Goal: Task Accomplishment & Management: Use online tool/utility

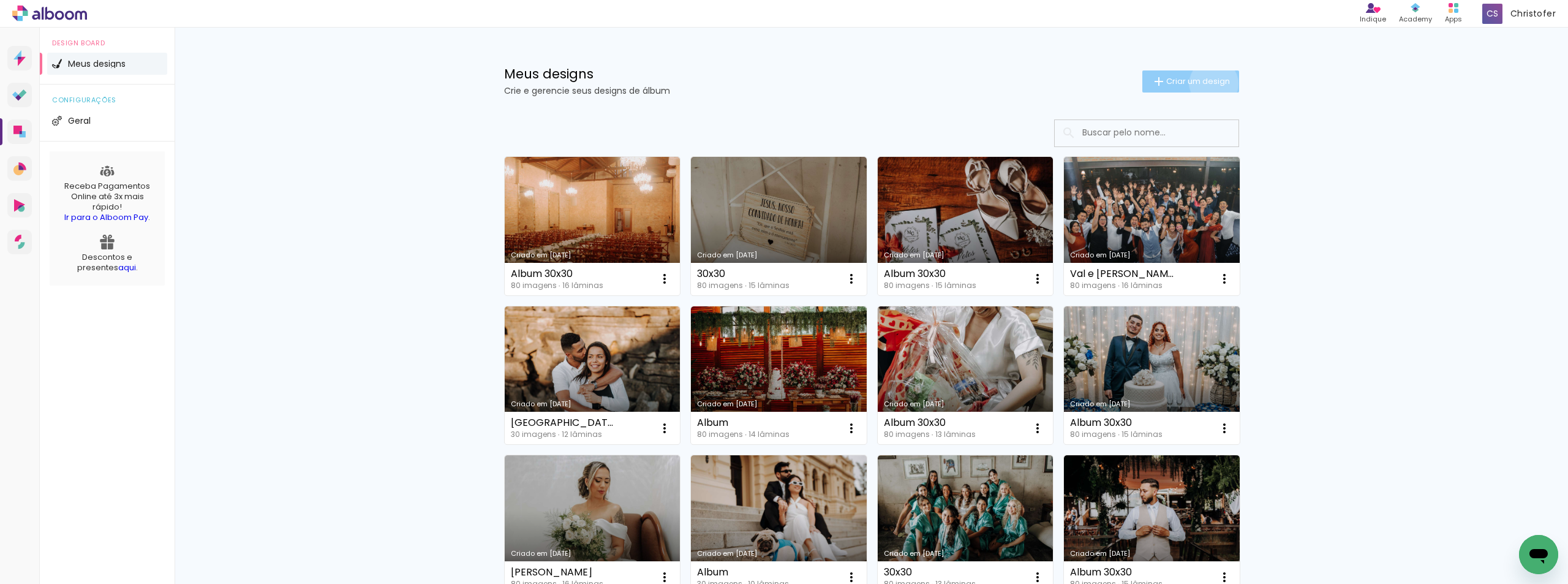
click at [1206, 83] on span "Criar um design" at bounding box center [1197, 82] width 64 height 8
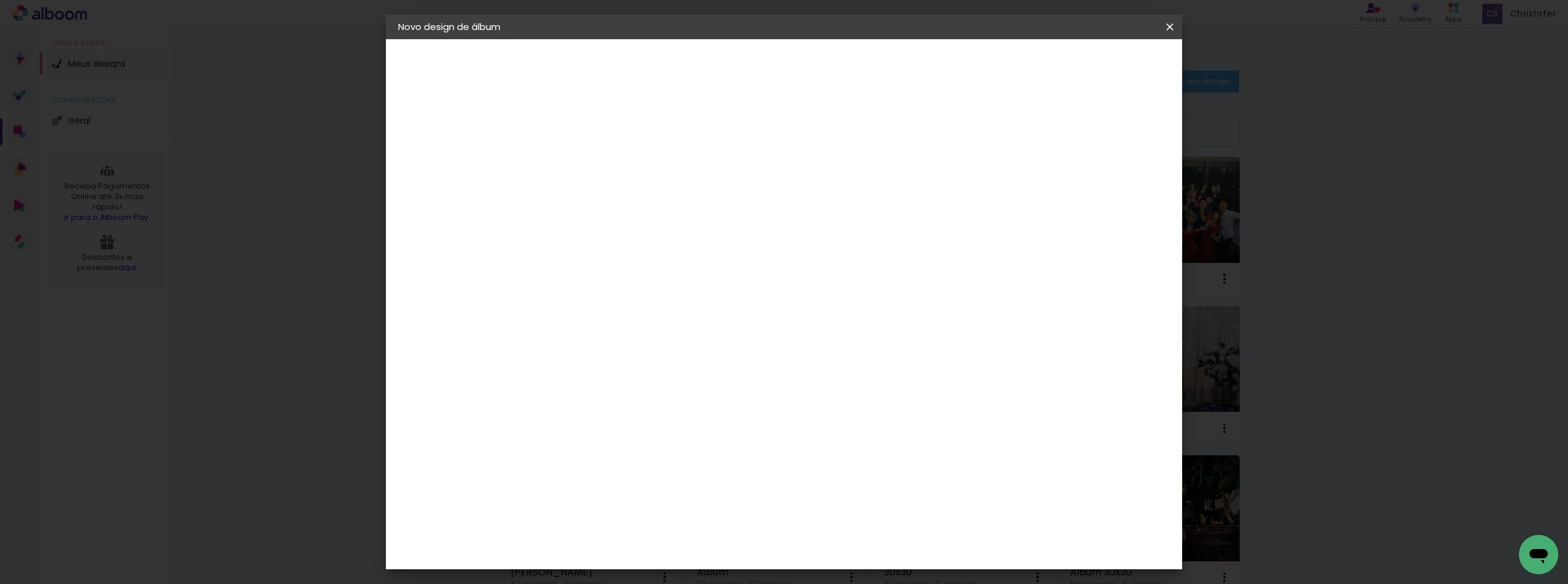
click at [598, 171] on input at bounding box center [598, 165] width 0 height 19
type input "e"
type input "ERICK"
type paper-input "ERICK"
click at [724, 55] on paper-button "Avançar" at bounding box center [694, 65] width 60 height 21
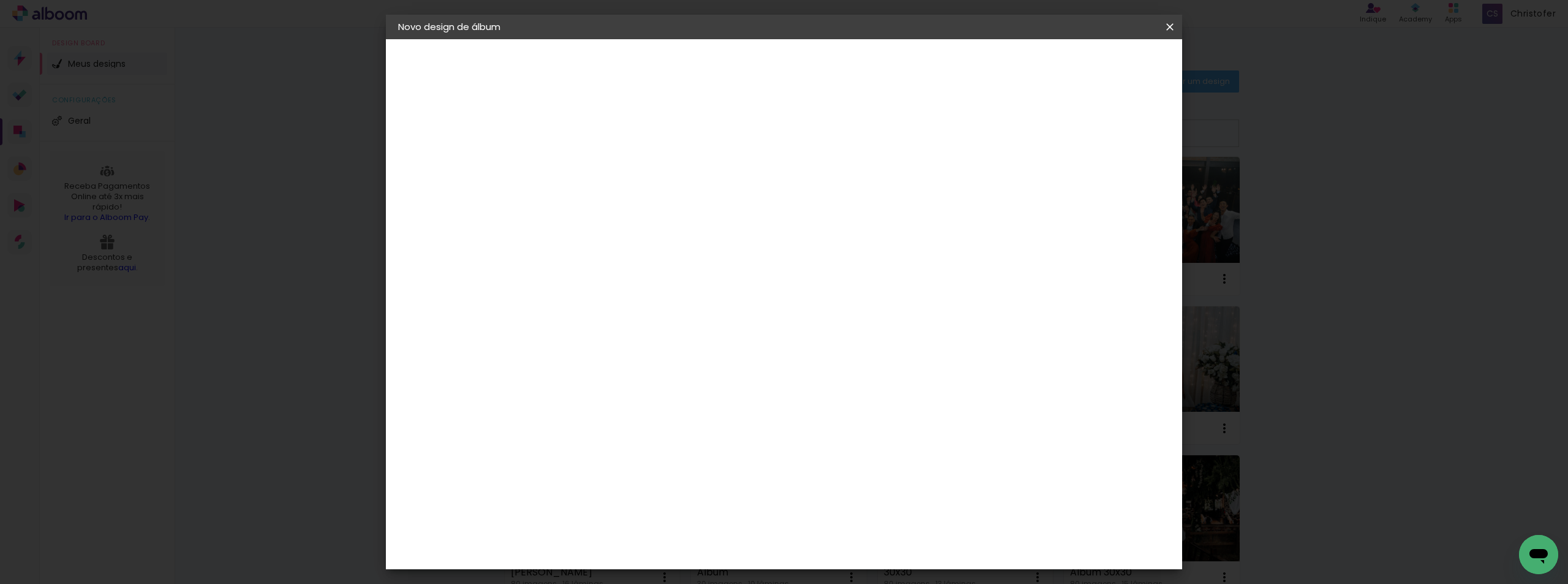
scroll to position [981, 0]
click at [0, 0] on slot "Avançar" at bounding box center [0, 0] width 0 height 0
click at [660, 206] on iron-icon at bounding box center [653, 213] width 15 height 15
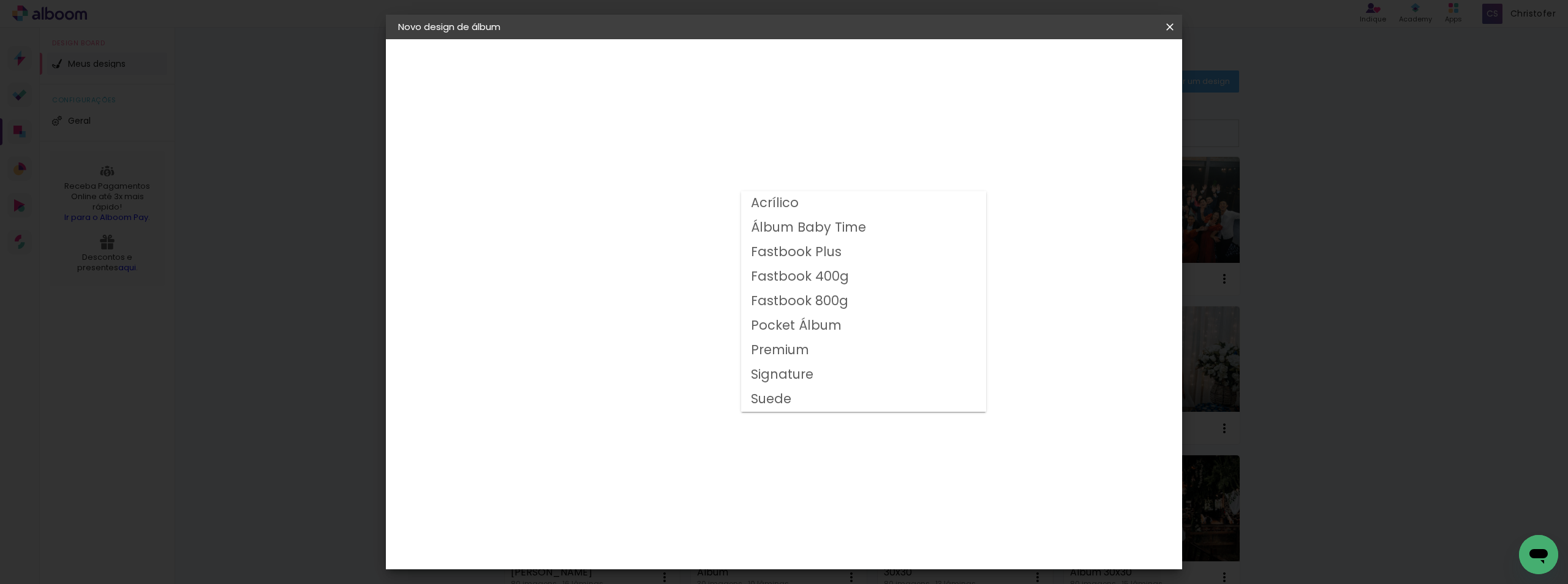
click at [0, 0] on slot "Fastbook 800g" at bounding box center [0, 0] width 0 height 0
type input "Fastbook 800g"
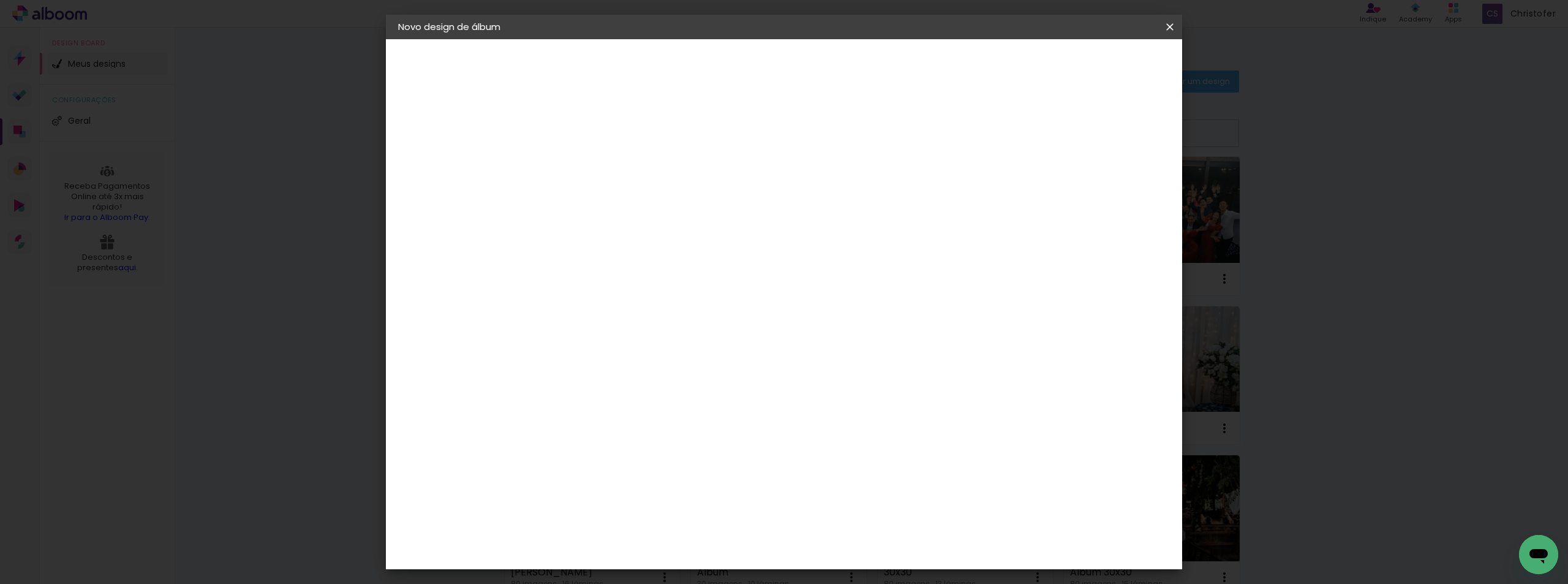
scroll to position [184, 0]
click at [681, 421] on span "30 × 30" at bounding box center [652, 440] width 57 height 40
click at [0, 0] on slot "Avançar" at bounding box center [0, 0] width 0 height 0
click at [1093, 67] on span "Iniciar design" at bounding box center [1065, 65] width 56 height 9
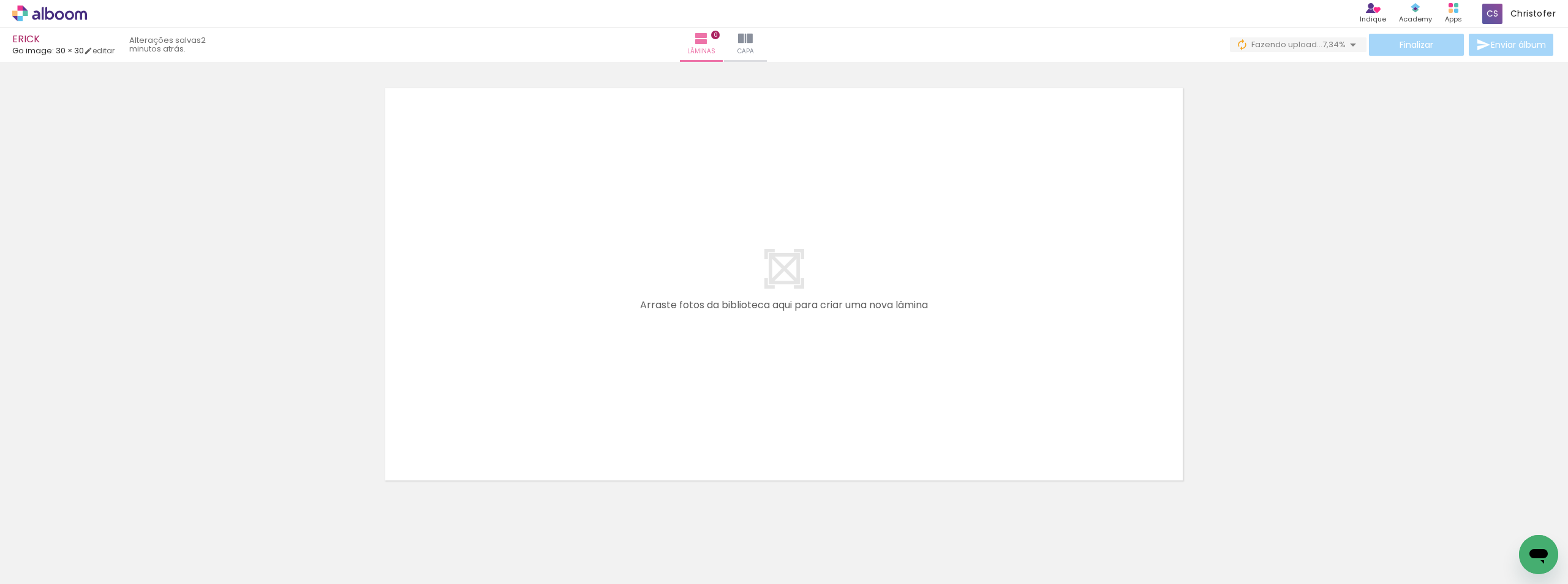
drag, startPoint x: 382, startPoint y: 540, endPoint x: 459, endPoint y: 518, distance: 80.1
click at [531, 324] on quentale-workspace at bounding box center [784, 292] width 1568 height 584
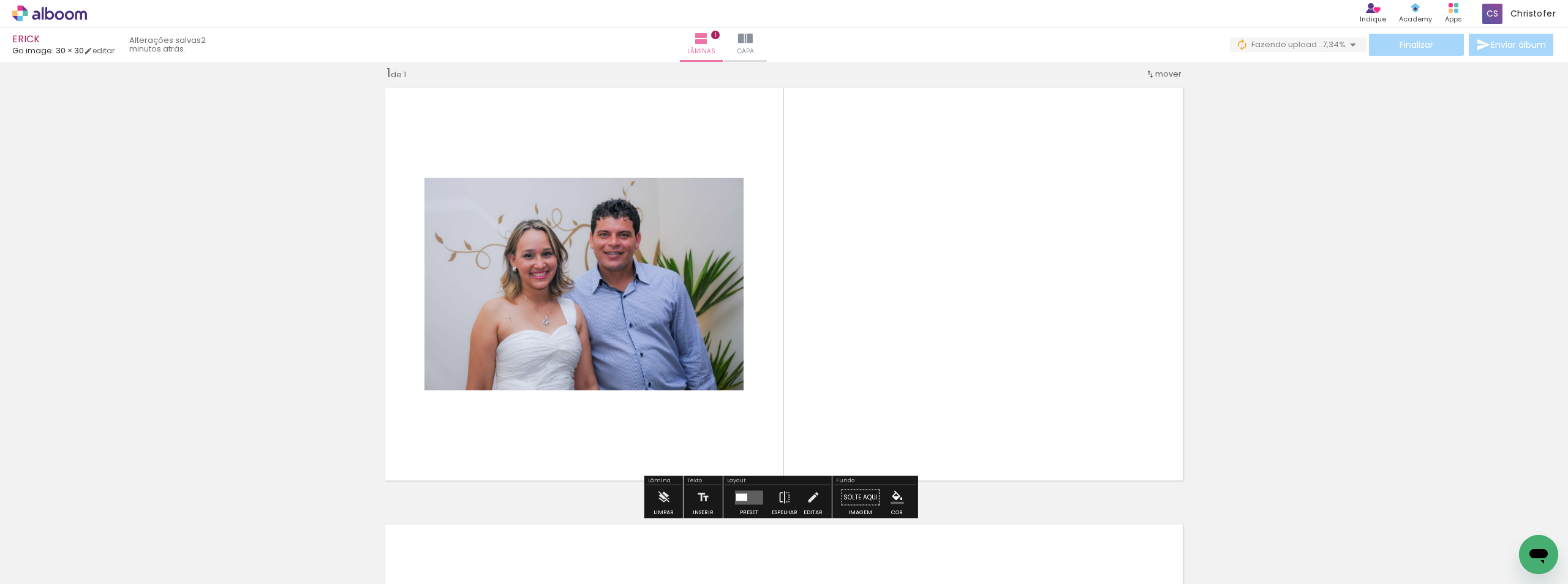
drag, startPoint x: 506, startPoint y: 554, endPoint x: 648, endPoint y: 311, distance: 281.4
click at [648, 311] on quentale-workspace at bounding box center [784, 292] width 1568 height 584
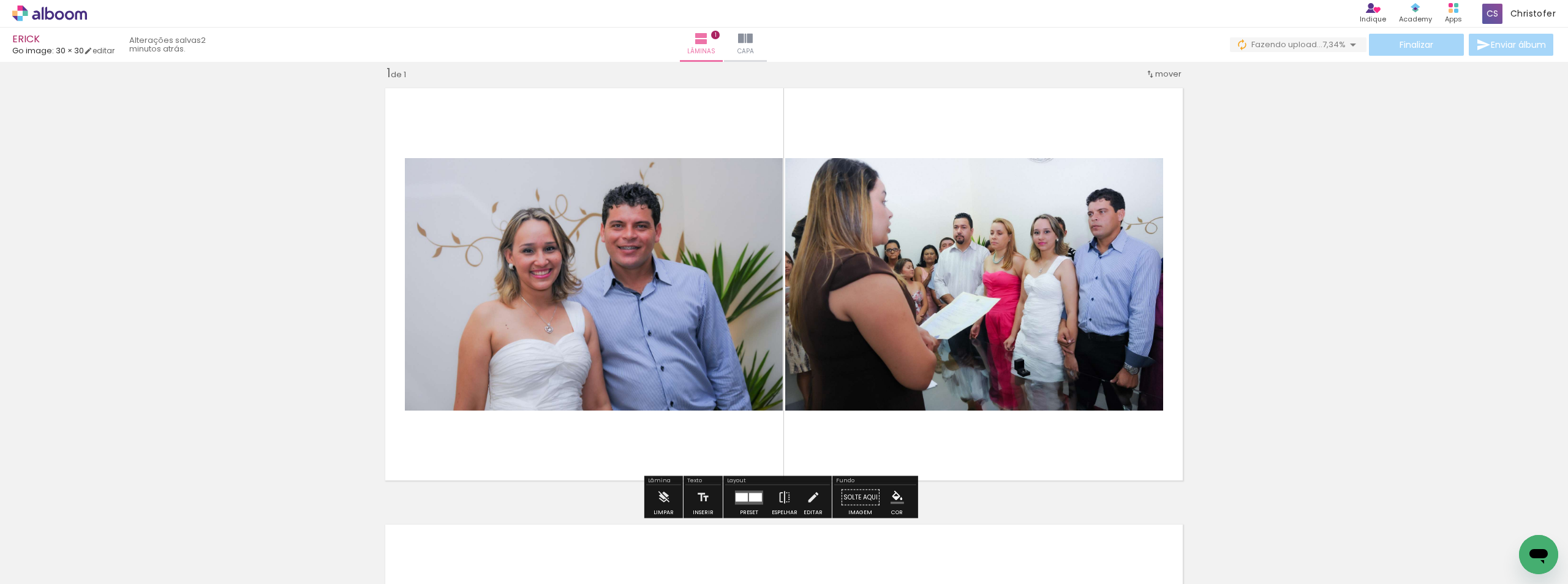
drag, startPoint x: 563, startPoint y: 548, endPoint x: 715, endPoint y: 347, distance: 252.0
click at [689, 307] on quentale-workspace at bounding box center [784, 292] width 1568 height 584
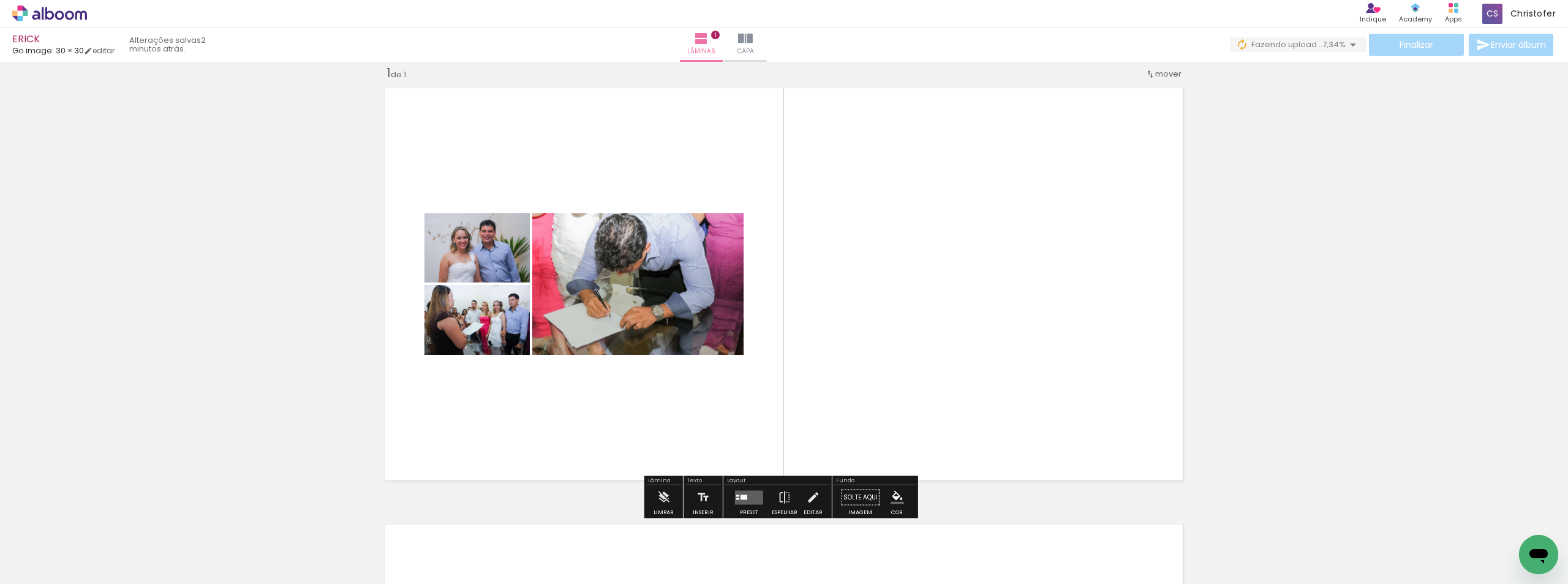
drag, startPoint x: 736, startPoint y: 376, endPoint x: 797, endPoint y: 293, distance: 103.0
click at [811, 226] on quentale-workspace at bounding box center [784, 292] width 1568 height 584
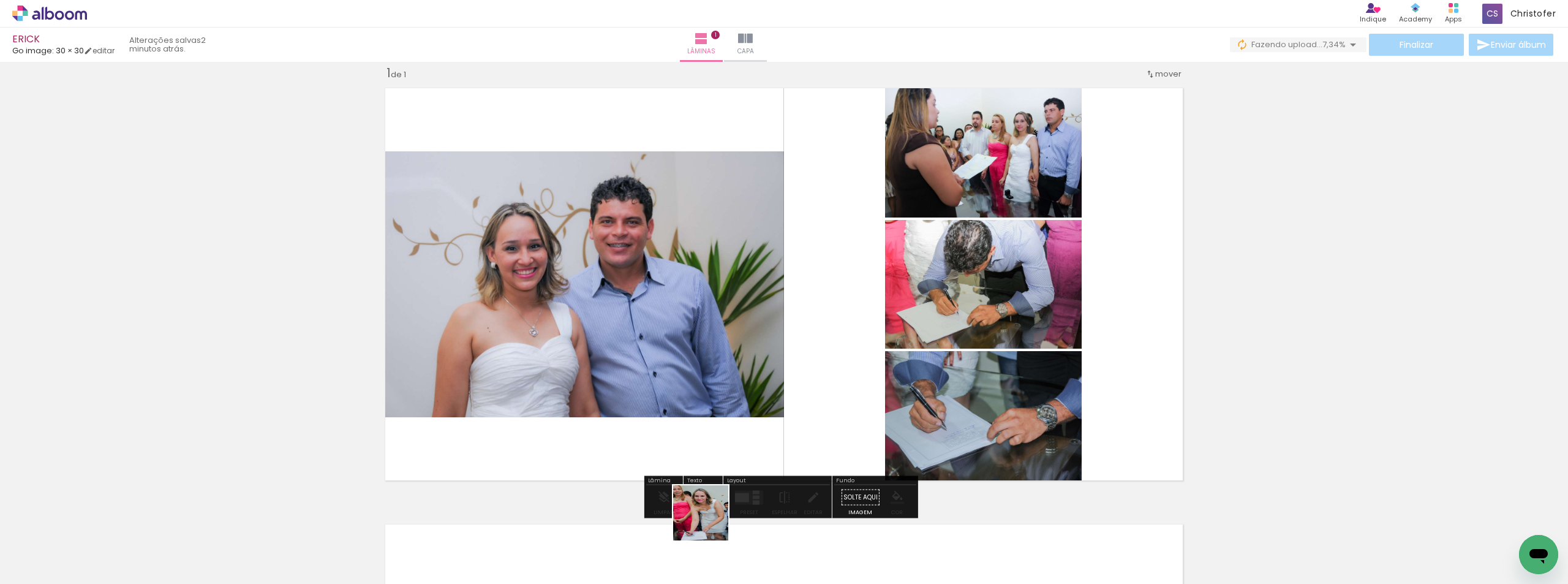
drag, startPoint x: 707, startPoint y: 530, endPoint x: 815, endPoint y: 489, distance: 115.5
click at [781, 372] on quentale-workspace at bounding box center [784, 292] width 1568 height 584
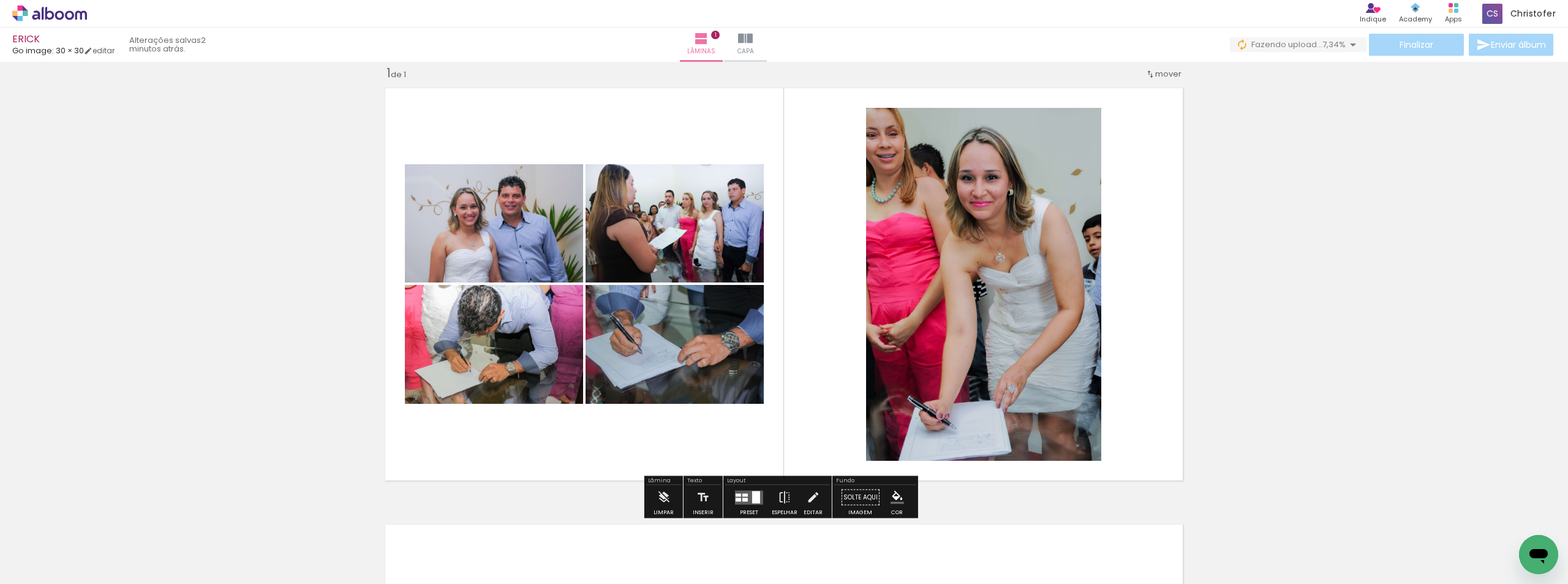
click at [846, 327] on quentale-workspace at bounding box center [784, 292] width 1568 height 584
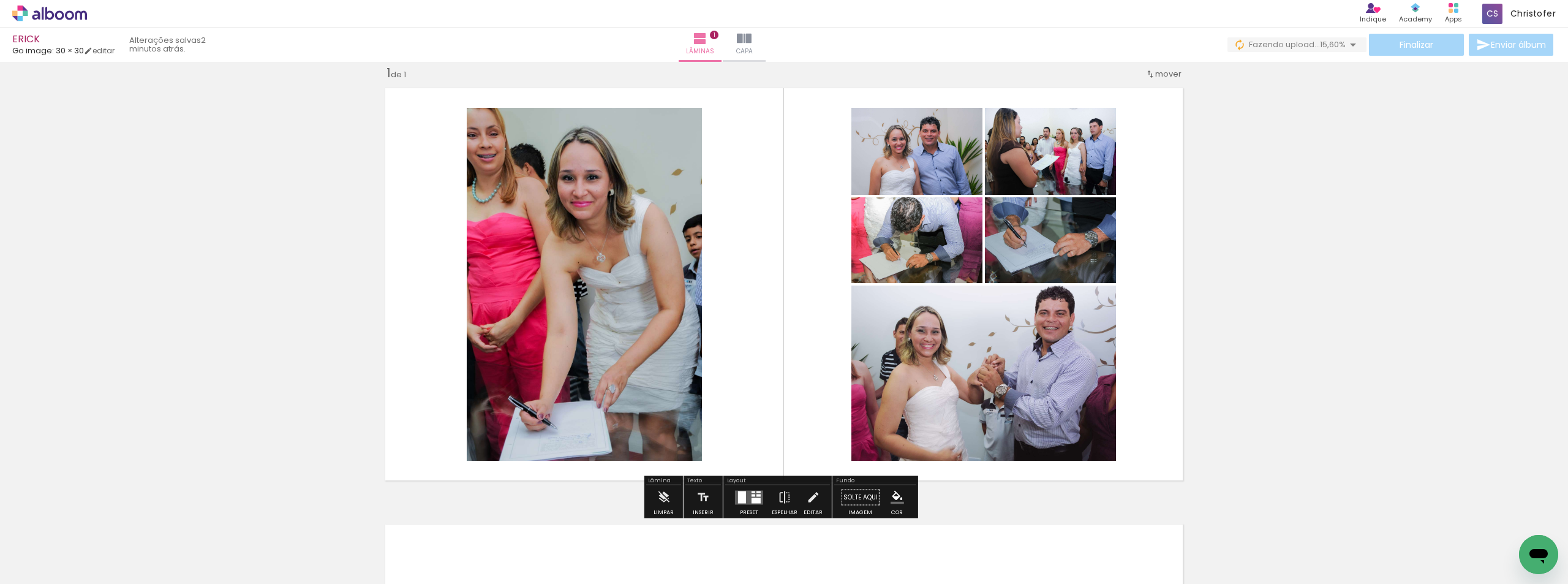
drag, startPoint x: 444, startPoint y: 549, endPoint x: 635, endPoint y: 313, distance: 303.6
click at [635, 313] on quentale-workspace at bounding box center [784, 292] width 1568 height 584
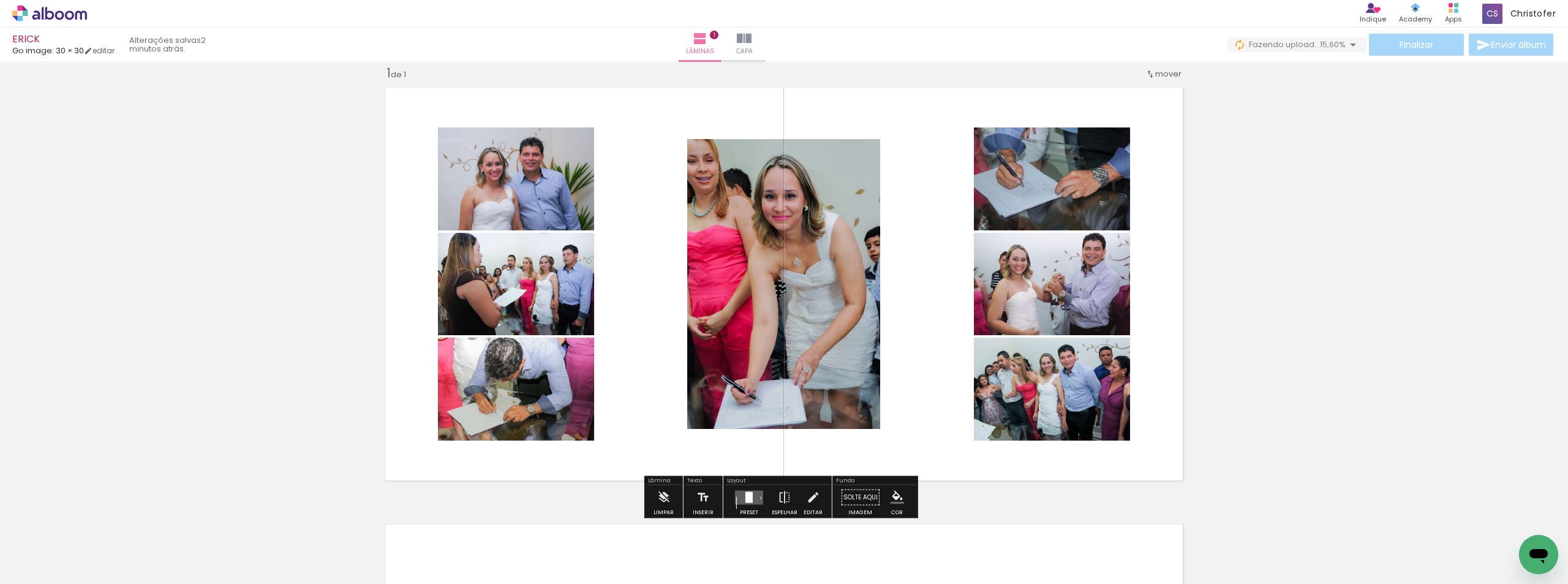
scroll to position [78, 0]
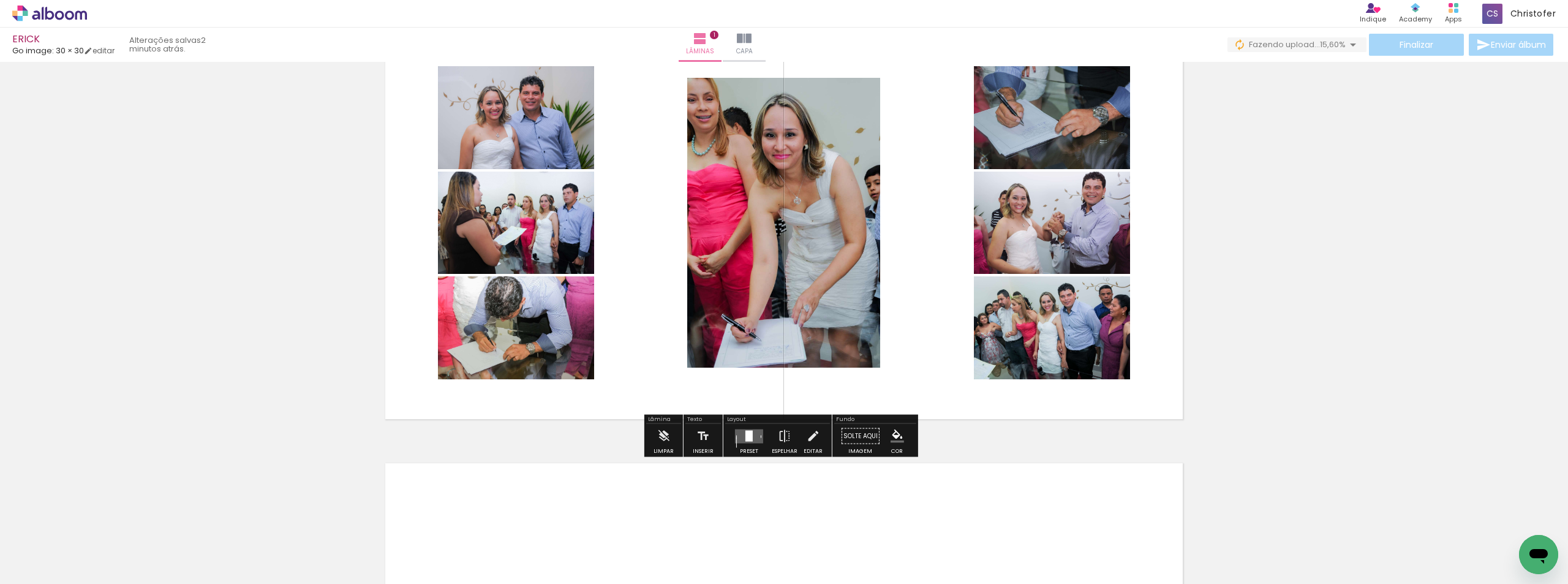
click at [747, 434] on div at bounding box center [748, 436] width 7 height 11
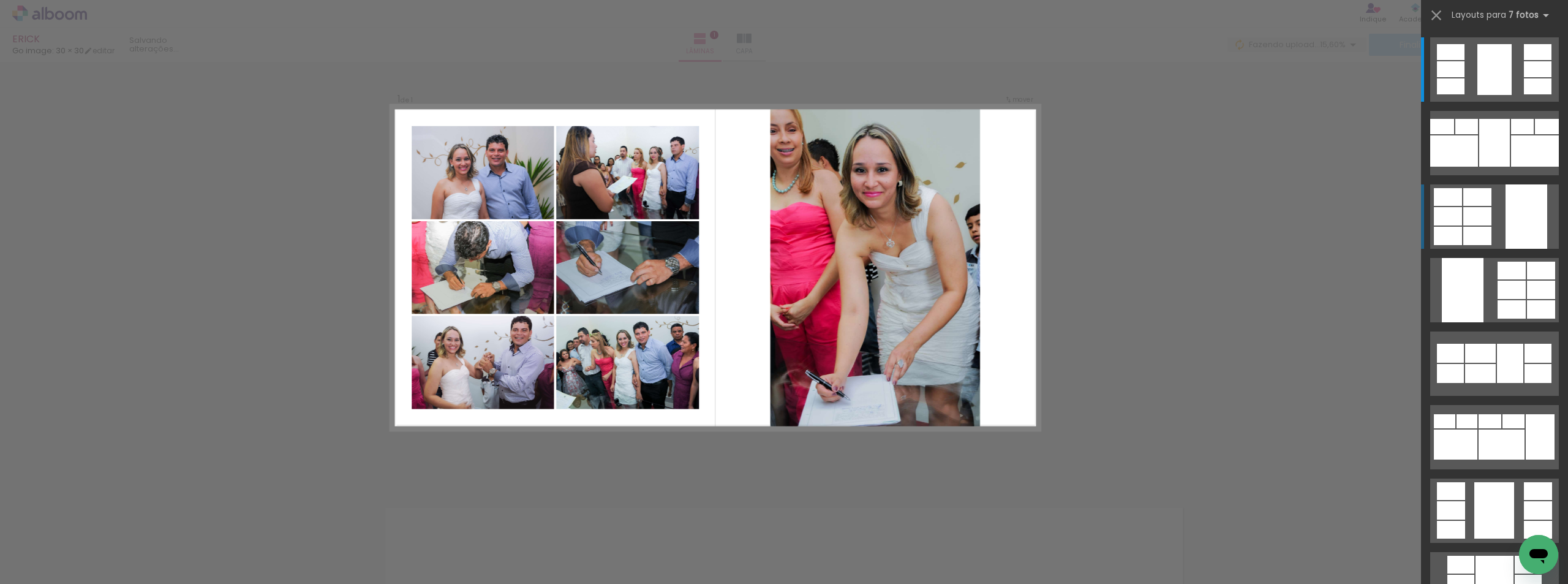
scroll to position [16, 0]
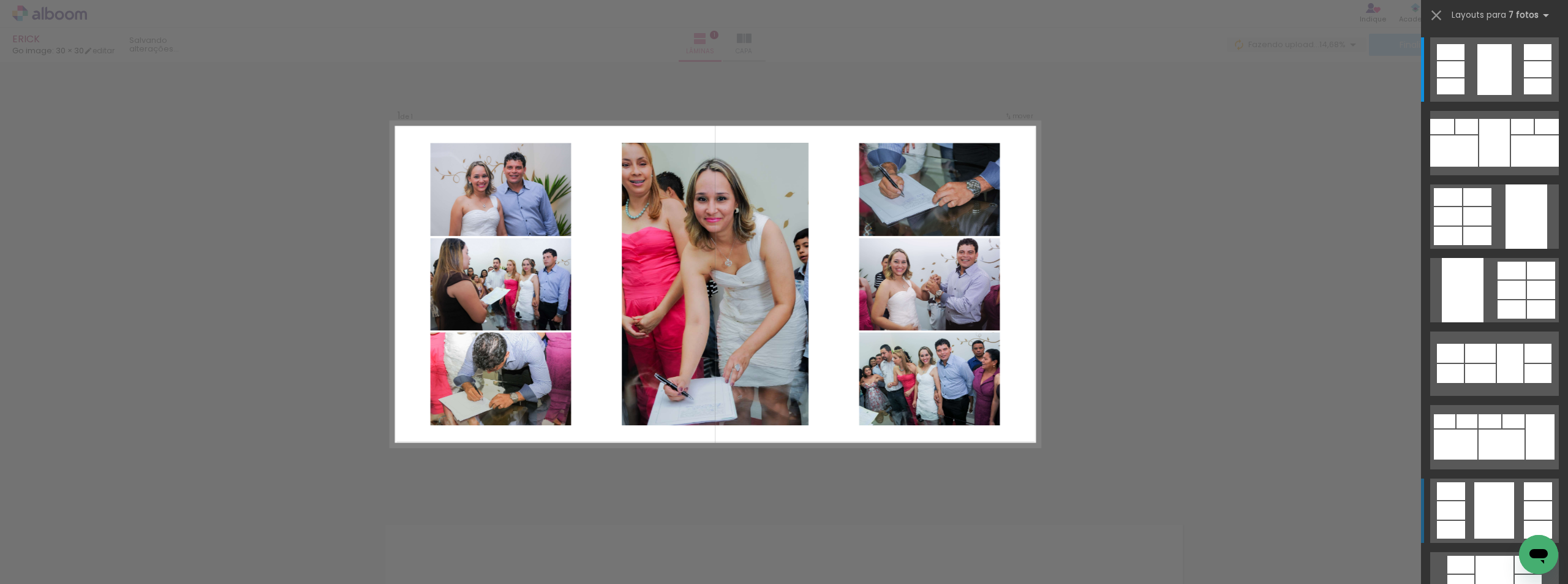
click at [1497, 515] on div at bounding box center [1494, 510] width 40 height 57
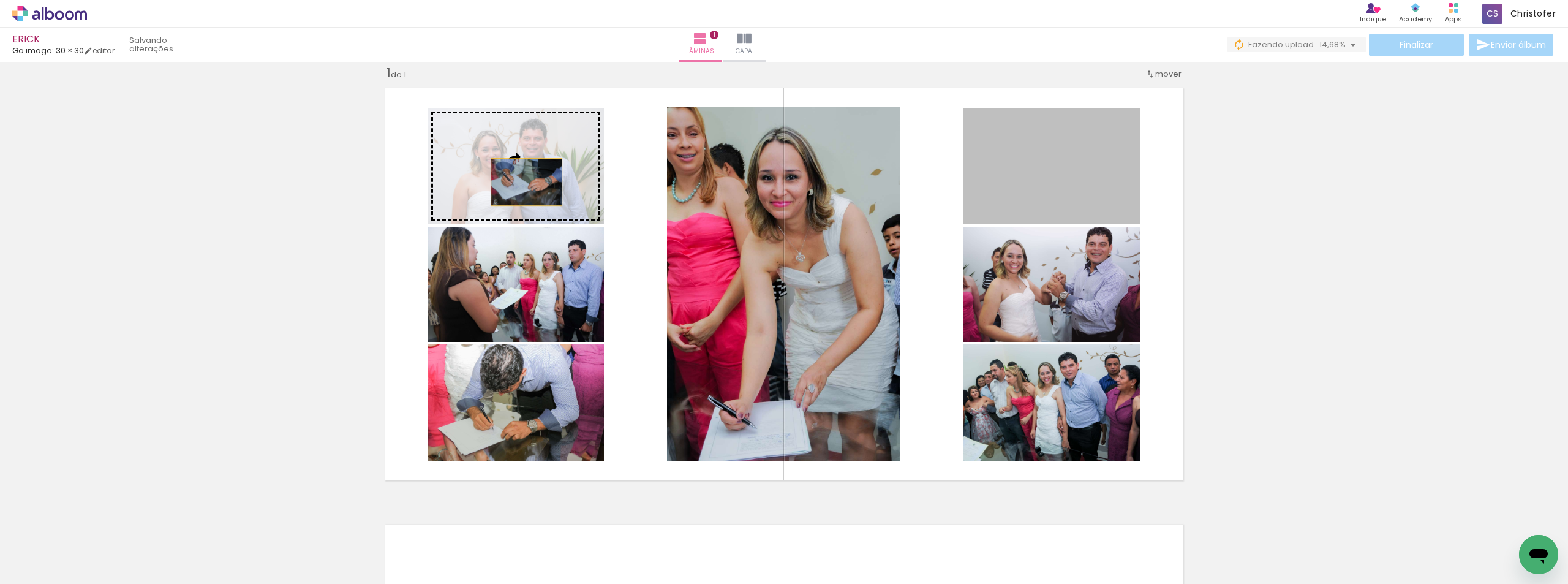
drag, startPoint x: 1047, startPoint y: 184, endPoint x: 502, endPoint y: 178, distance: 545.0
click at [0, 0] on slot at bounding box center [0, 0] width 0 height 0
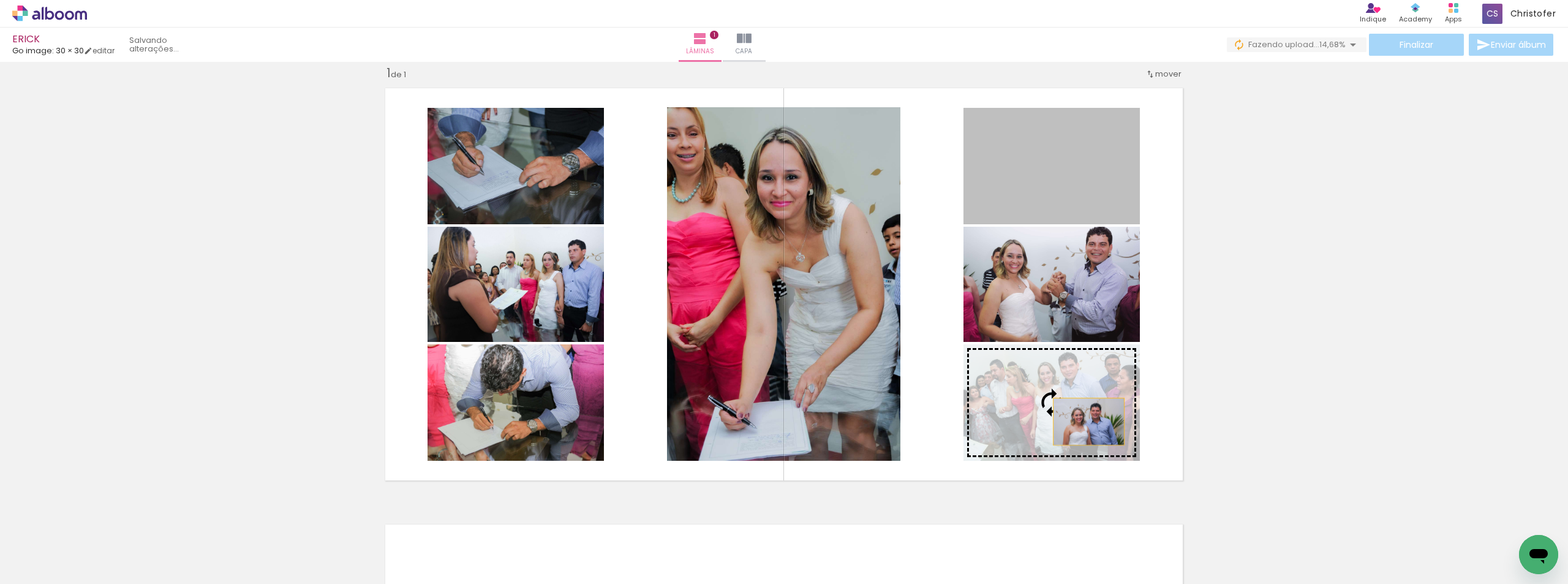
drag, startPoint x: 1082, startPoint y: 195, endPoint x: 1084, endPoint y: 422, distance: 227.0
click at [0, 0] on slot at bounding box center [0, 0] width 0 height 0
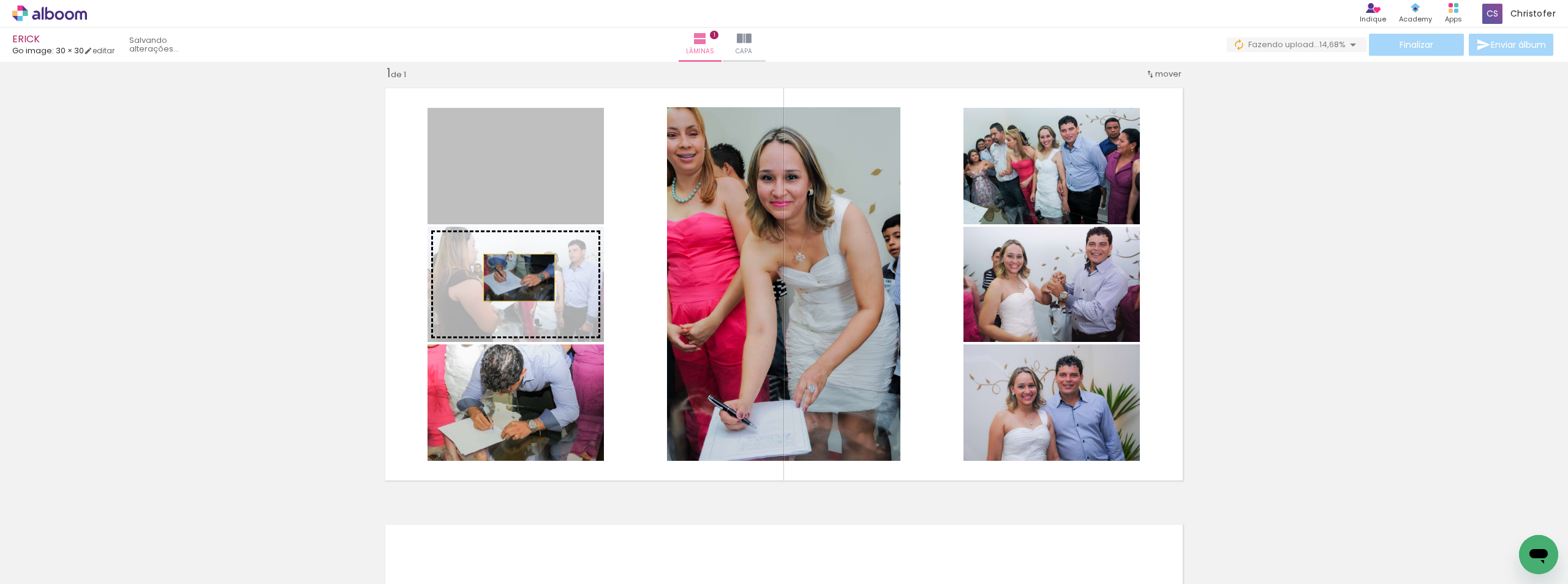
drag, startPoint x: 497, startPoint y: 171, endPoint x: 514, endPoint y: 278, distance: 108.3
click at [0, 0] on slot at bounding box center [0, 0] width 0 height 0
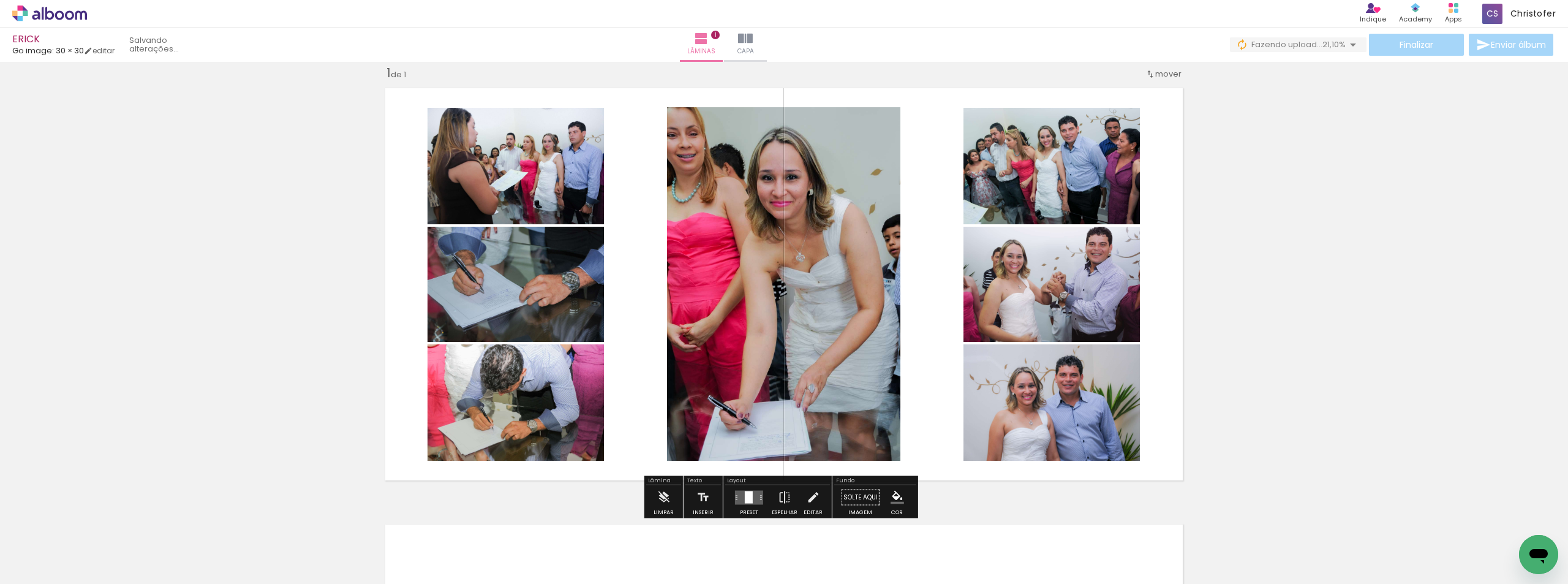
click at [1419, 216] on div "Inserir lâmina 1 de 1" at bounding box center [784, 486] width 1568 height 873
click at [736, 494] on quentale-layouter at bounding box center [748, 497] width 28 height 14
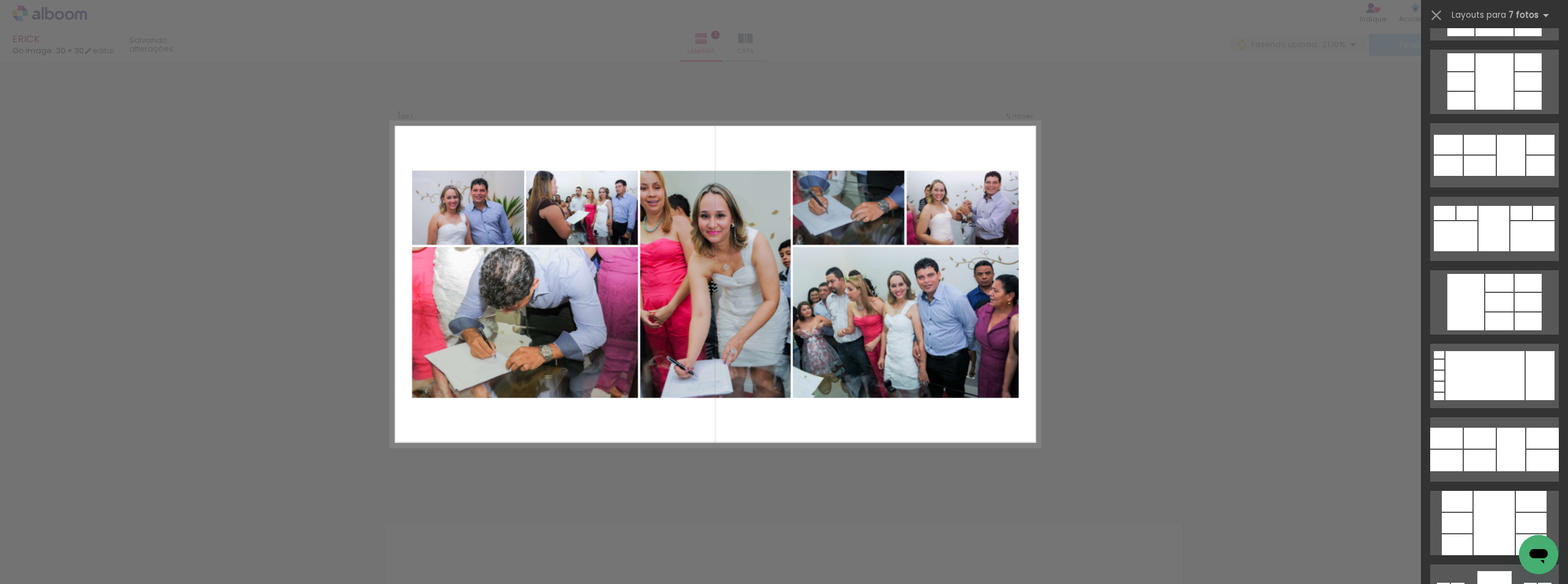
scroll to position [625, 0]
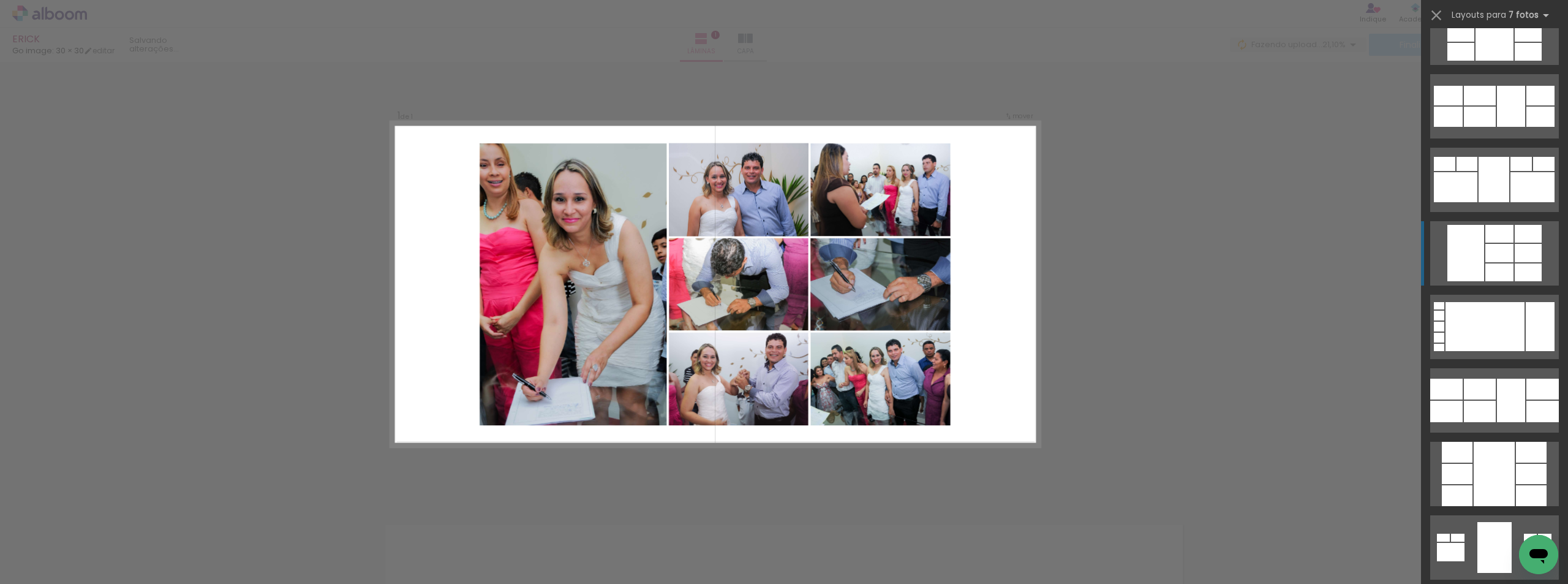
click at [1508, 239] on div at bounding box center [1499, 233] width 28 height 18
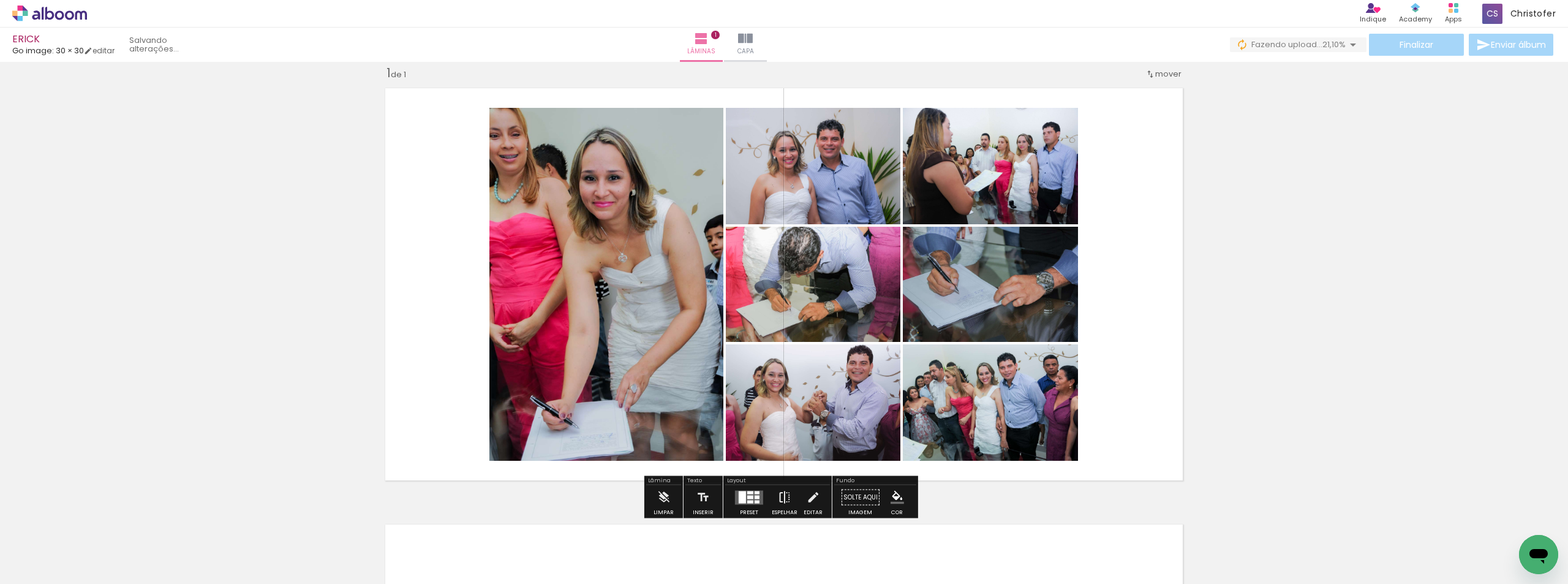
click at [782, 496] on iron-icon at bounding box center [784, 498] width 14 height 24
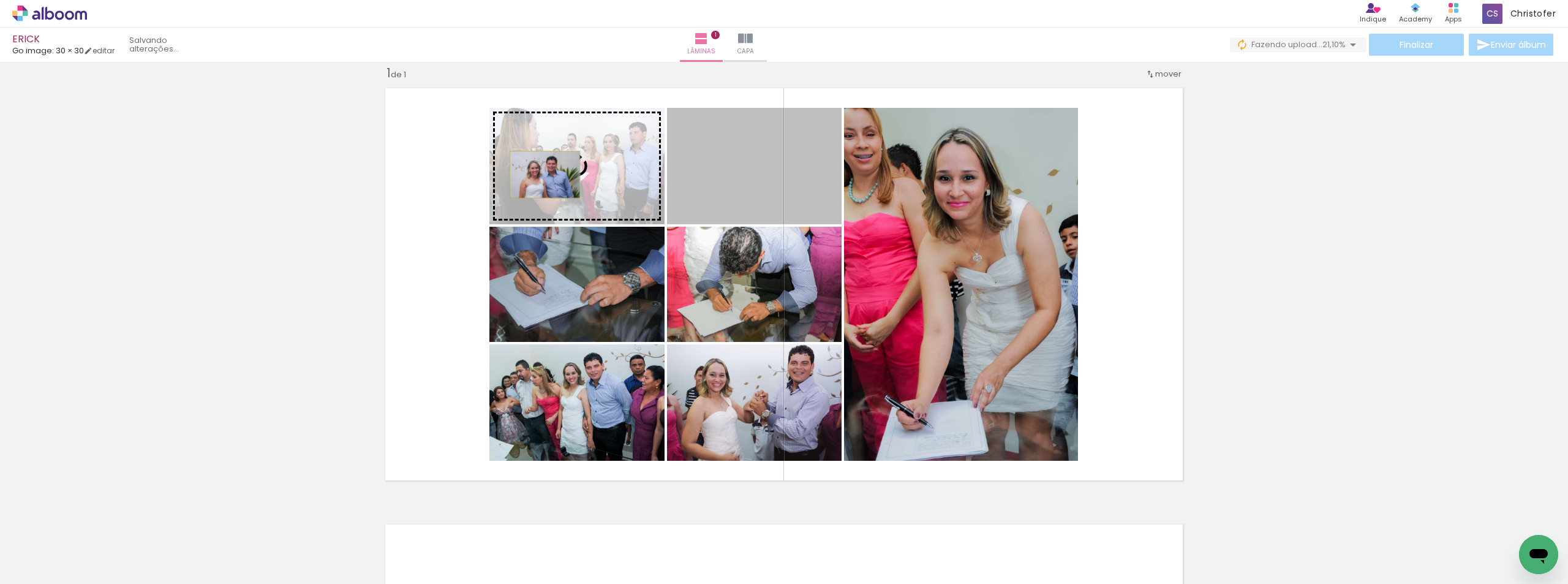
drag, startPoint x: 748, startPoint y: 185, endPoint x: 540, endPoint y: 174, distance: 208.3
click at [0, 0] on slot at bounding box center [0, 0] width 0 height 0
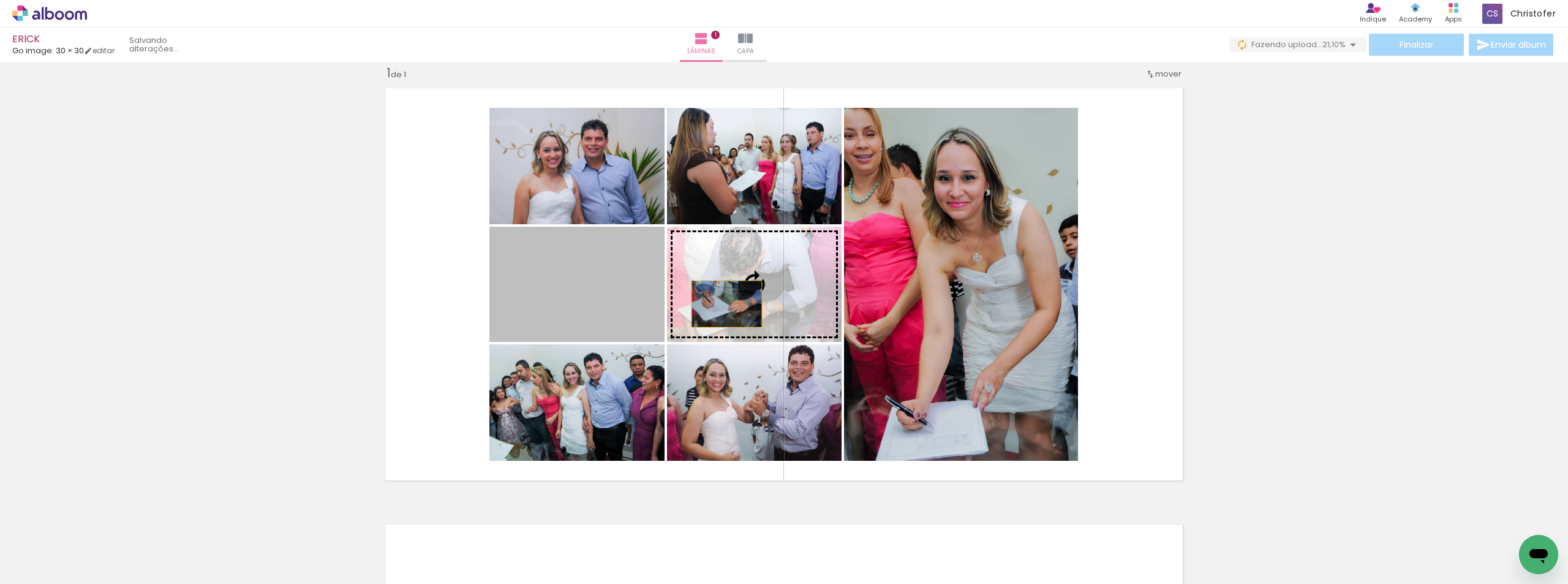
drag, startPoint x: 595, startPoint y: 305, endPoint x: 727, endPoint y: 302, distance: 132.0
click at [0, 0] on slot at bounding box center [0, 0] width 0 height 0
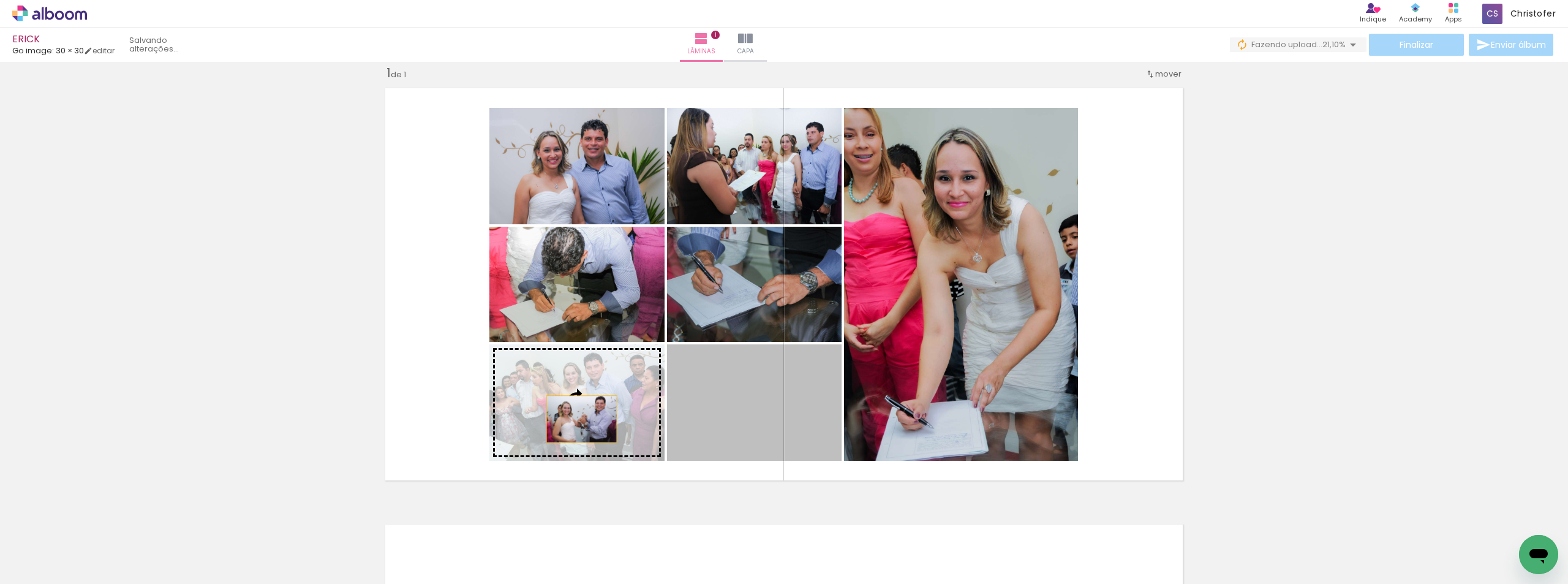
drag, startPoint x: 757, startPoint y: 427, endPoint x: 577, endPoint y: 419, distance: 180.2
click at [0, 0] on slot at bounding box center [0, 0] width 0 height 0
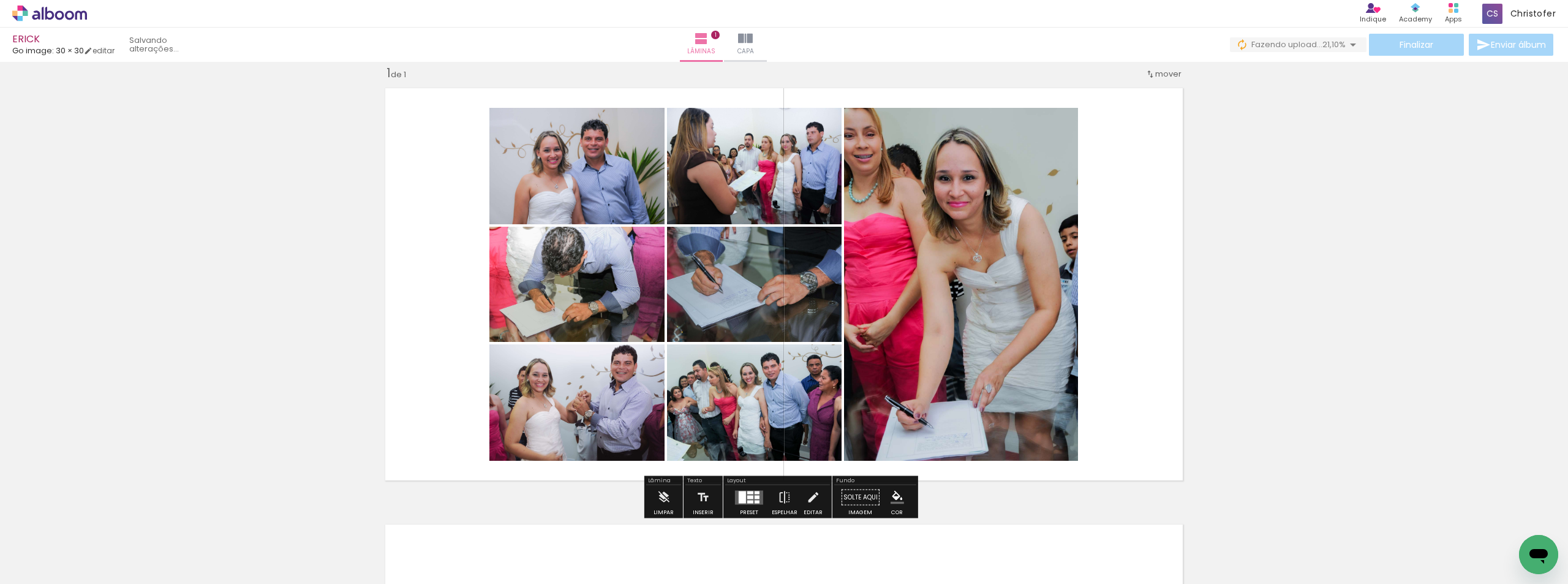
click at [1354, 308] on div "Inserir lâmina 1 de 1" at bounding box center [784, 486] width 1568 height 873
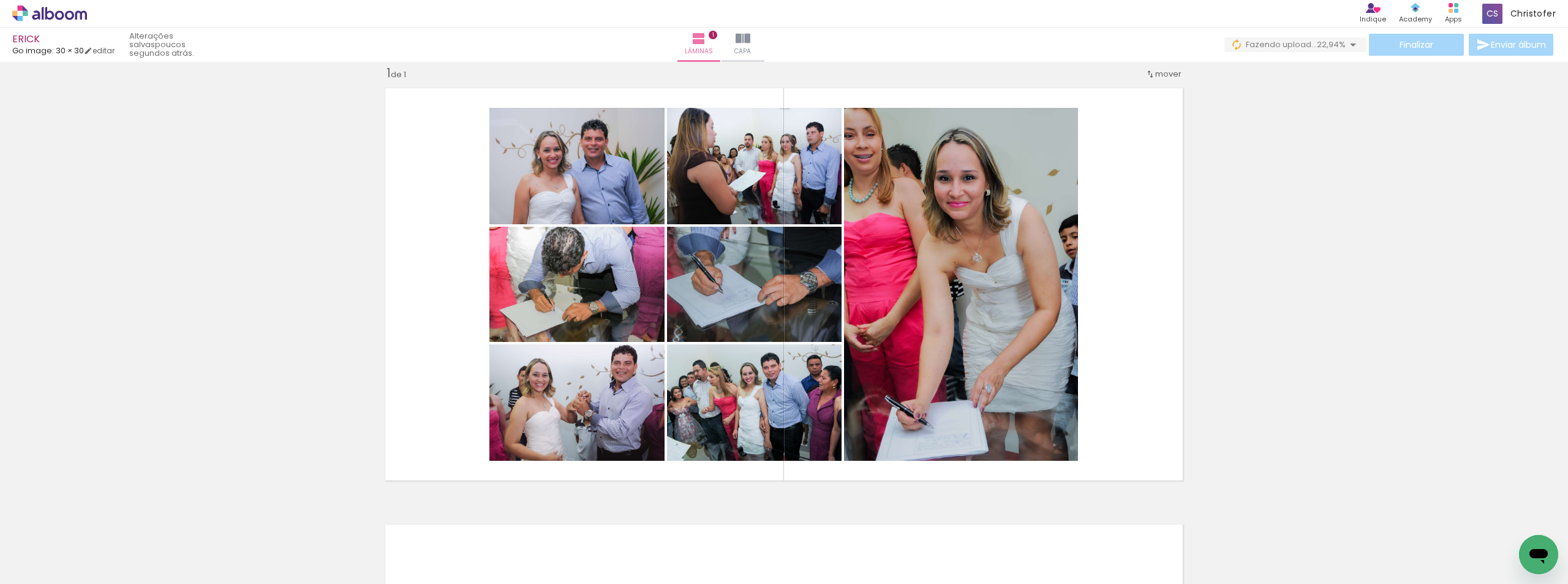
scroll to position [0, 1573]
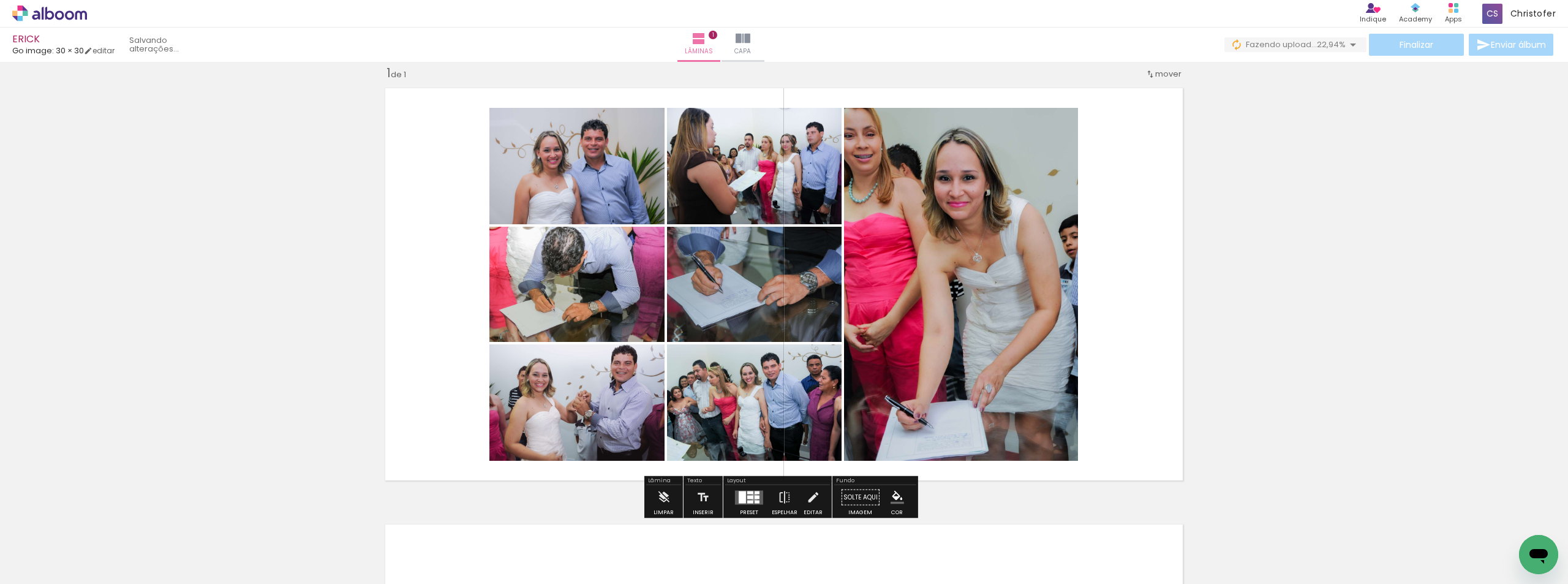
click at [751, 497] on quentale-layouter at bounding box center [748, 497] width 28 height 14
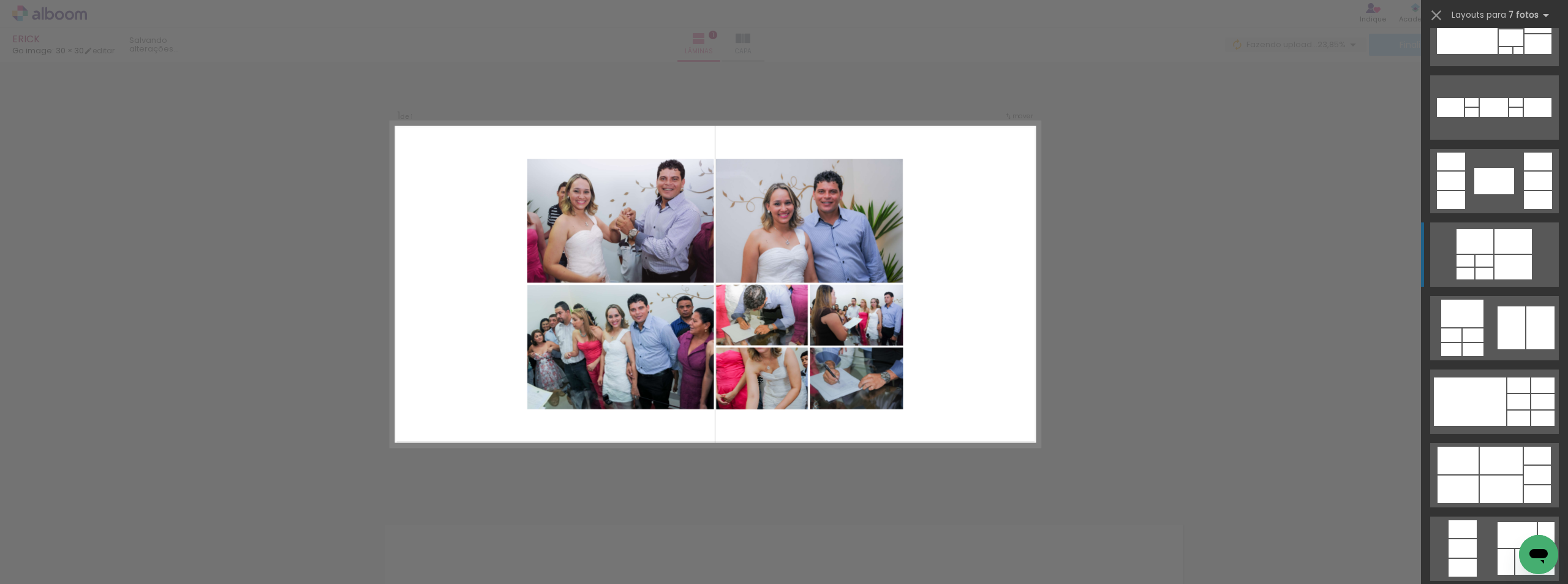
scroll to position [2831, 0]
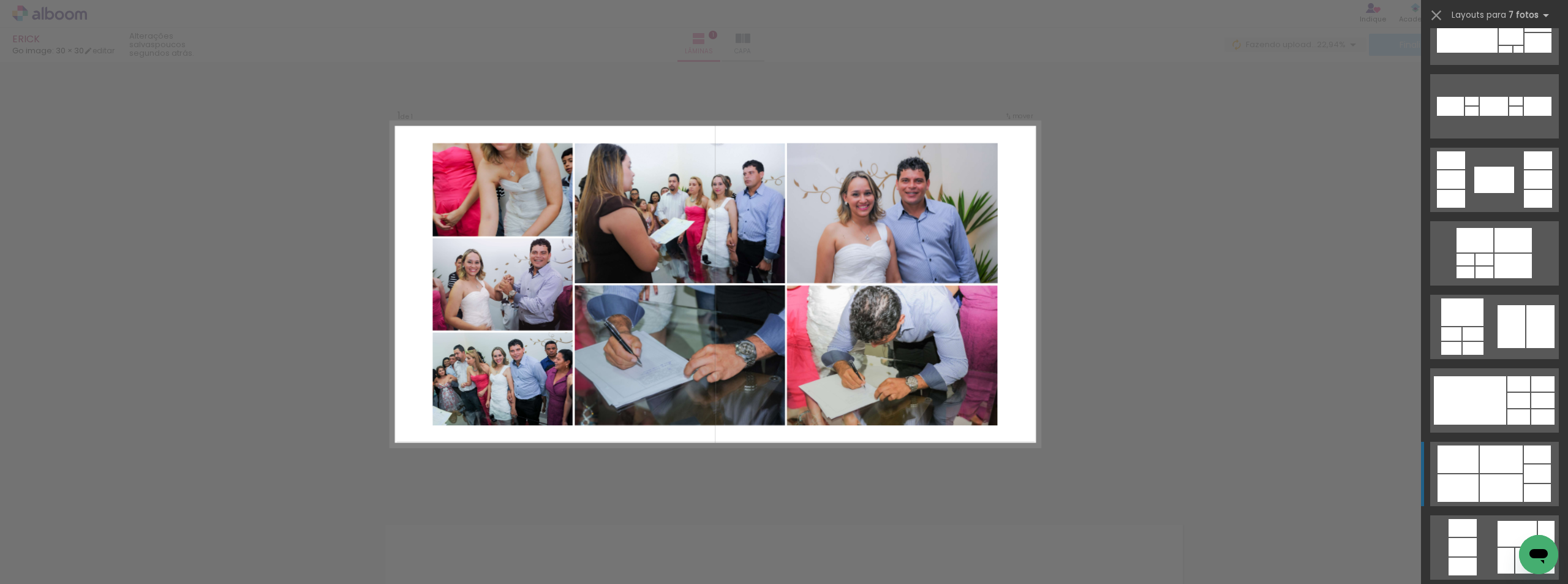
click at [1480, 460] on div at bounding box center [1501, 459] width 43 height 27
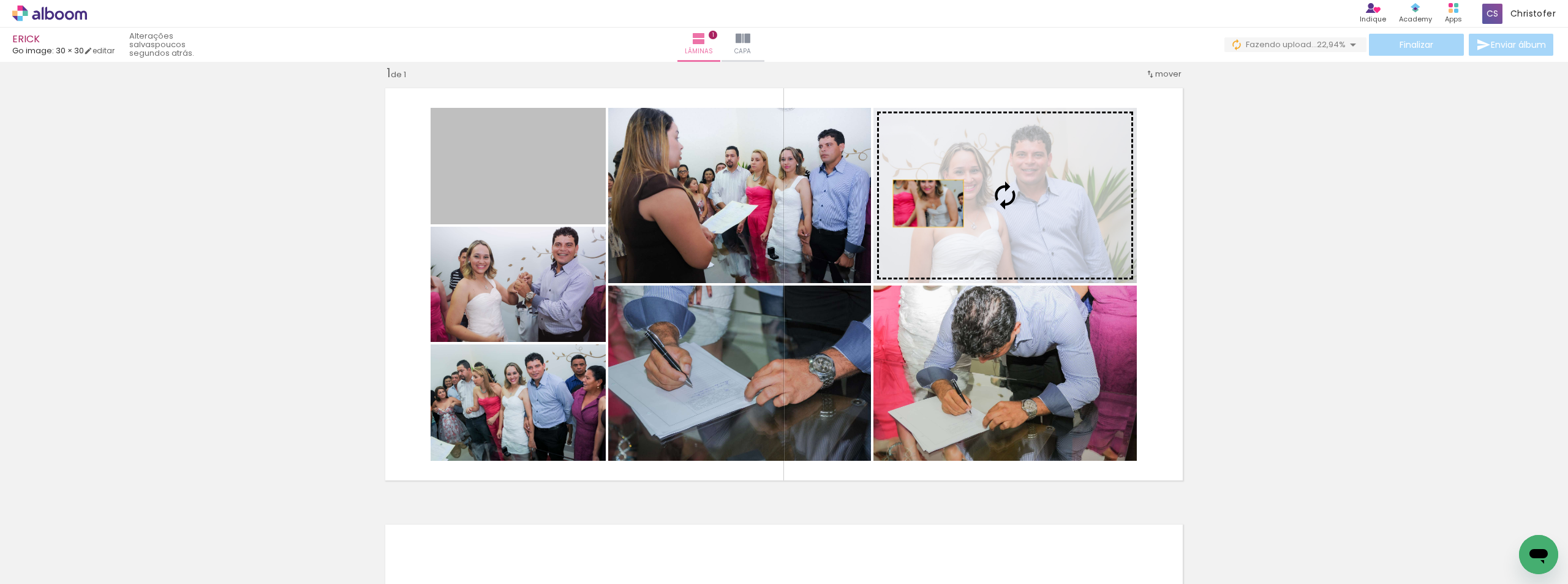
drag, startPoint x: 501, startPoint y: 156, endPoint x: 940, endPoint y: 212, distance: 442.6
click at [0, 0] on slot at bounding box center [0, 0] width 0 height 0
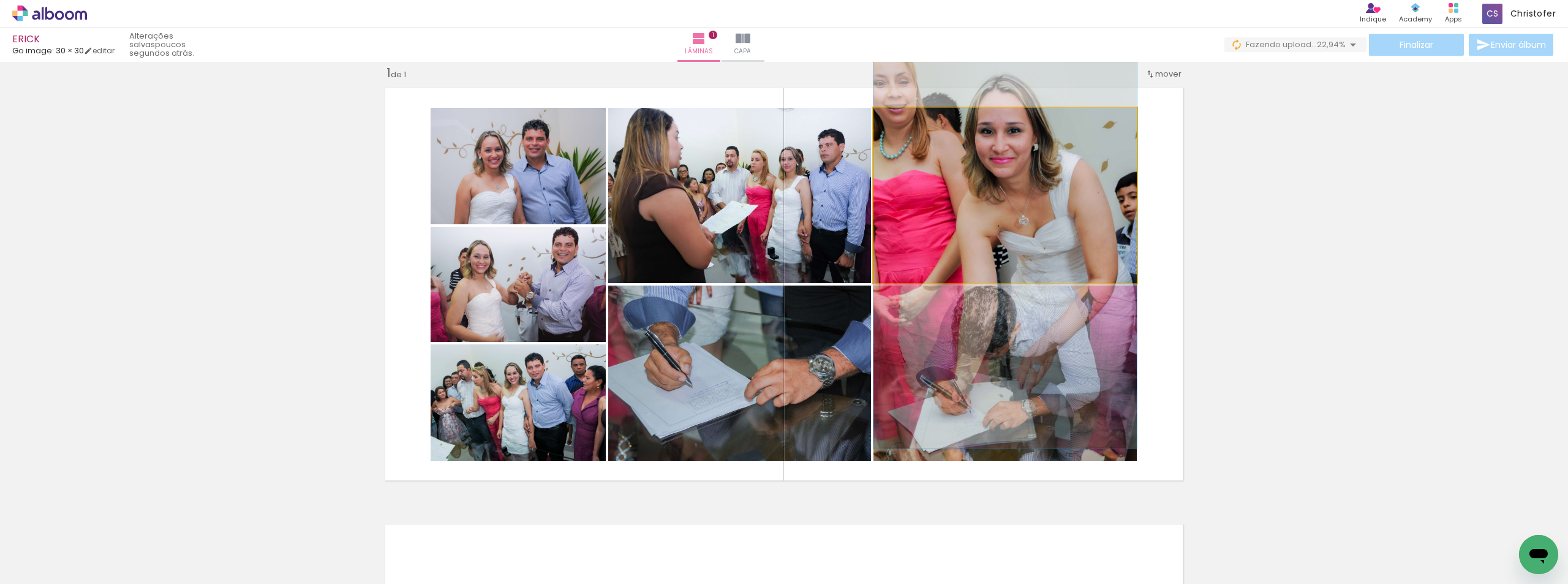
drag, startPoint x: 1028, startPoint y: 188, endPoint x: 1031, endPoint y: 197, distance: 9.5
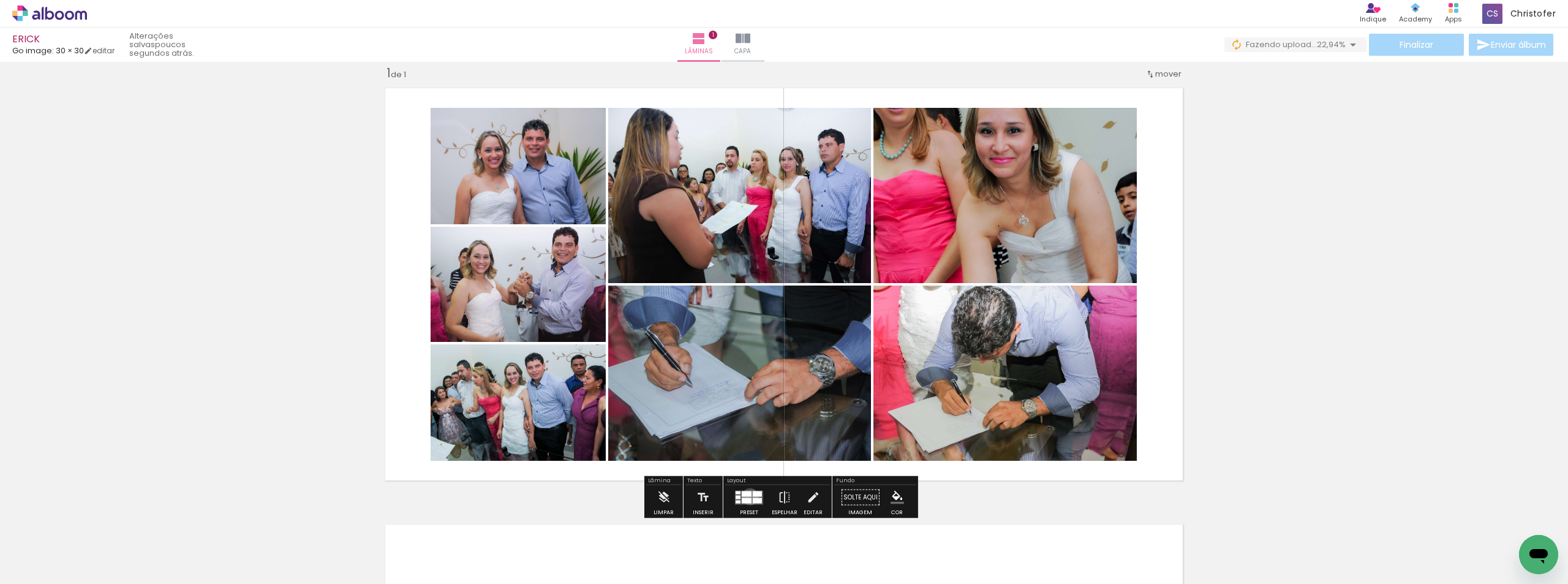
drag, startPoint x: 747, startPoint y: 496, endPoint x: 923, endPoint y: 455, distance: 180.7
click at [748, 496] on quentale-layouter at bounding box center [748, 497] width 28 height 14
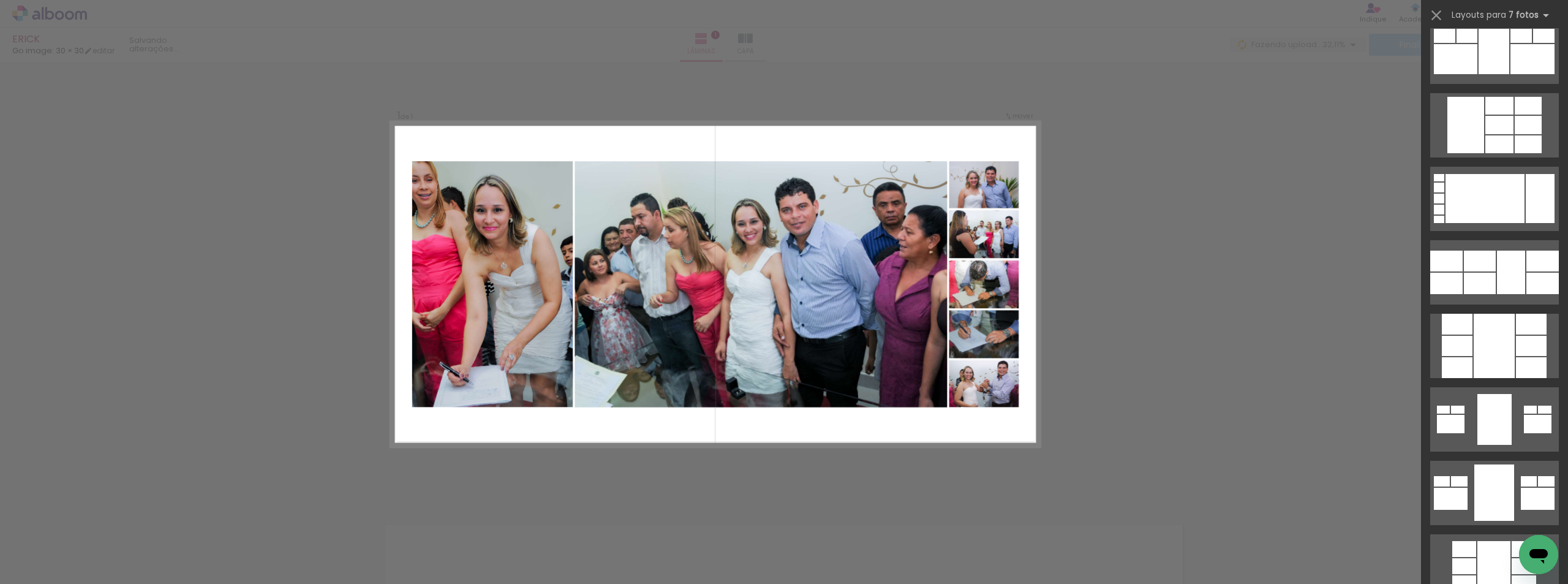
scroll to position [662, 0]
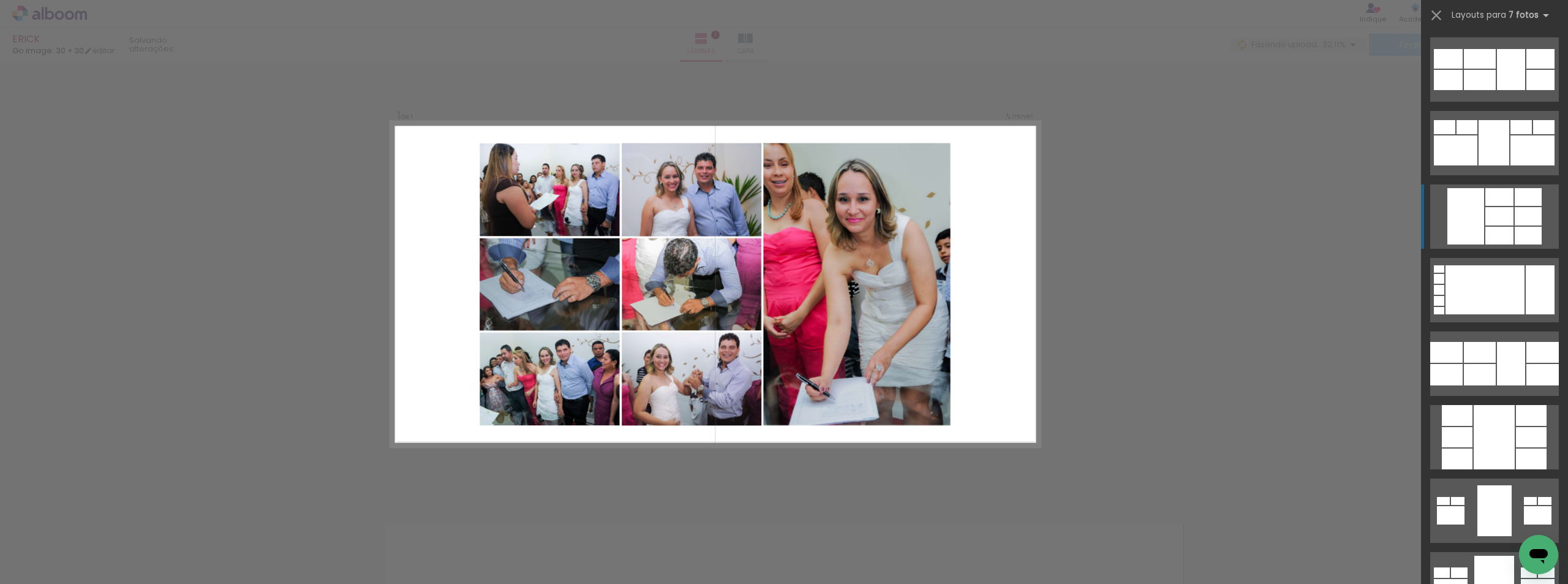
click at [1490, 229] on div at bounding box center [1499, 236] width 28 height 18
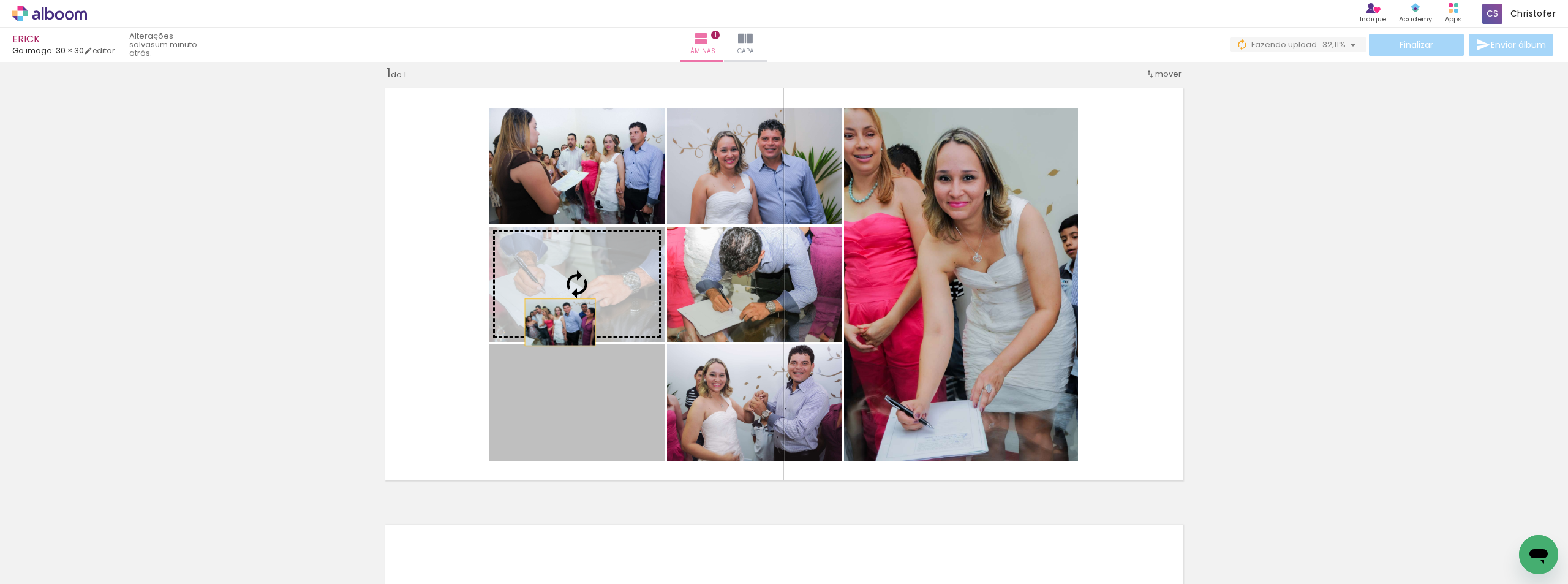
drag, startPoint x: 561, startPoint y: 418, endPoint x: 556, endPoint y: 322, distance: 96.1
click at [0, 0] on slot at bounding box center [0, 0] width 0 height 0
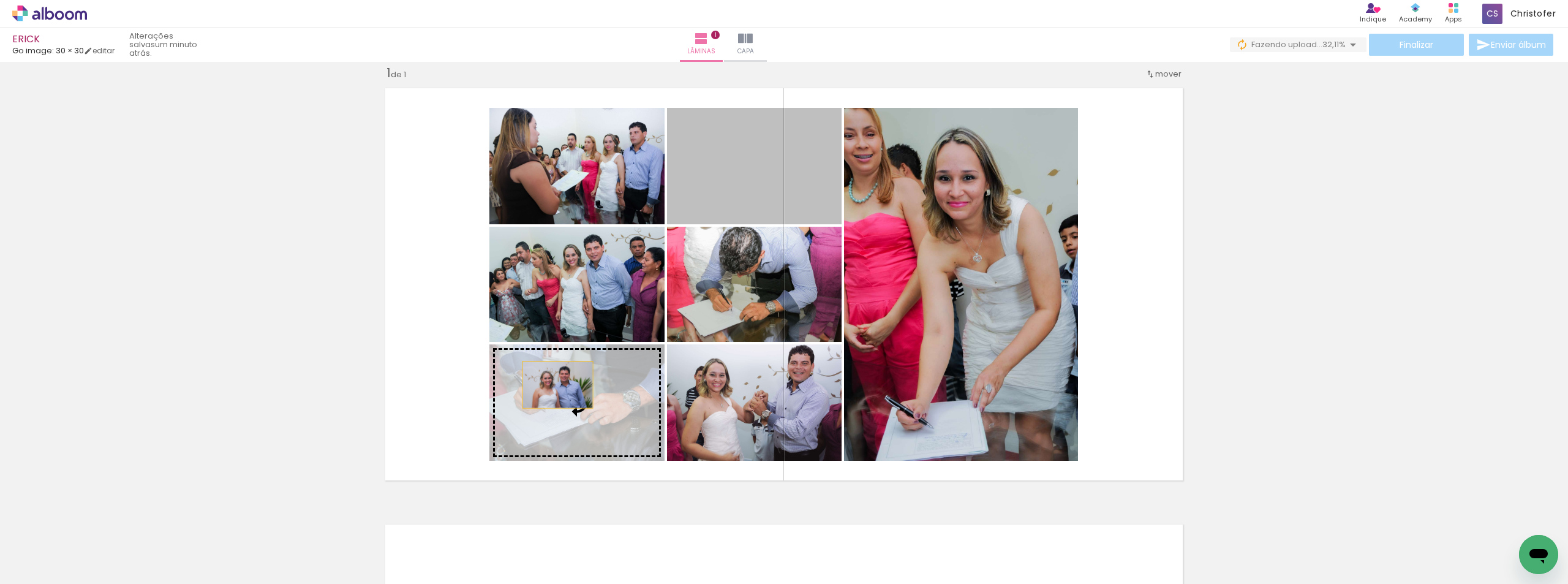
drag, startPoint x: 773, startPoint y: 164, endPoint x: 553, endPoint y: 384, distance: 311.1
click at [0, 0] on slot at bounding box center [0, 0] width 0 height 0
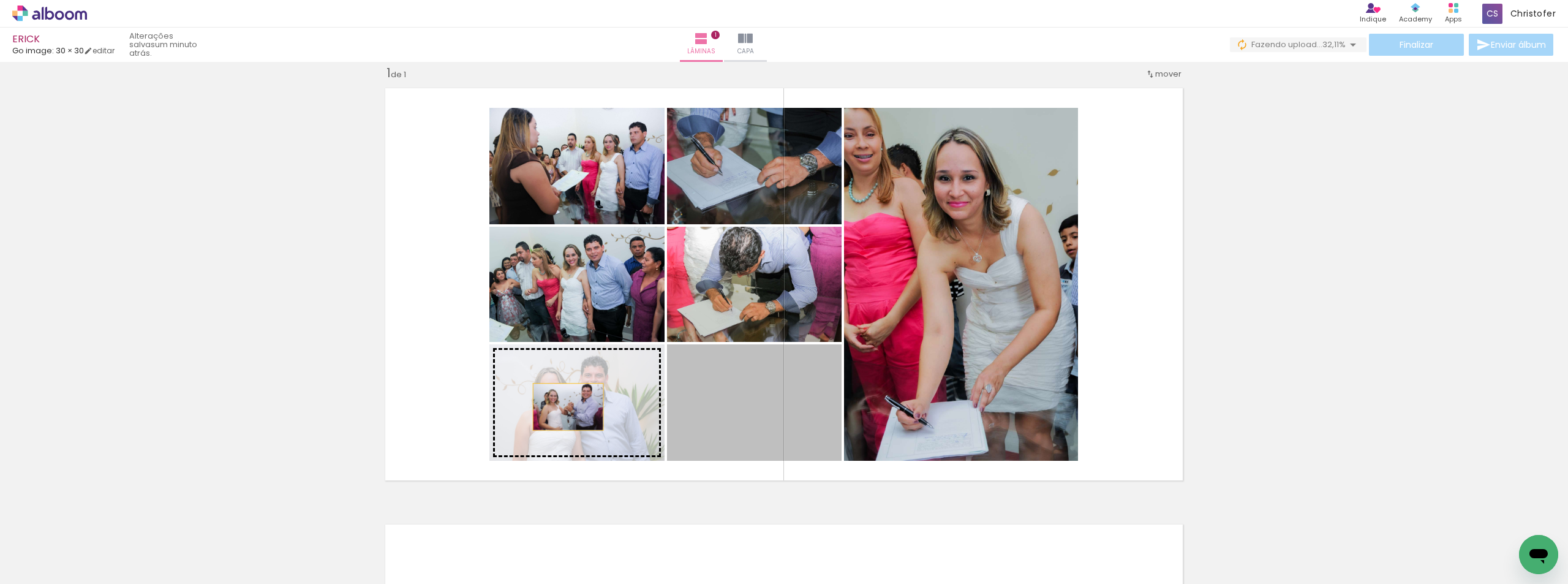
drag, startPoint x: 755, startPoint y: 425, endPoint x: 564, endPoint y: 407, distance: 191.8
click at [0, 0] on slot at bounding box center [0, 0] width 0 height 0
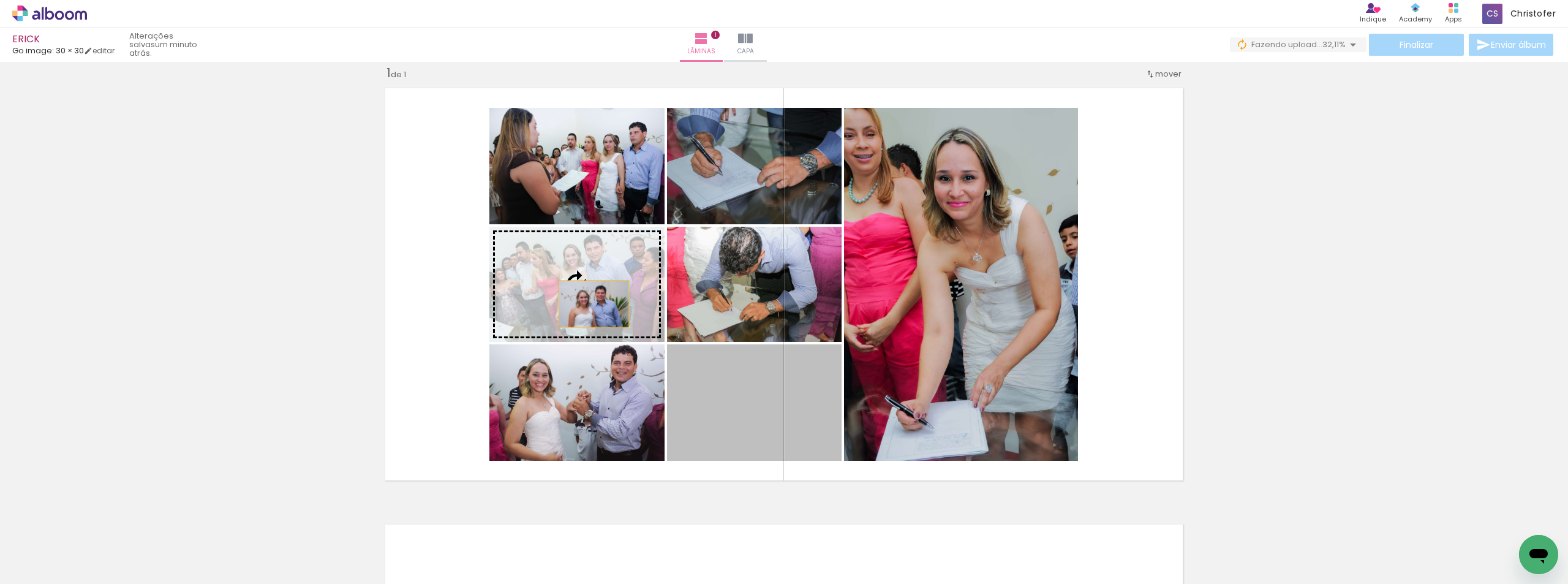
drag, startPoint x: 748, startPoint y: 389, endPoint x: 589, endPoint y: 304, distance: 180.3
click at [0, 0] on slot at bounding box center [0, 0] width 0 height 0
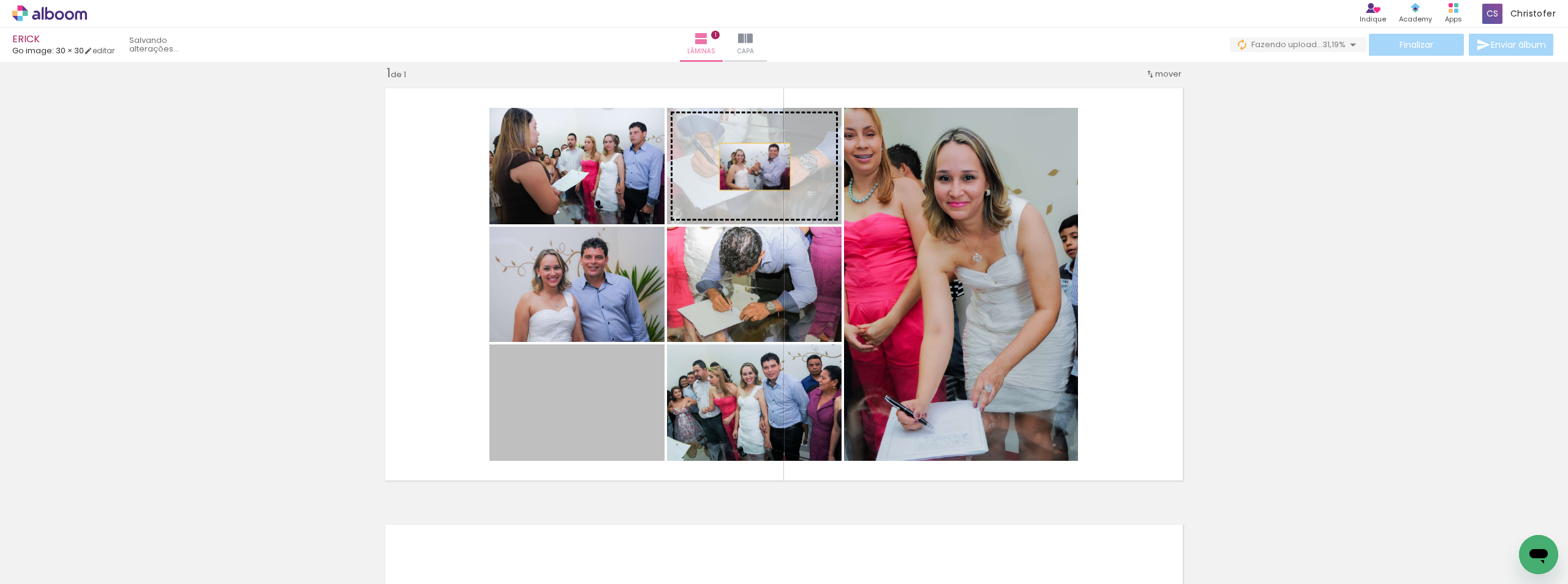
drag, startPoint x: 674, startPoint y: 342, endPoint x: 750, endPoint y: 166, distance: 191.7
click at [0, 0] on slot at bounding box center [0, 0] width 0 height 0
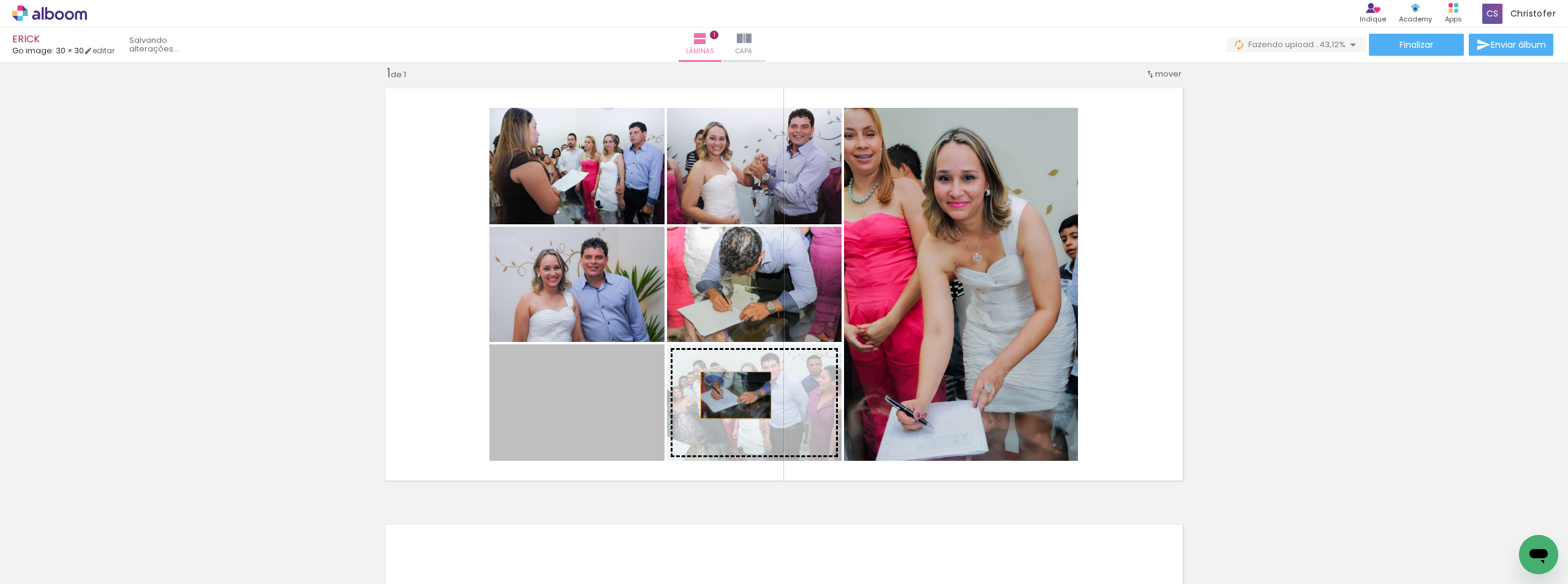
drag, startPoint x: 618, startPoint y: 418, endPoint x: 732, endPoint y: 395, distance: 116.3
click at [0, 0] on slot at bounding box center [0, 0] width 0 height 0
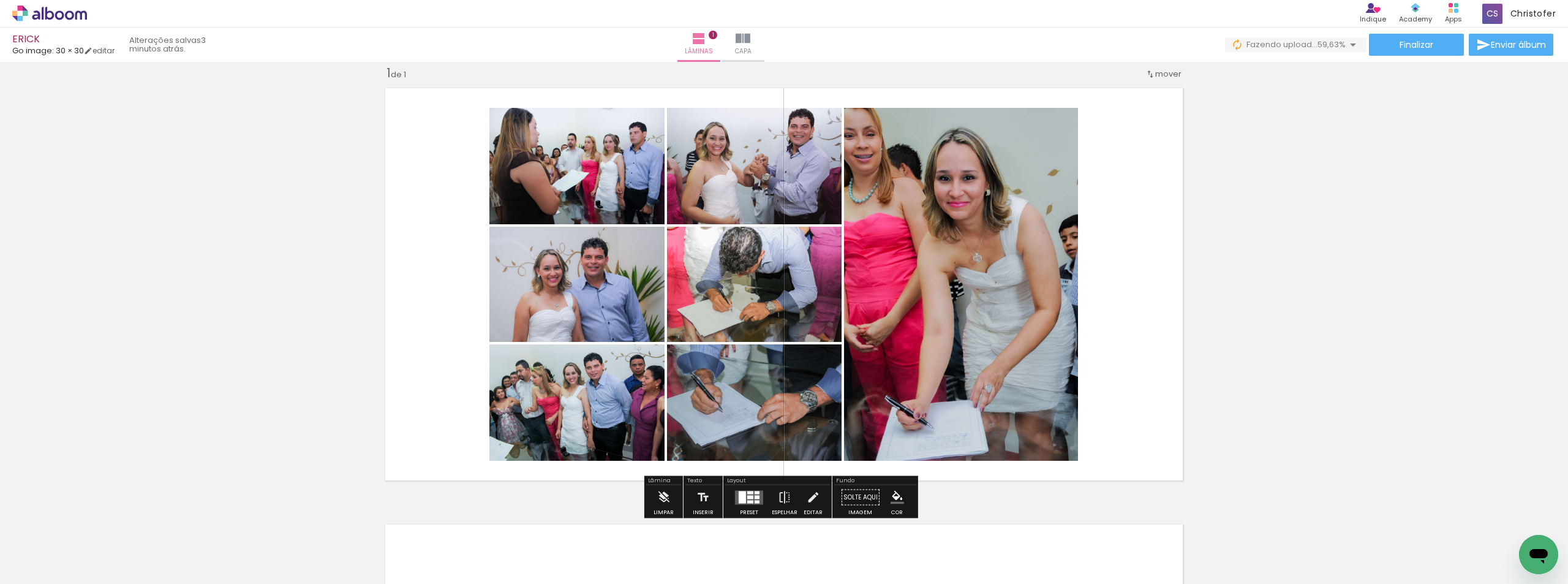
click at [1268, 222] on div "Inserir lâmina 1 de 1" at bounding box center [784, 486] width 1568 height 873
click at [1216, 303] on div "Inserir lâmina 1 de 1" at bounding box center [784, 486] width 1568 height 873
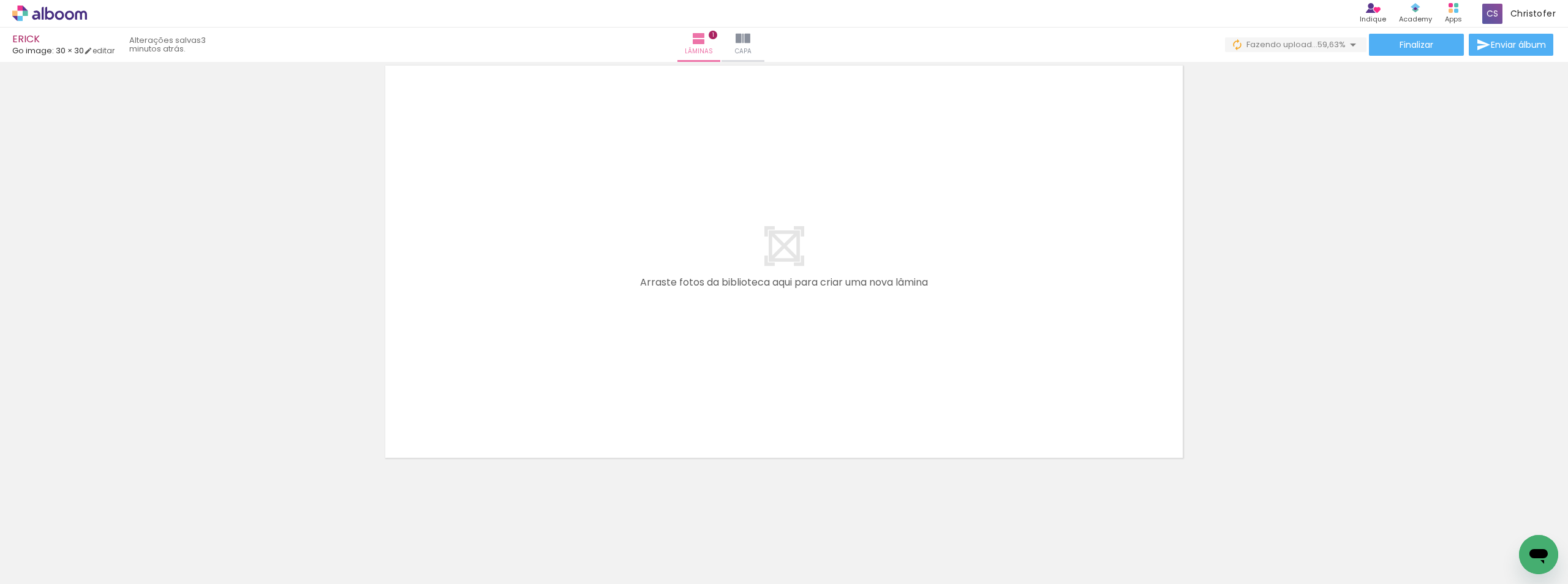
scroll to position [0, 2115]
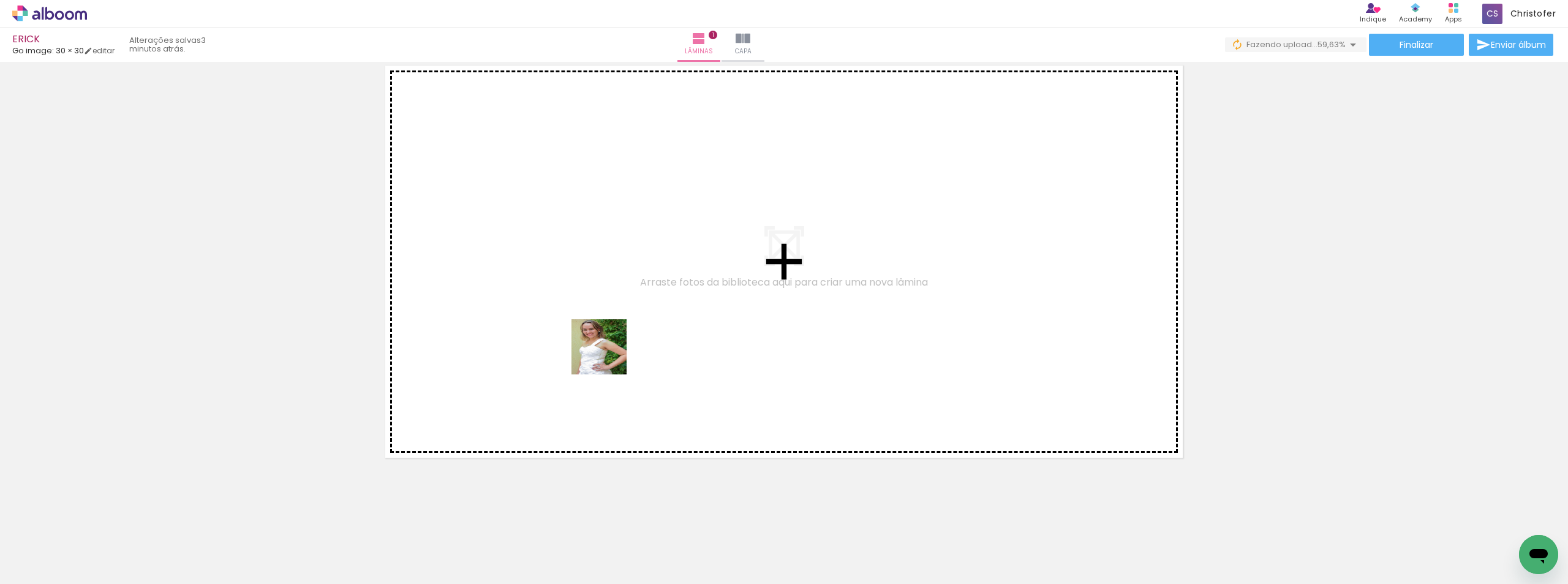
drag, startPoint x: 551, startPoint y: 543, endPoint x: 608, endPoint y: 356, distance: 195.5
click at [608, 356] on quentale-workspace at bounding box center [784, 292] width 1568 height 584
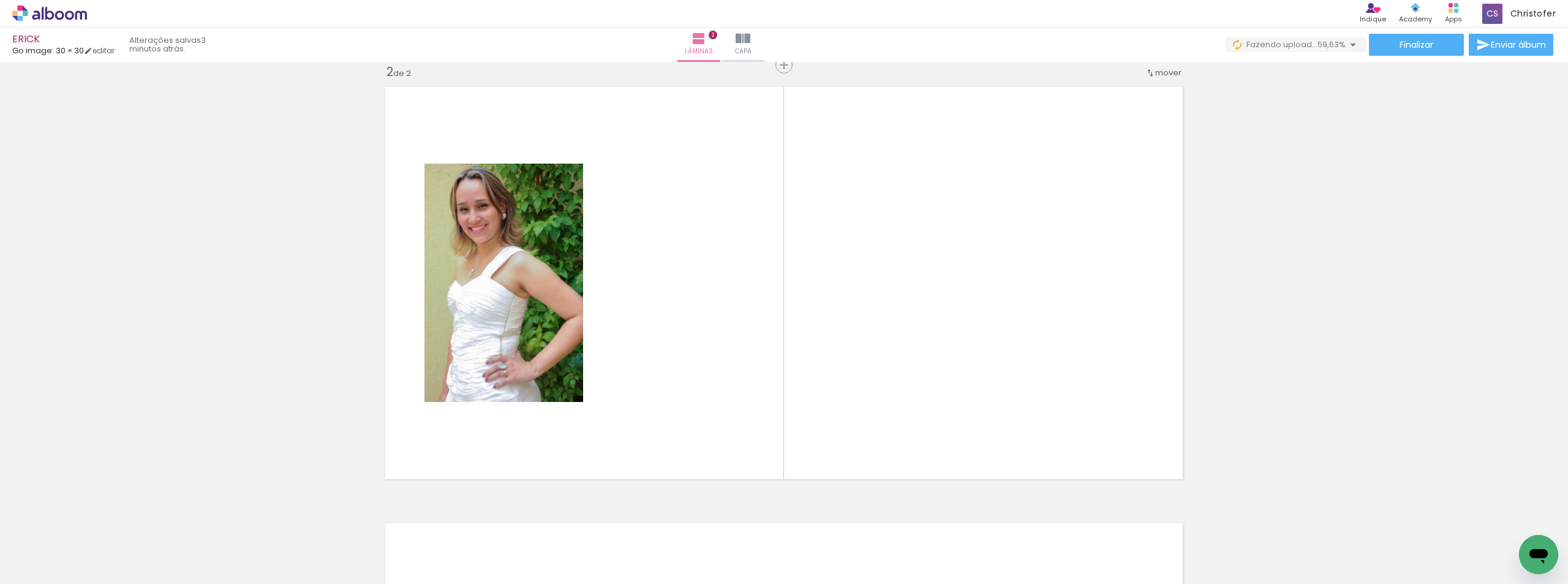
scroll to position [452, 0]
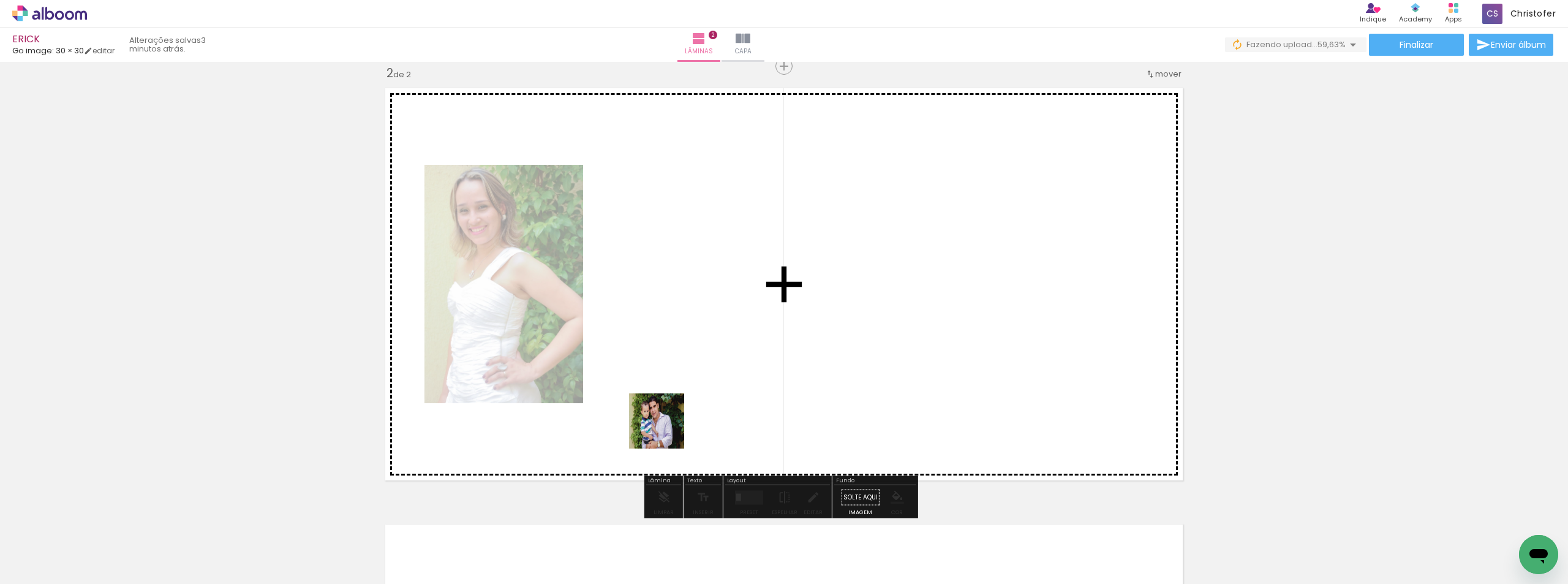
drag, startPoint x: 632, startPoint y: 527, endPoint x: 679, endPoint y: 531, distance: 47.2
click at [676, 405] on quentale-workspace at bounding box center [784, 292] width 1568 height 584
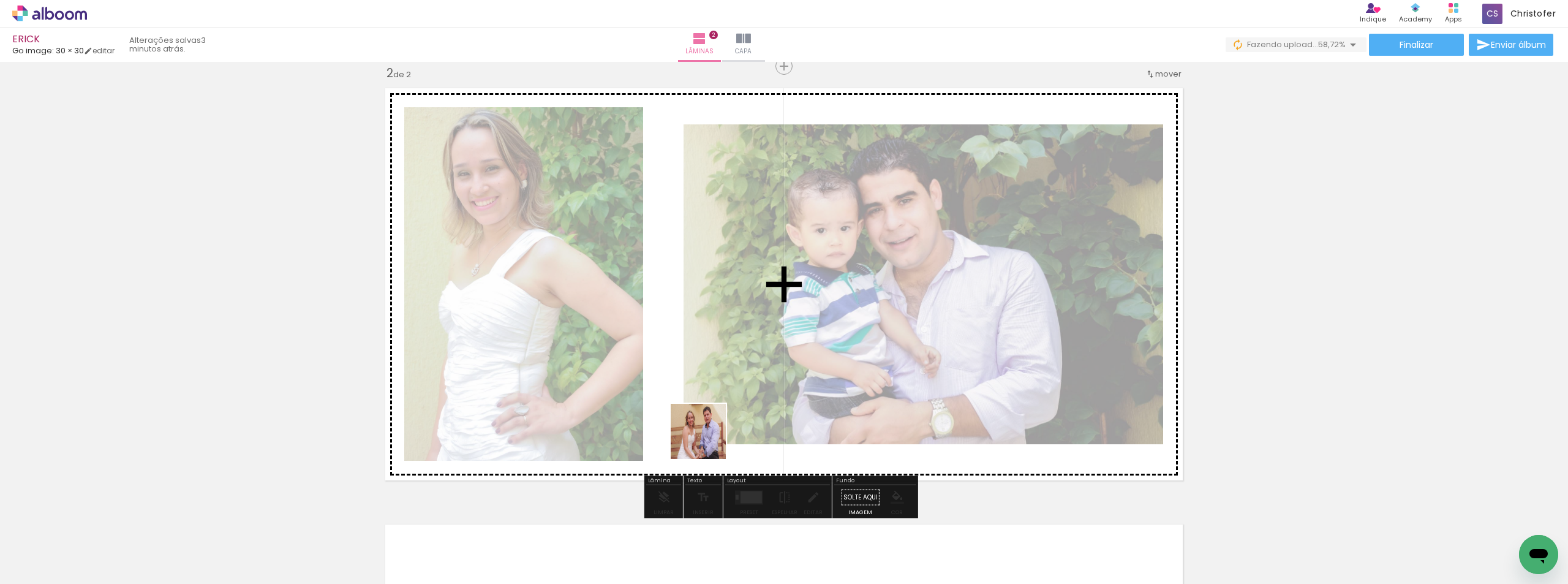
drag, startPoint x: 707, startPoint y: 440, endPoint x: 743, endPoint y: 560, distance: 125.3
click at [715, 422] on quentale-workspace at bounding box center [784, 292] width 1568 height 584
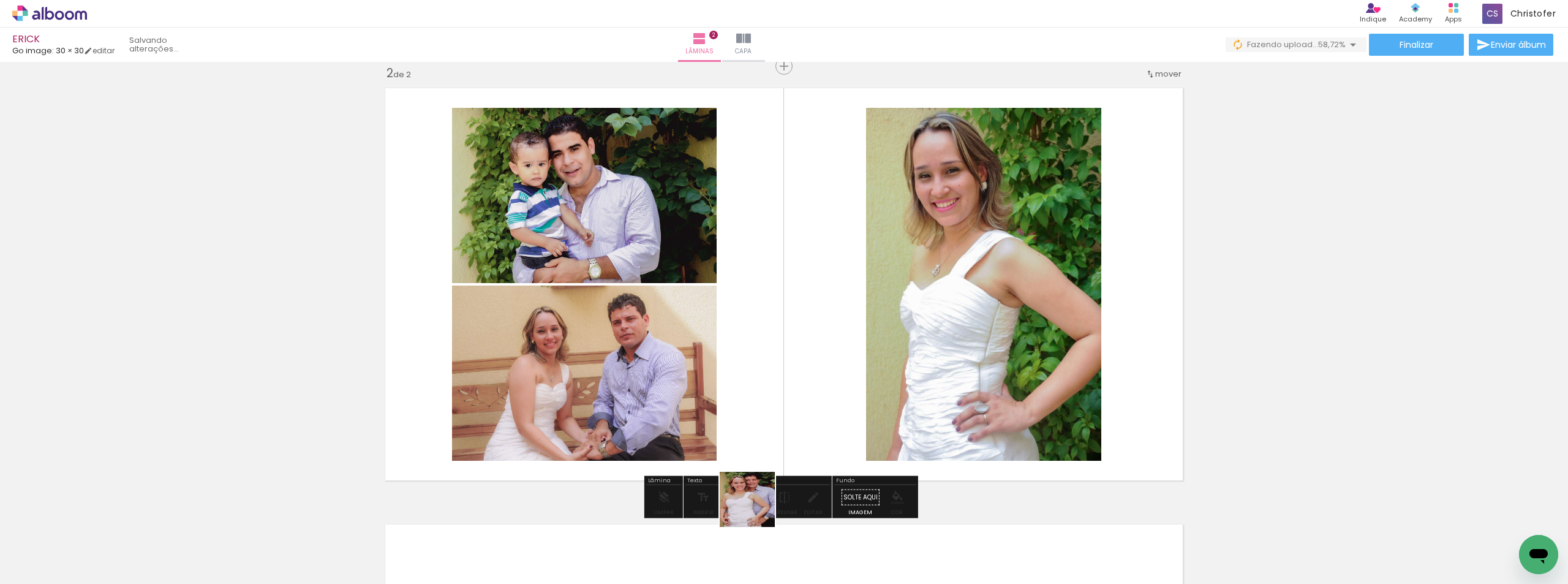
drag, startPoint x: 756, startPoint y: 540, endPoint x: 768, endPoint y: 447, distance: 93.8
click at [768, 447] on quentale-workspace at bounding box center [784, 292] width 1568 height 584
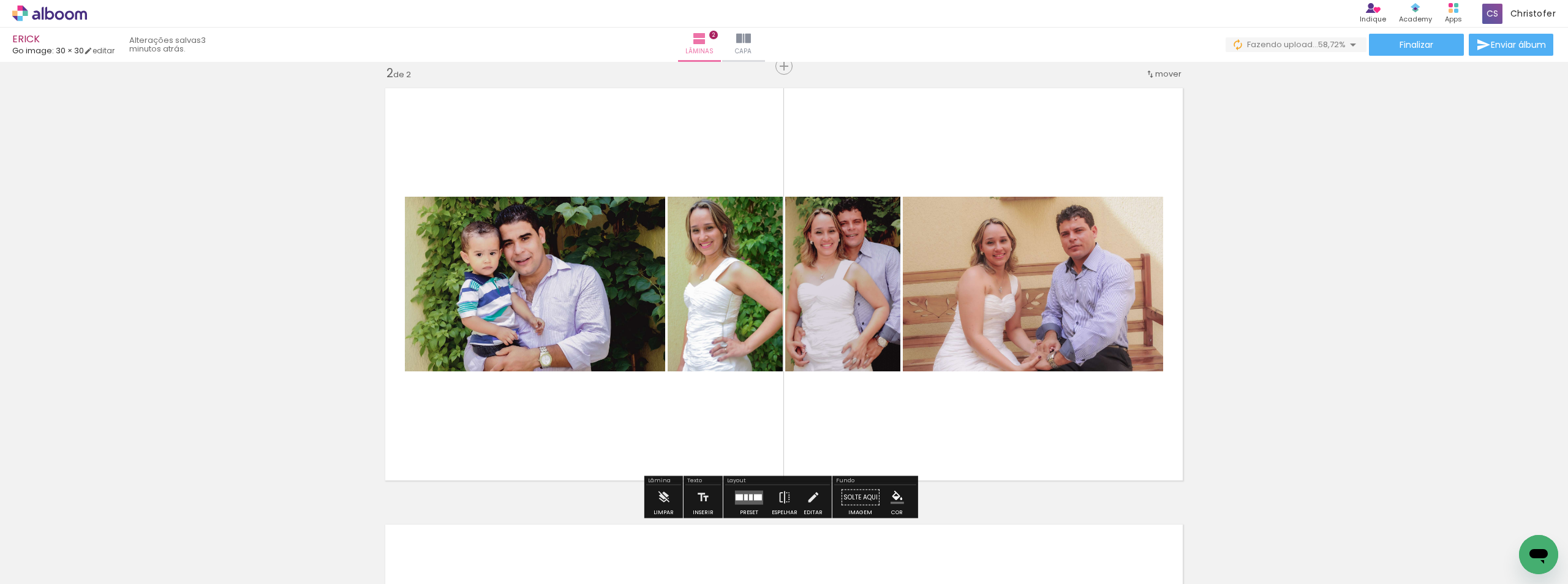
drag, startPoint x: 837, startPoint y: 516, endPoint x: 894, endPoint y: 540, distance: 61.8
click at [859, 427] on quentale-workspace at bounding box center [784, 292] width 1568 height 584
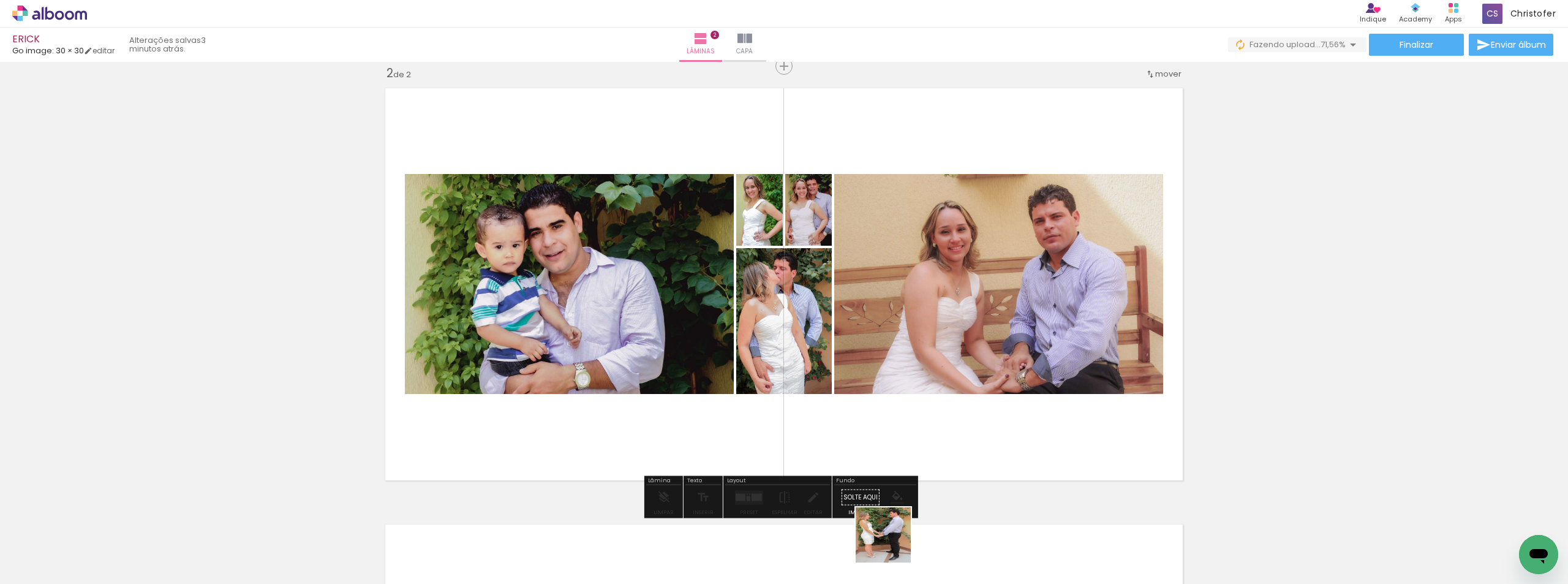
drag, startPoint x: 892, startPoint y: 544, endPoint x: 945, endPoint y: 549, distance: 53.2
click at [911, 419] on quentale-workspace at bounding box center [784, 292] width 1568 height 584
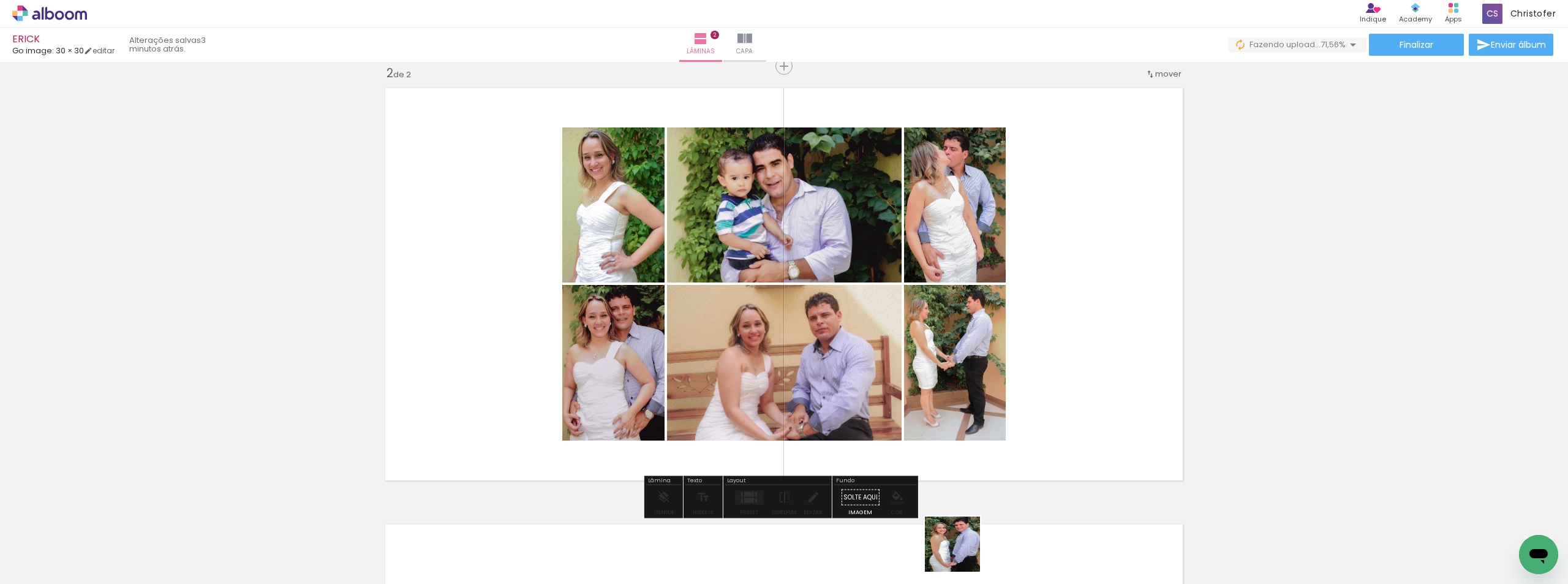
drag, startPoint x: 962, startPoint y: 553, endPoint x: 1029, endPoint y: 550, distance: 67.1
click at [975, 443] on quentale-workspace at bounding box center [784, 292] width 1568 height 584
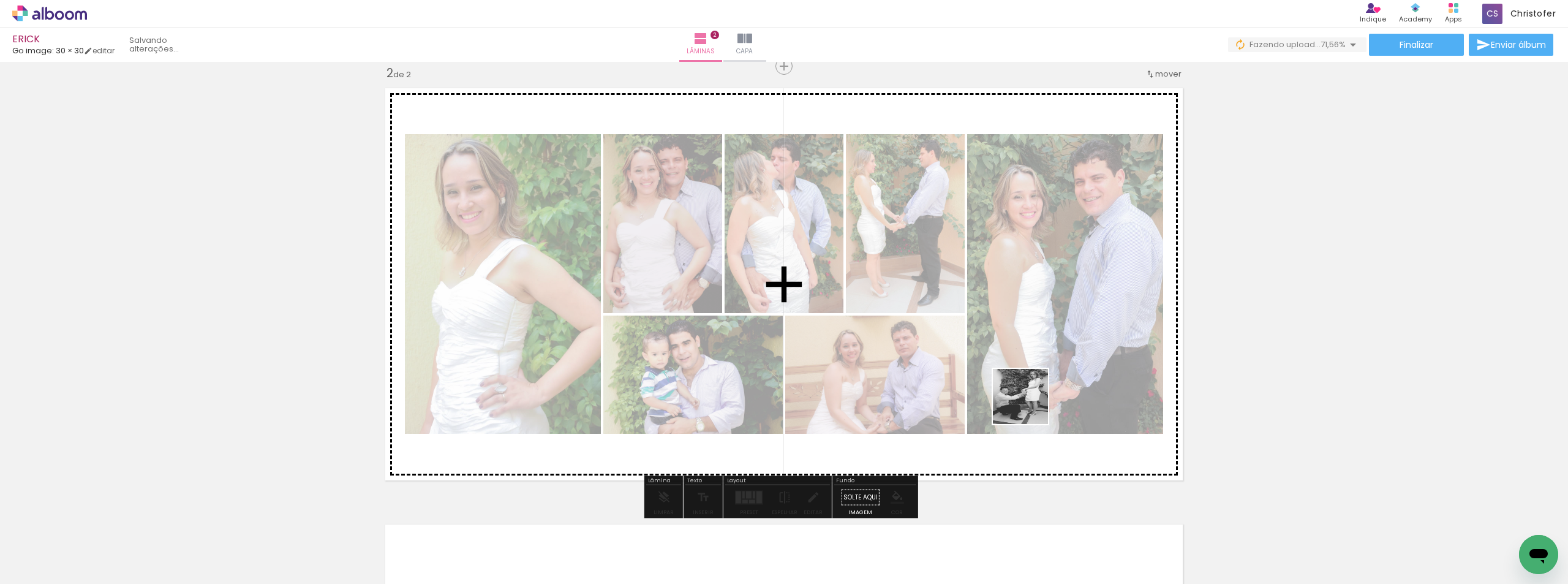
drag, startPoint x: 1029, startPoint y: 551, endPoint x: 1050, endPoint y: 447, distance: 106.1
click at [1031, 372] on quentale-workspace at bounding box center [784, 292] width 1568 height 584
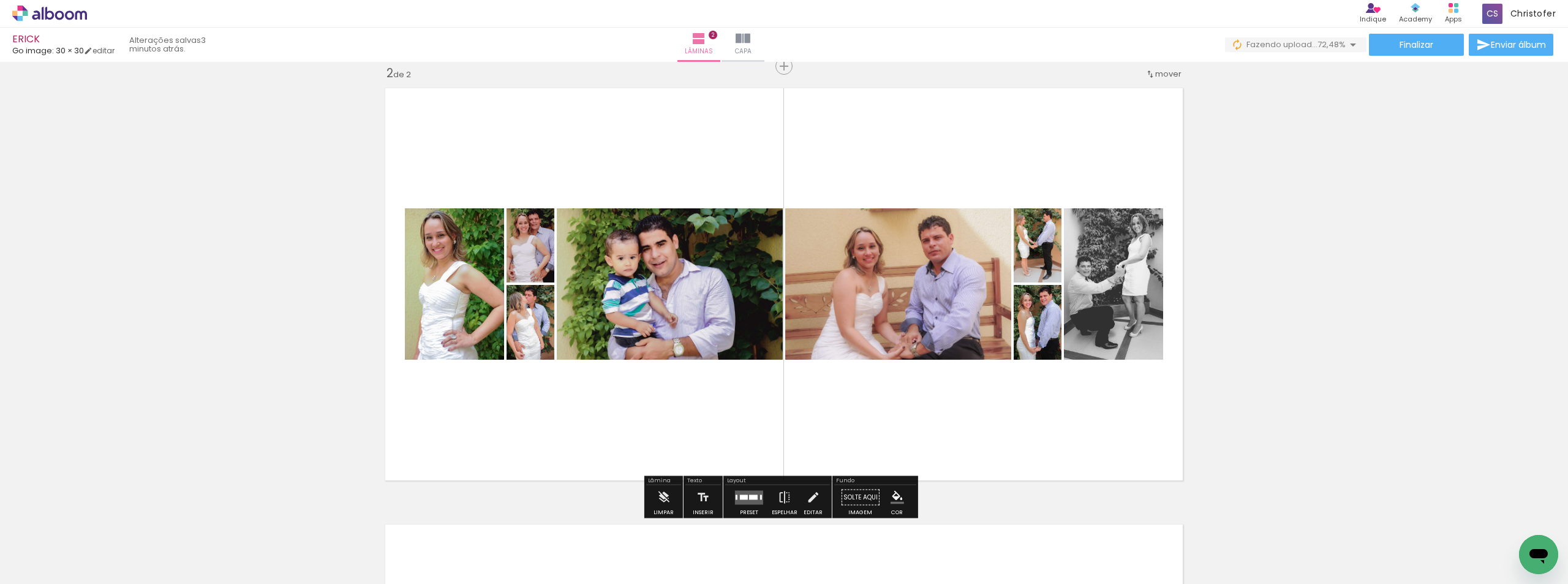
drag, startPoint x: 1088, startPoint y: 552, endPoint x: 985, endPoint y: 391, distance: 191.1
click at [1013, 314] on quentale-workspace at bounding box center [784, 292] width 1568 height 584
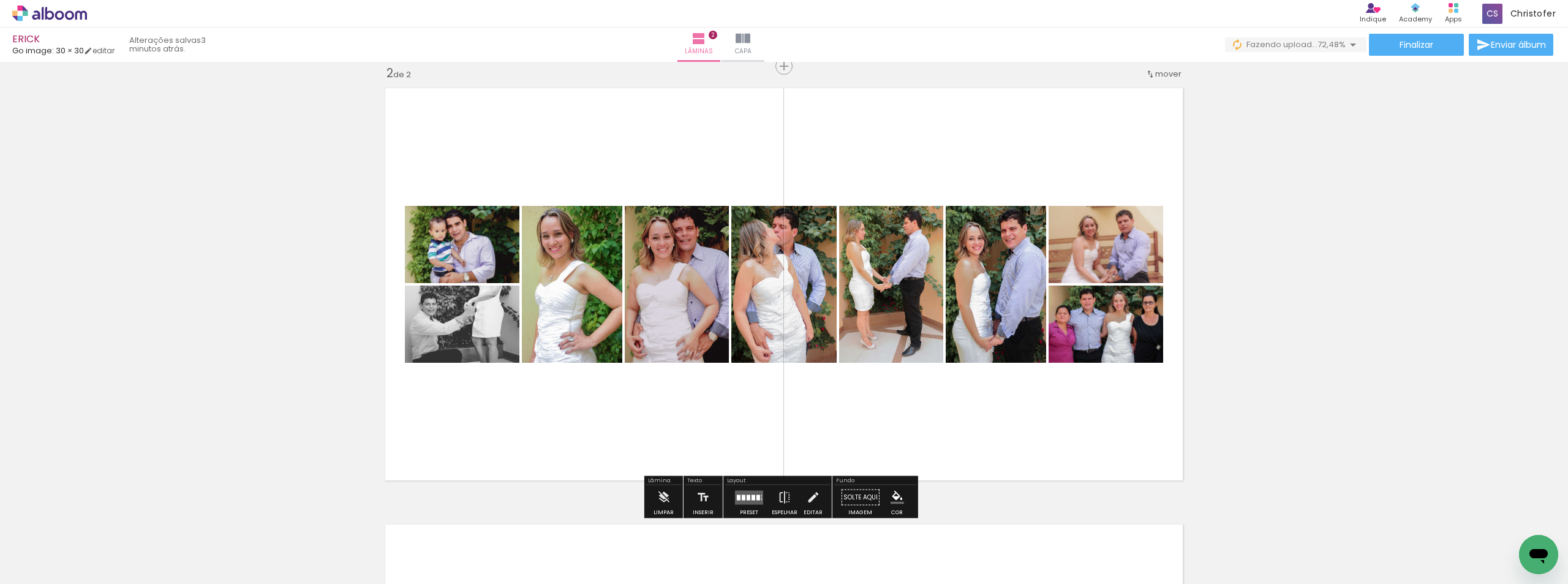
scroll to position [575, 0]
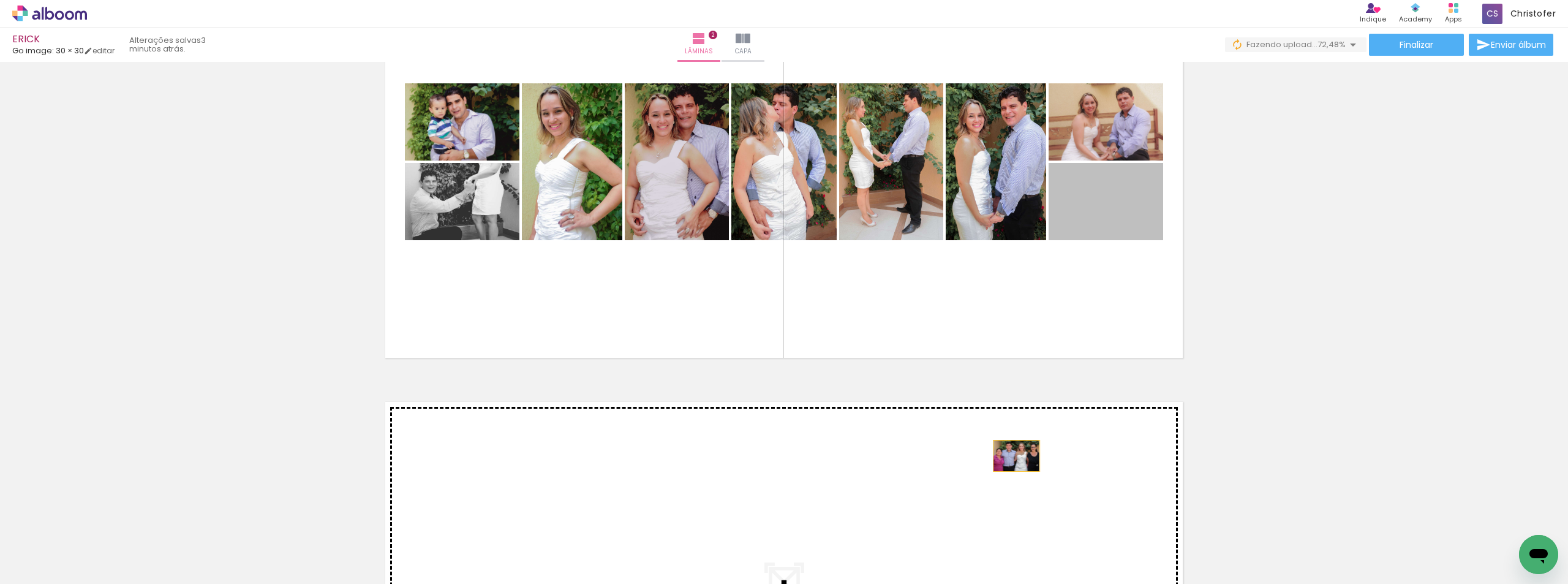
drag, startPoint x: 1108, startPoint y: 195, endPoint x: 1012, endPoint y: 456, distance: 278.1
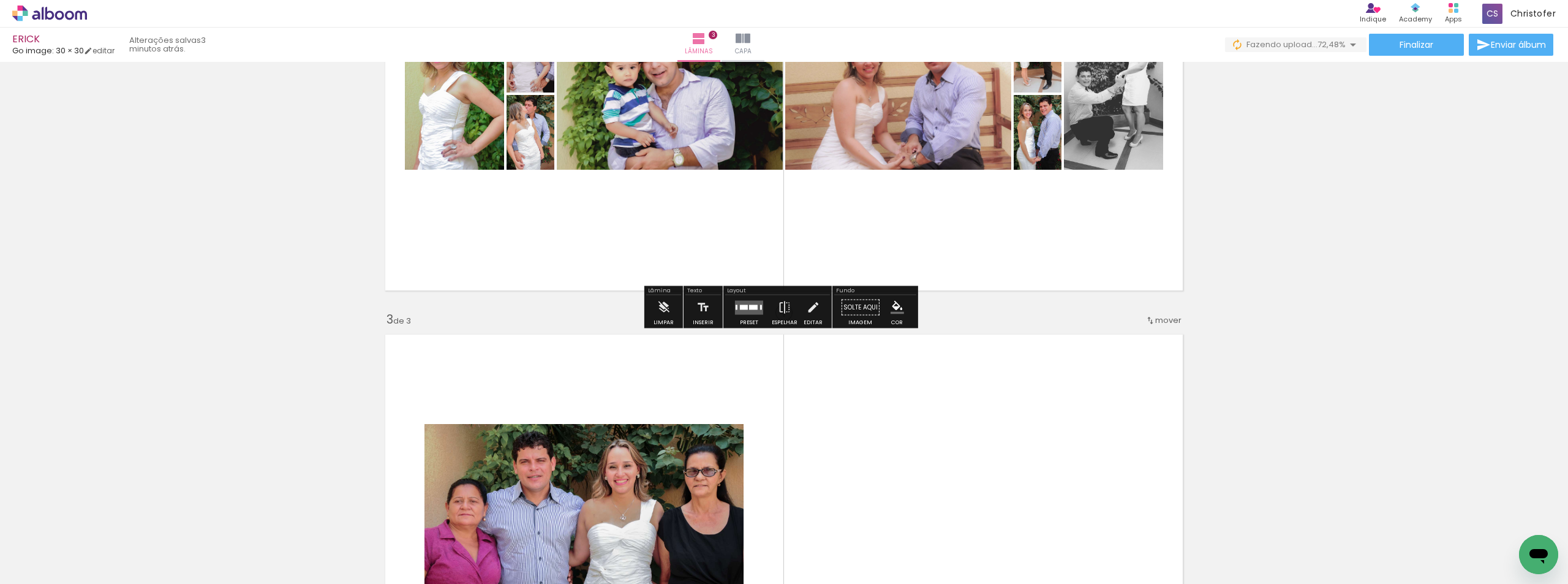
scroll to position [643, 0]
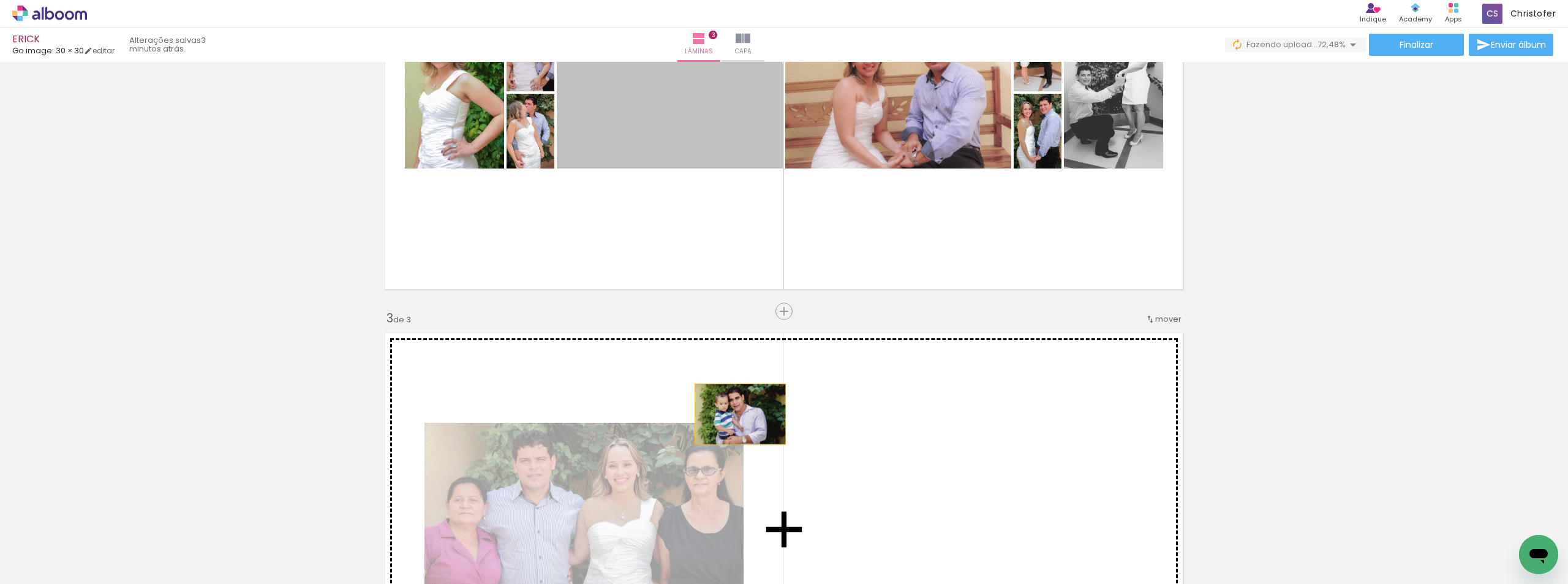
drag, startPoint x: 656, startPoint y: 84, endPoint x: 736, endPoint y: 414, distance: 339.6
click at [736, 414] on div "Inserir lâmina 1 de 3 Inserir lâmina 2 de 3 Inserir lâmina 3 de 3" at bounding box center [784, 295] width 1568 height 1746
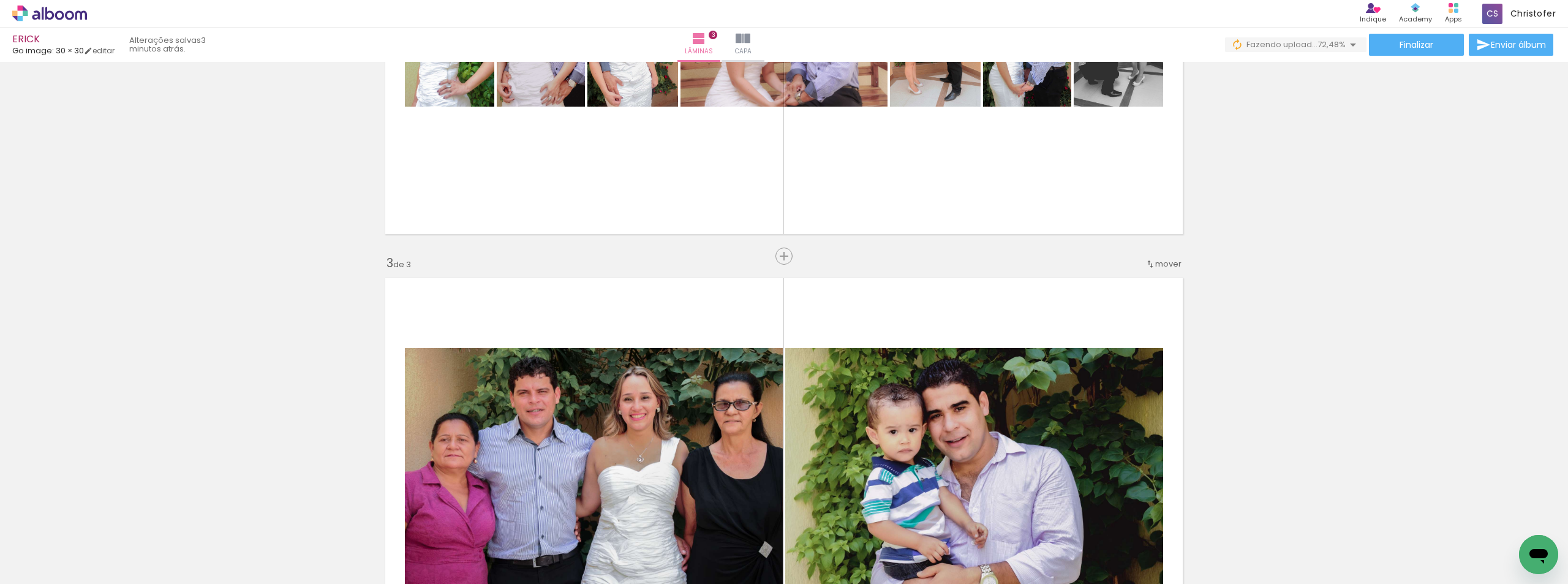
scroll to position [704, 0]
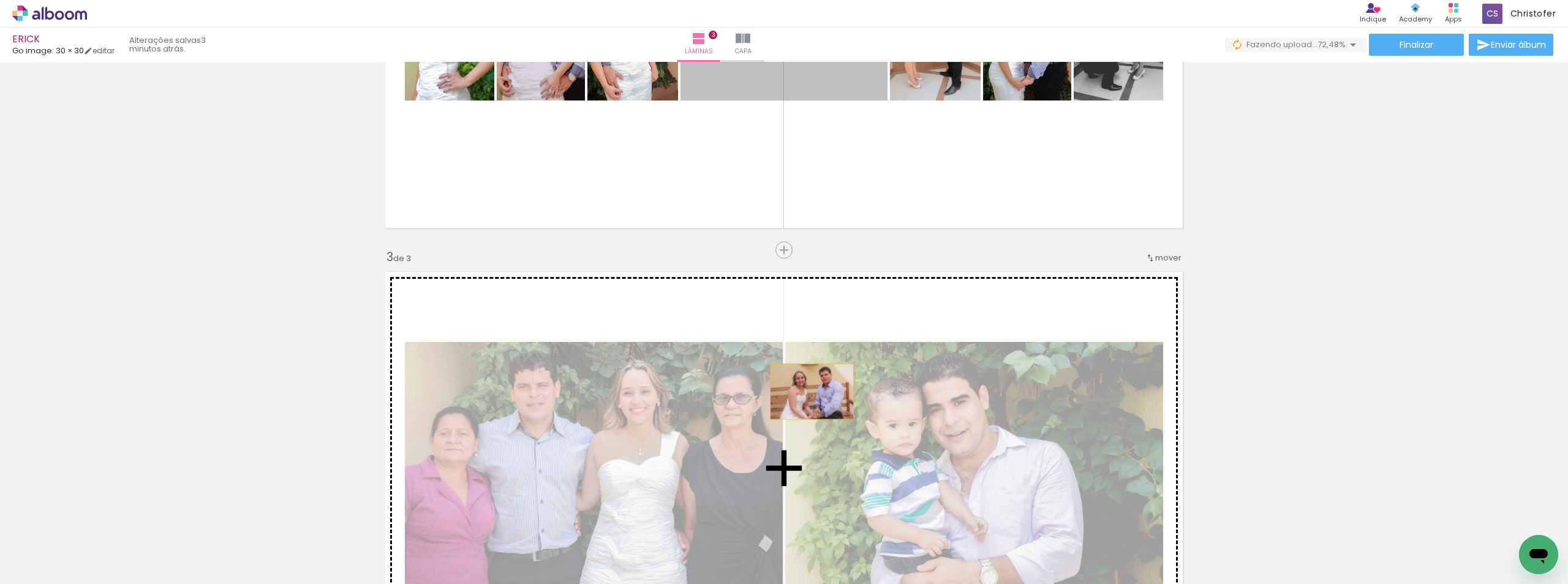
drag, startPoint x: 808, startPoint y: 85, endPoint x: 807, endPoint y: 392, distance: 307.0
click at [807, 392] on div "Inserir lâmina 1 de 3 Inserir lâmina 2 de 3 Inserir lâmina 3 de 3" at bounding box center [784, 234] width 1568 height 1746
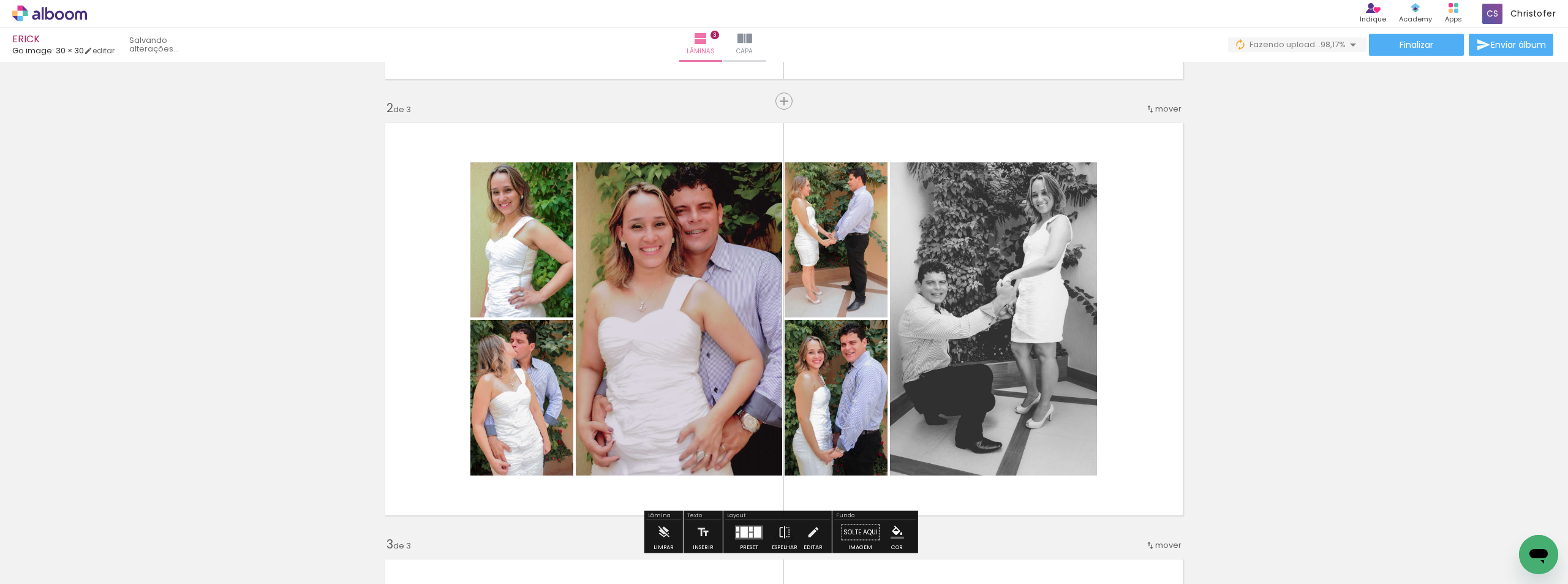
scroll to position [460, 0]
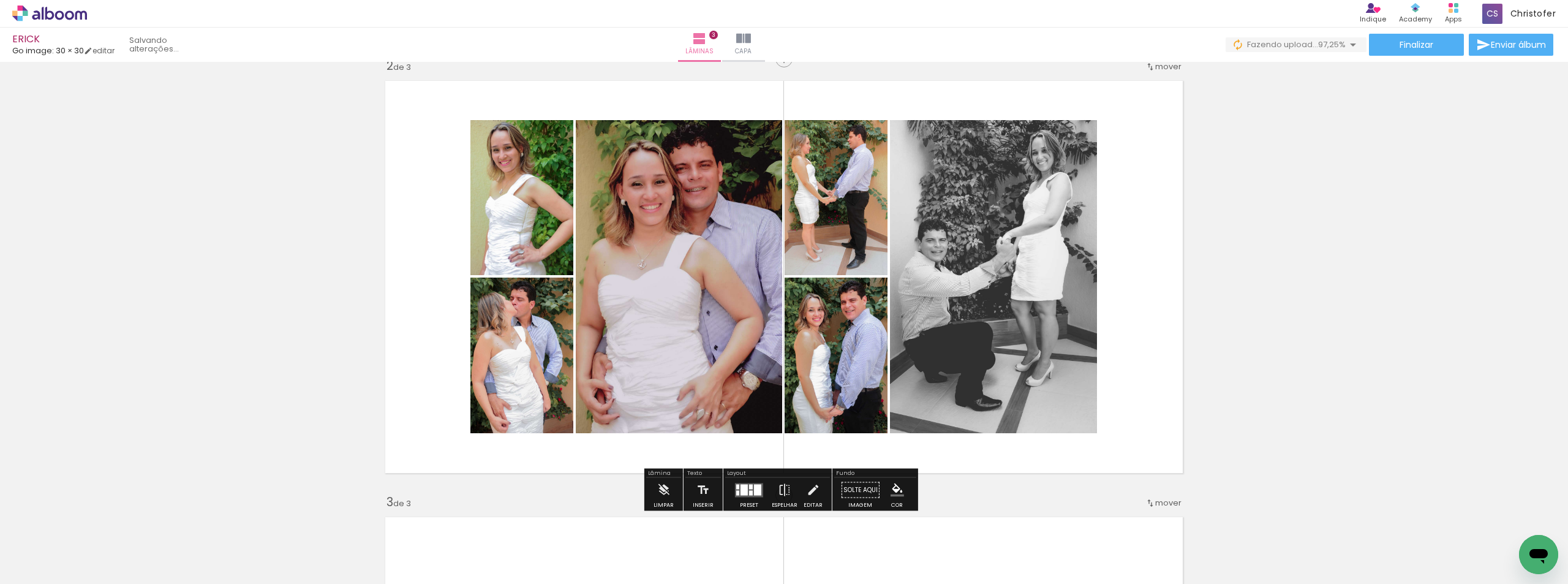
click at [742, 494] on div at bounding box center [744, 489] width 7 height 11
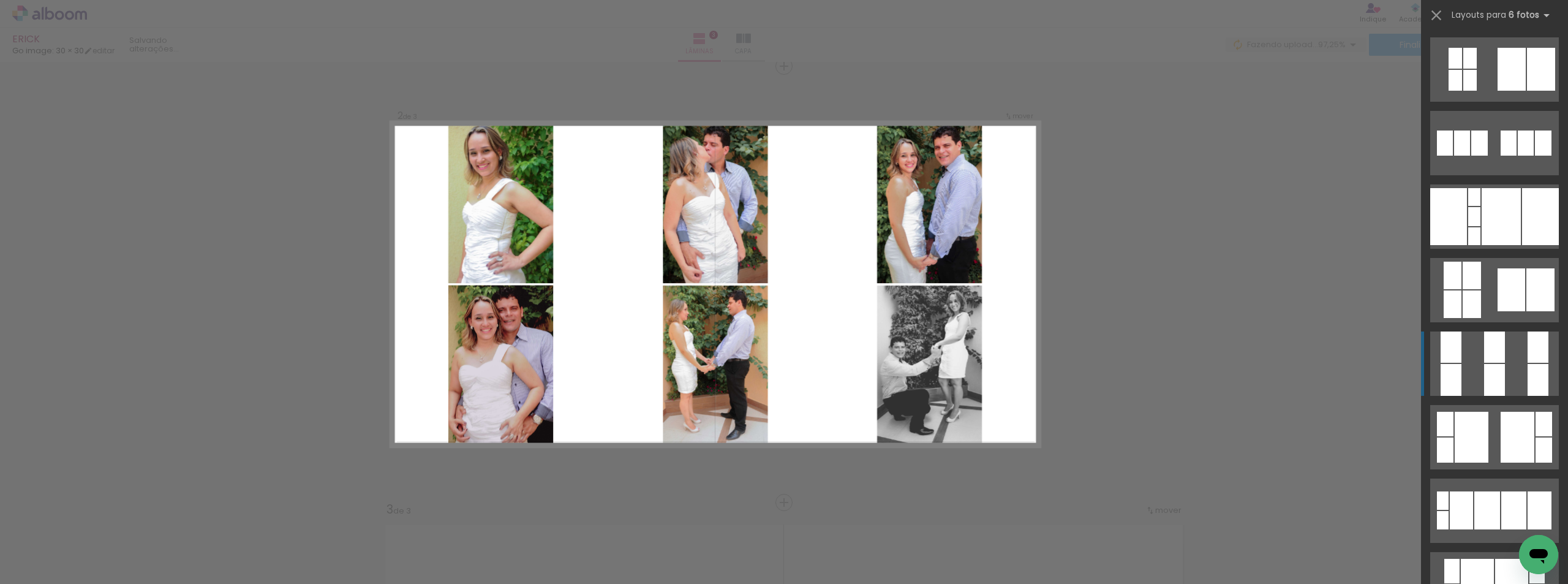
scroll to position [796, 0]
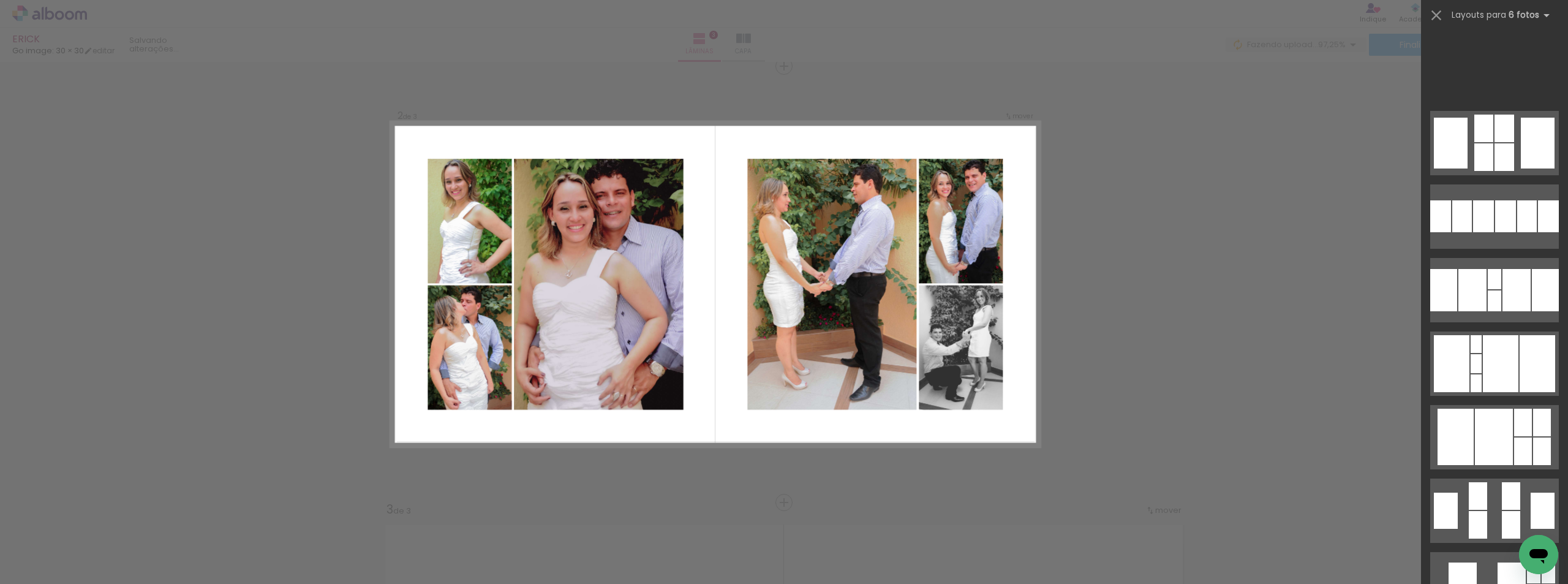
scroll to position [0, 1285]
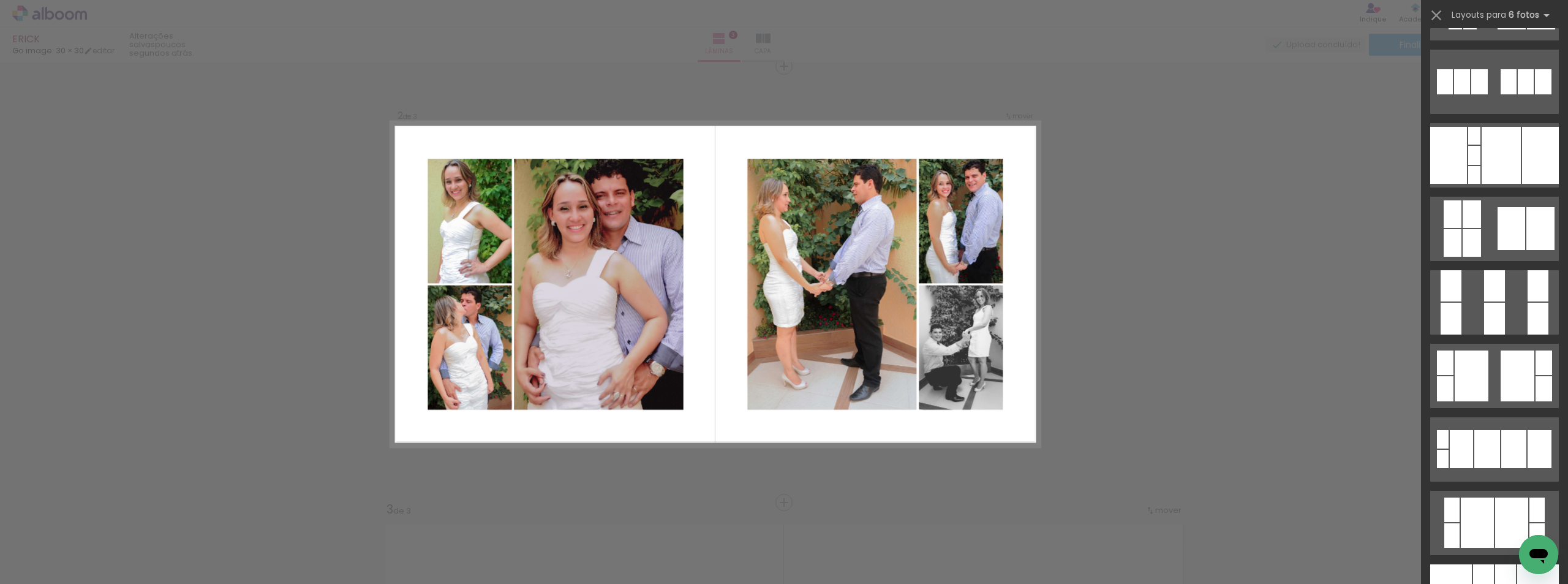
click at [1475, 370] on div at bounding box center [1472, 376] width 34 height 51
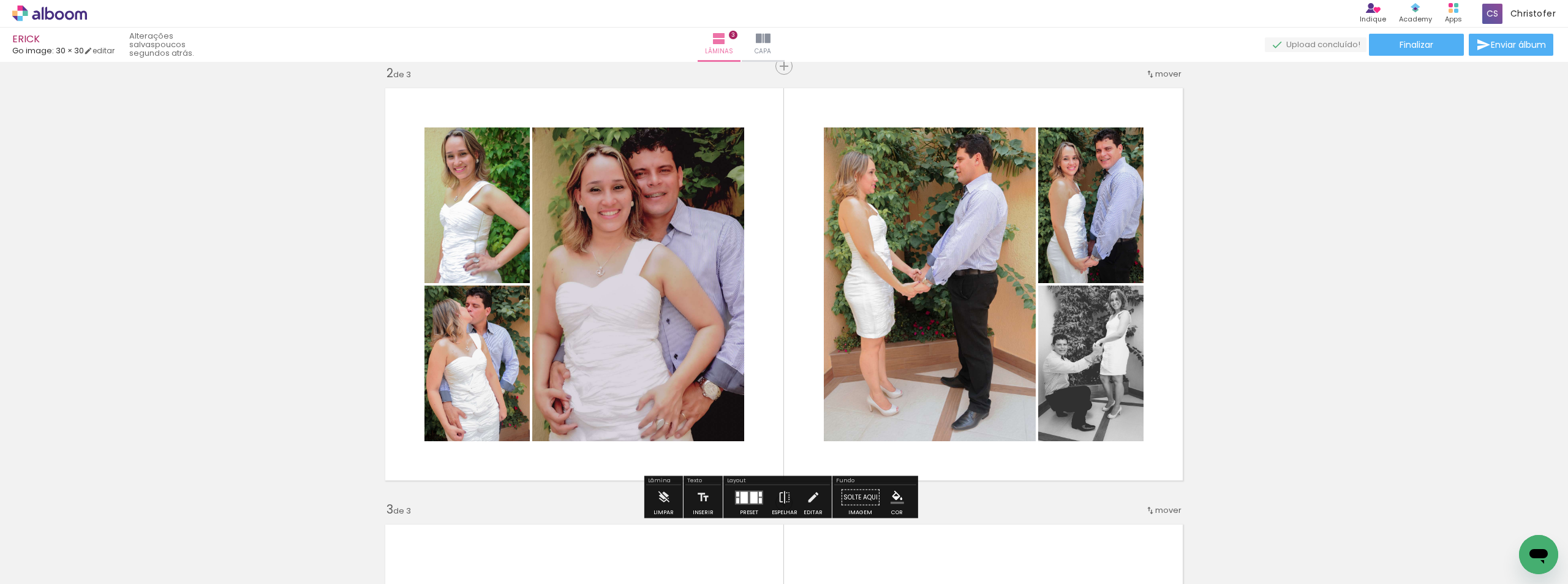
click at [1356, 262] on div "Inserir lâmina 1 de 3 Inserir lâmina 2 de 3 Inserir lâmina 3 de 3" at bounding box center [784, 486] width 1568 height 1746
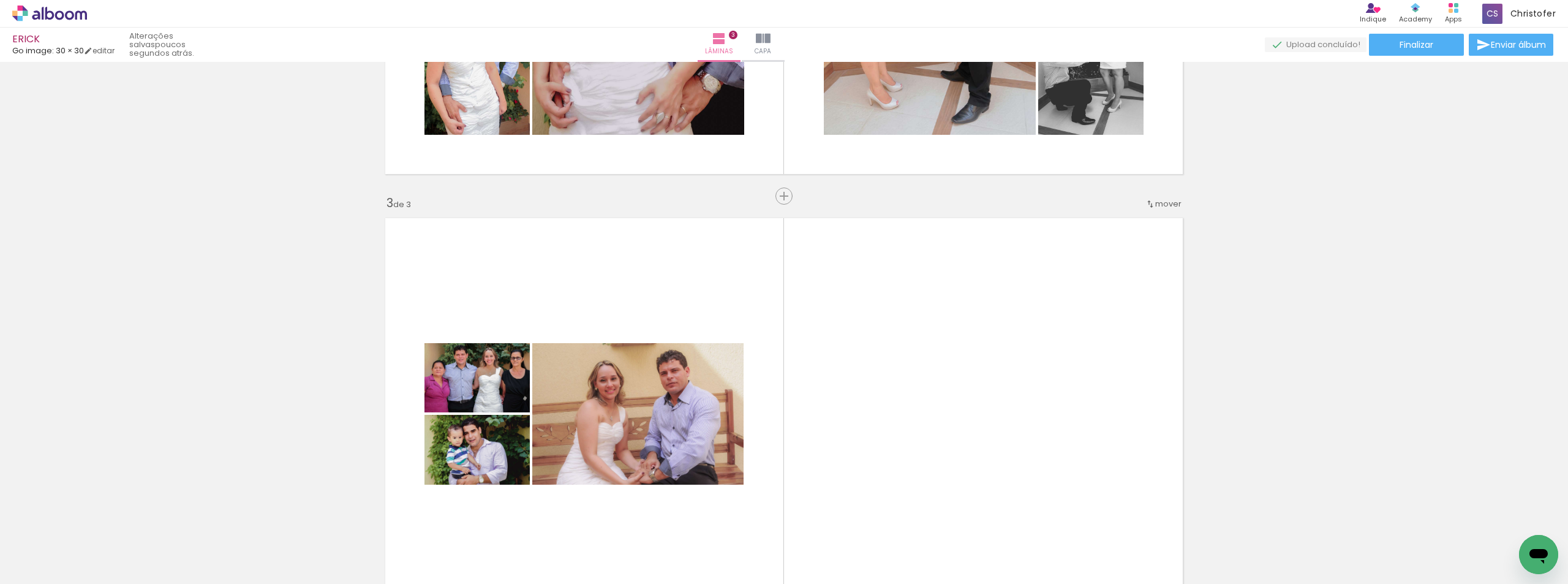
scroll to position [1004, 0]
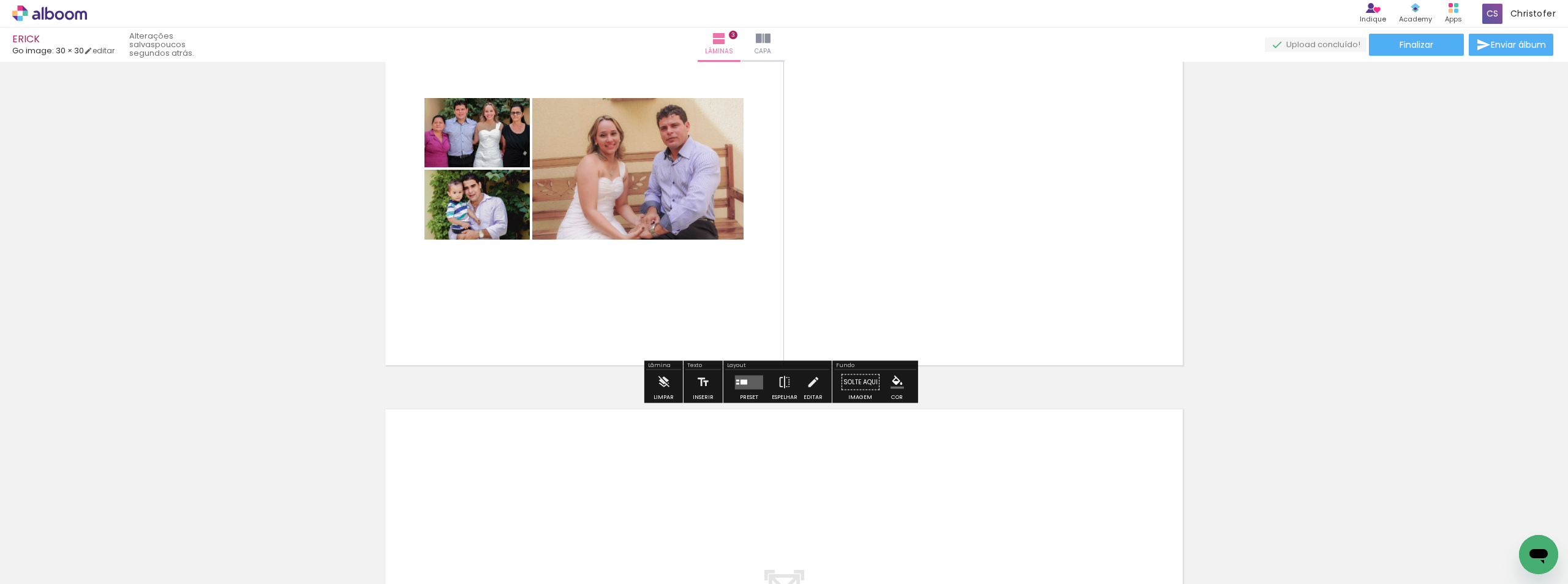
click at [742, 384] on quentale-layouter at bounding box center [748, 381] width 28 height 14
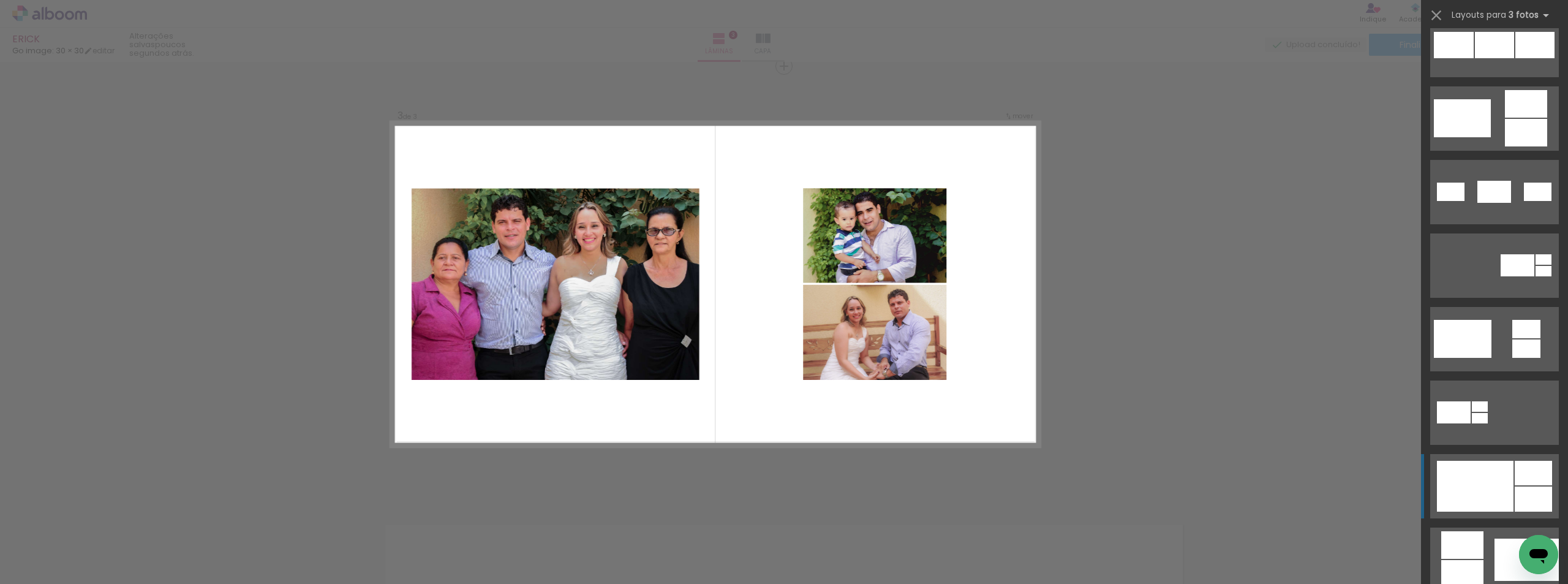
scroll to position [368, 0]
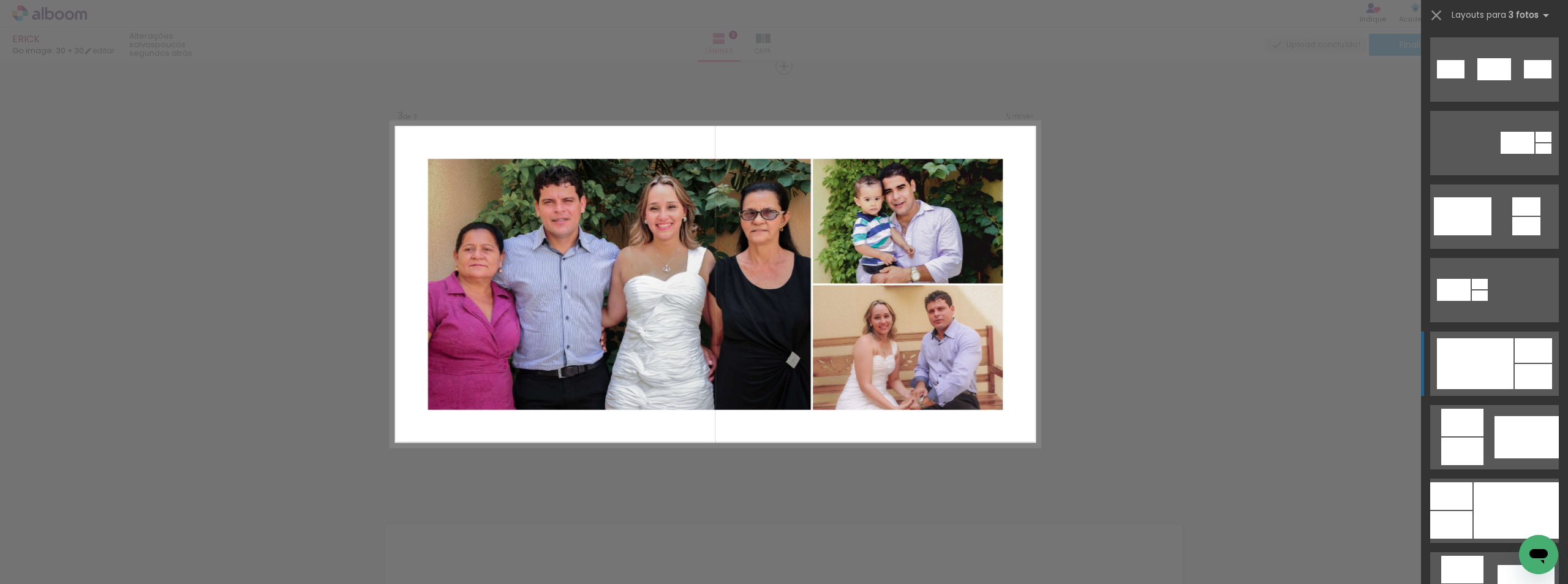
click at [1496, 344] on div at bounding box center [1475, 363] width 77 height 51
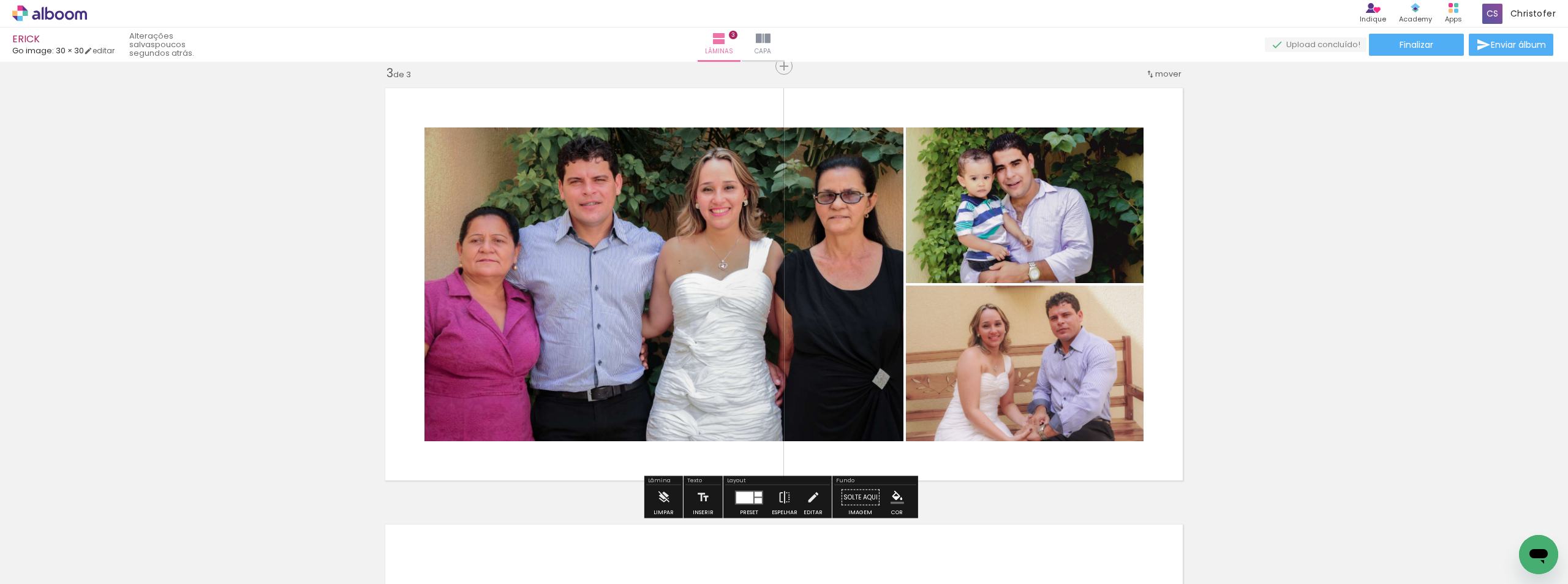
click at [1326, 321] on div "Inserir lâmina 1 de 3 Inserir lâmina 2 de 3 Inserir lâmina 3 de 3" at bounding box center [784, 50] width 1568 height 1746
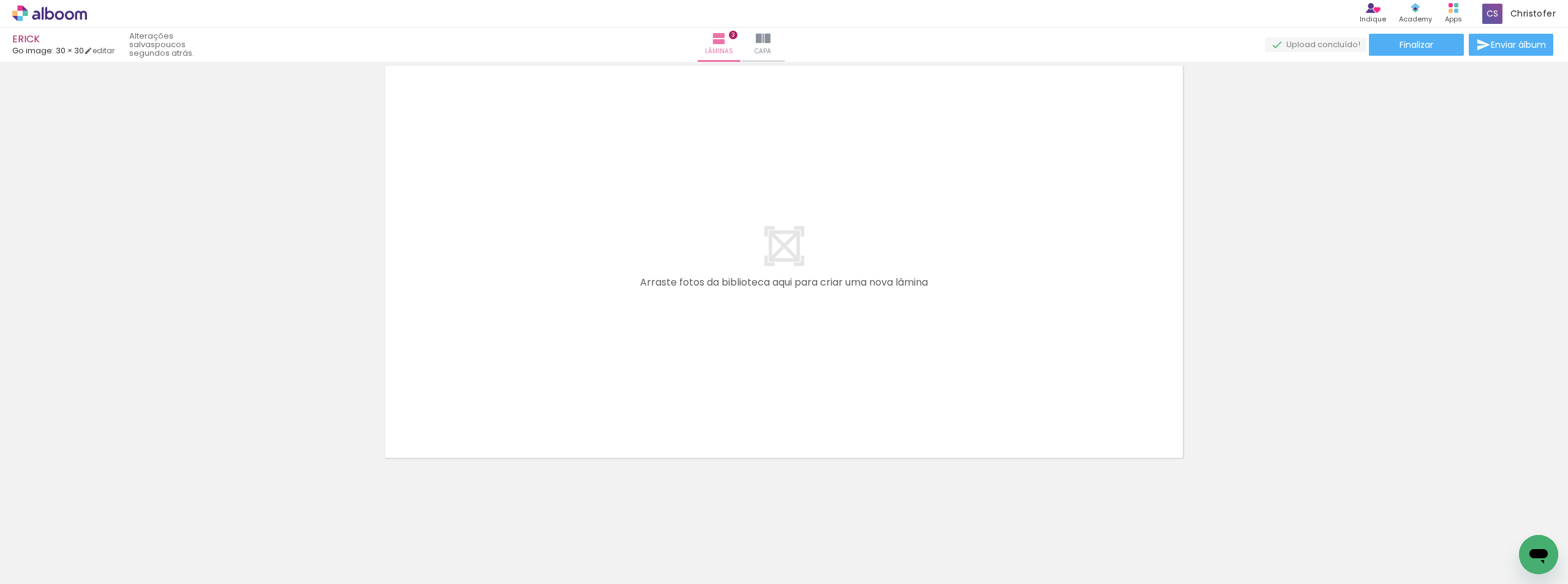
scroll to position [0, 2589]
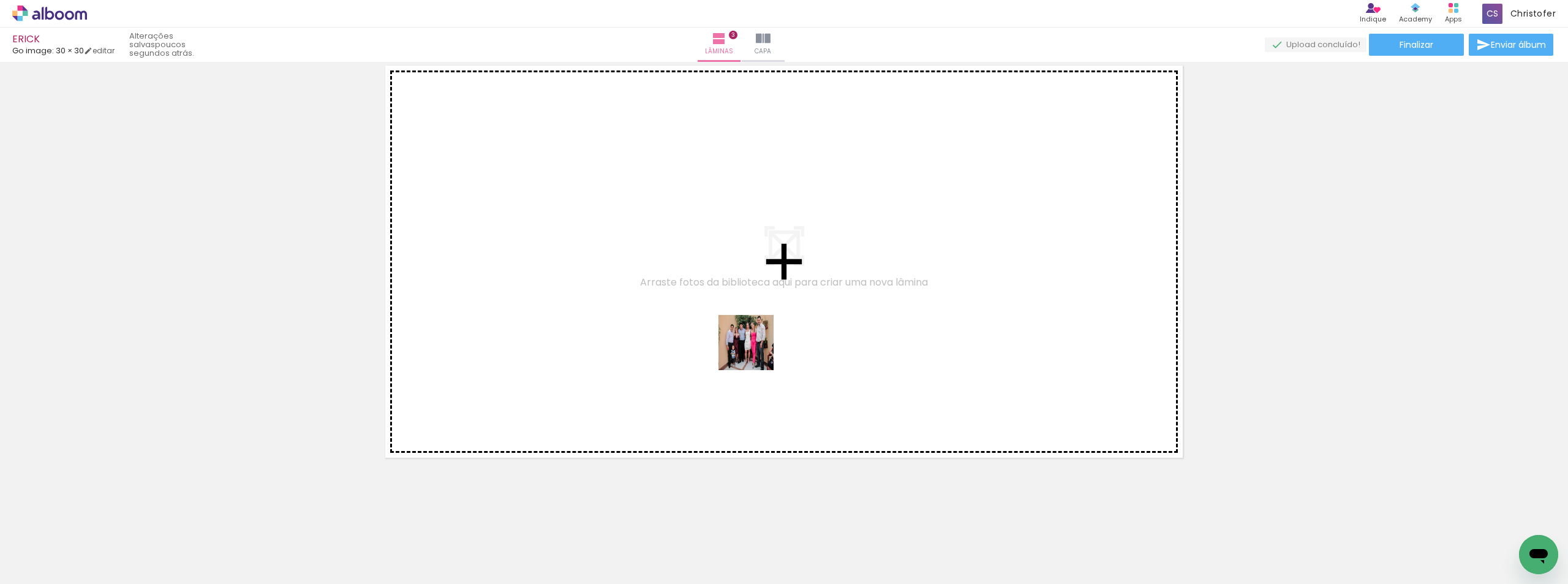
drag, startPoint x: 720, startPoint y: 485, endPoint x: 742, endPoint y: 510, distance: 33.3
click at [761, 331] on quentale-workspace at bounding box center [784, 292] width 1568 height 584
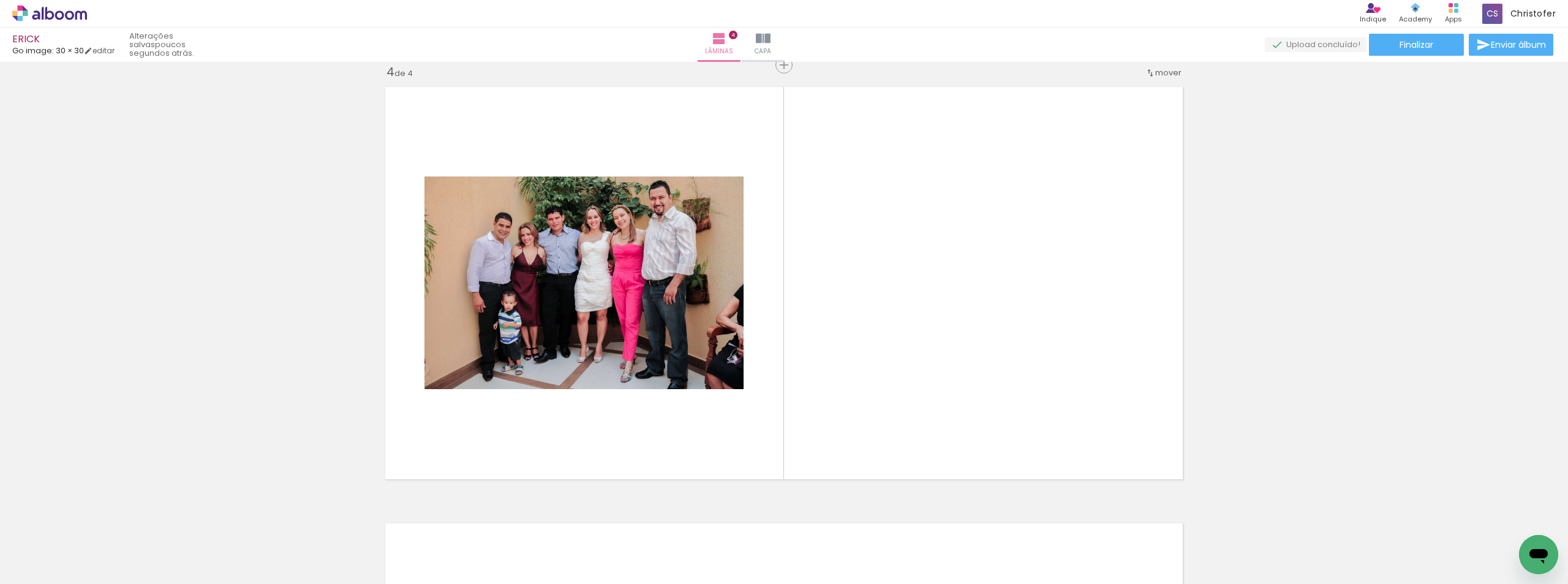
scroll to position [1325, 0]
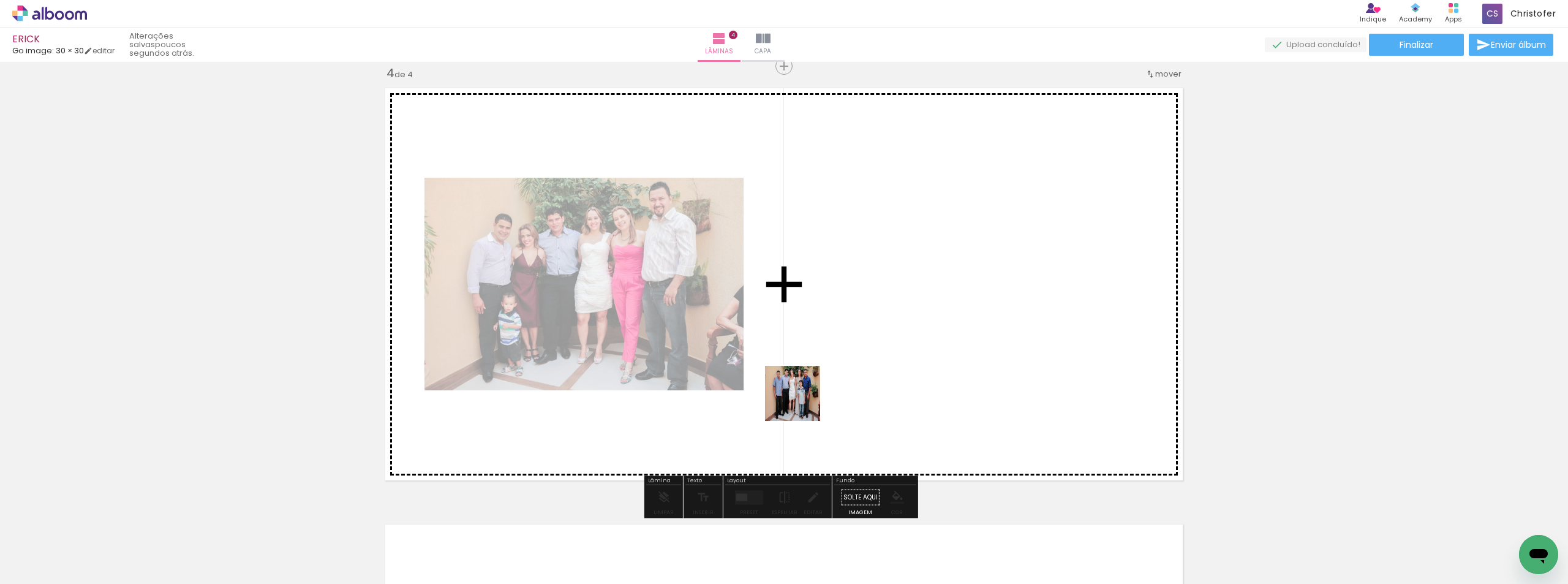
drag, startPoint x: 802, startPoint y: 402, endPoint x: 828, endPoint y: 524, distance: 124.7
click at [809, 387] on quentale-workspace at bounding box center [784, 292] width 1568 height 584
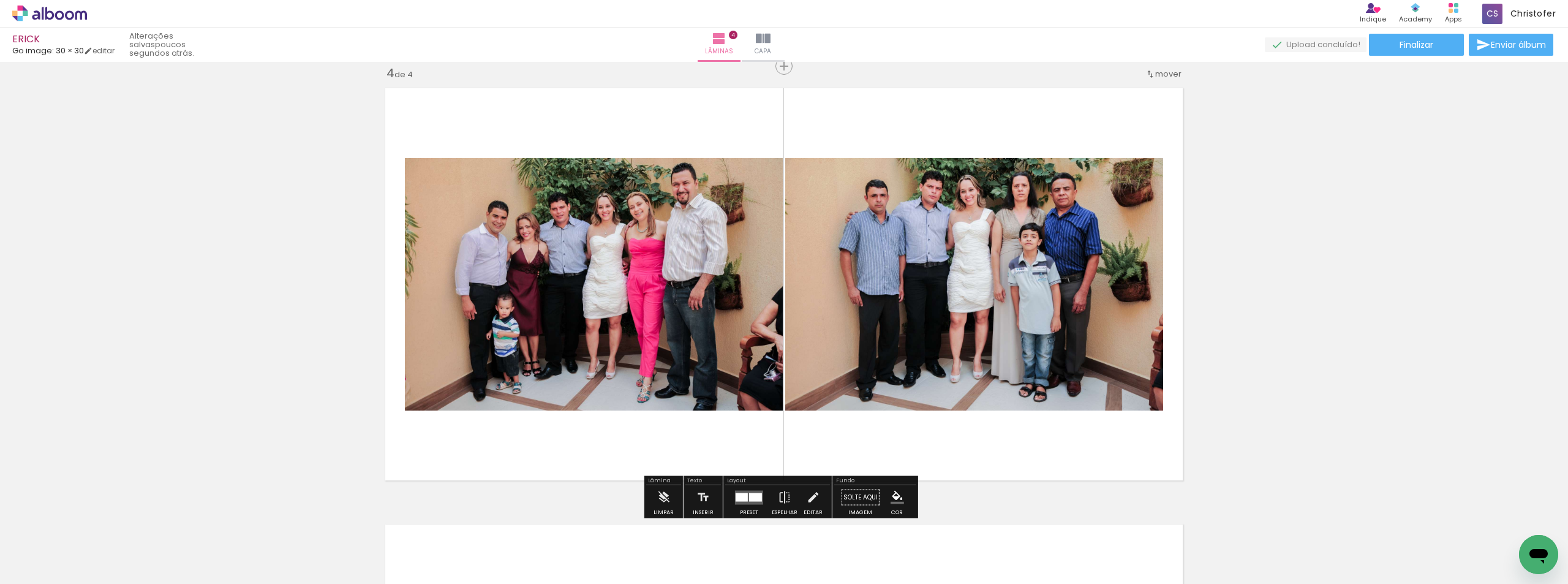
drag, startPoint x: 849, startPoint y: 448, endPoint x: 891, endPoint y: 524, distance: 86.8
click at [856, 434] on quentale-workspace at bounding box center [784, 292] width 1568 height 584
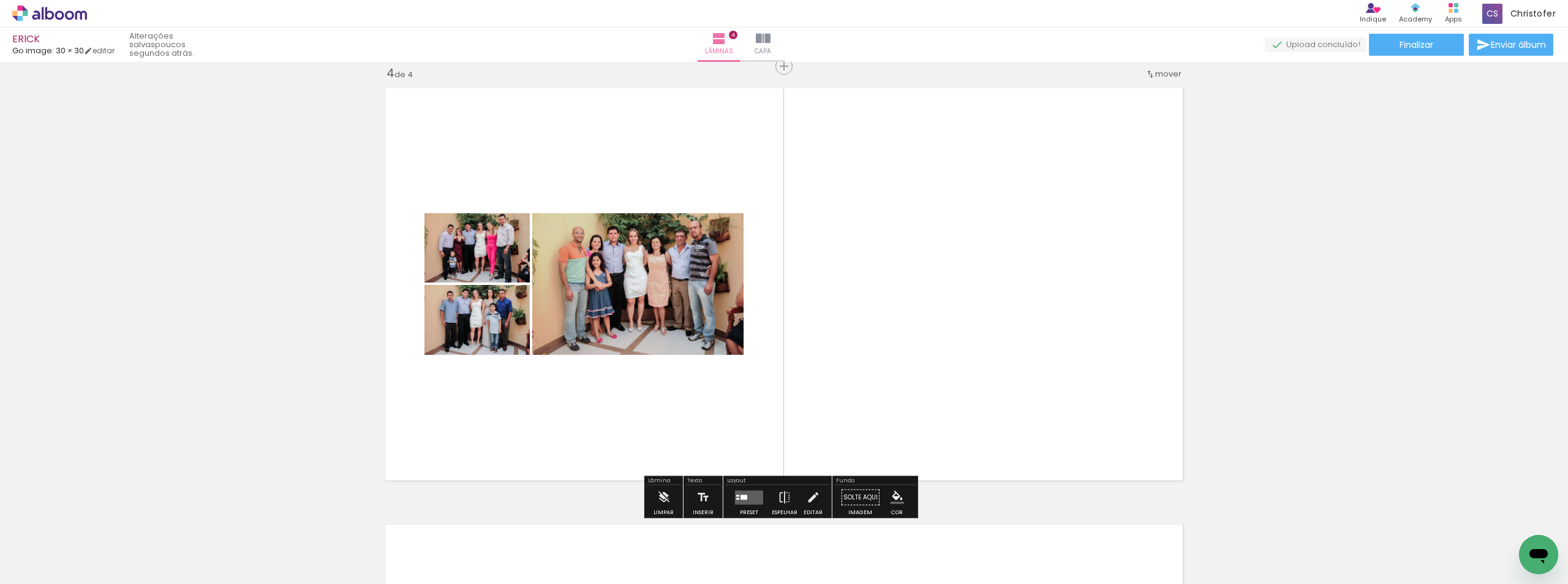
drag, startPoint x: 902, startPoint y: 530, endPoint x: 959, endPoint y: 539, distance: 57.7
click at [930, 402] on quentale-workspace at bounding box center [784, 292] width 1568 height 584
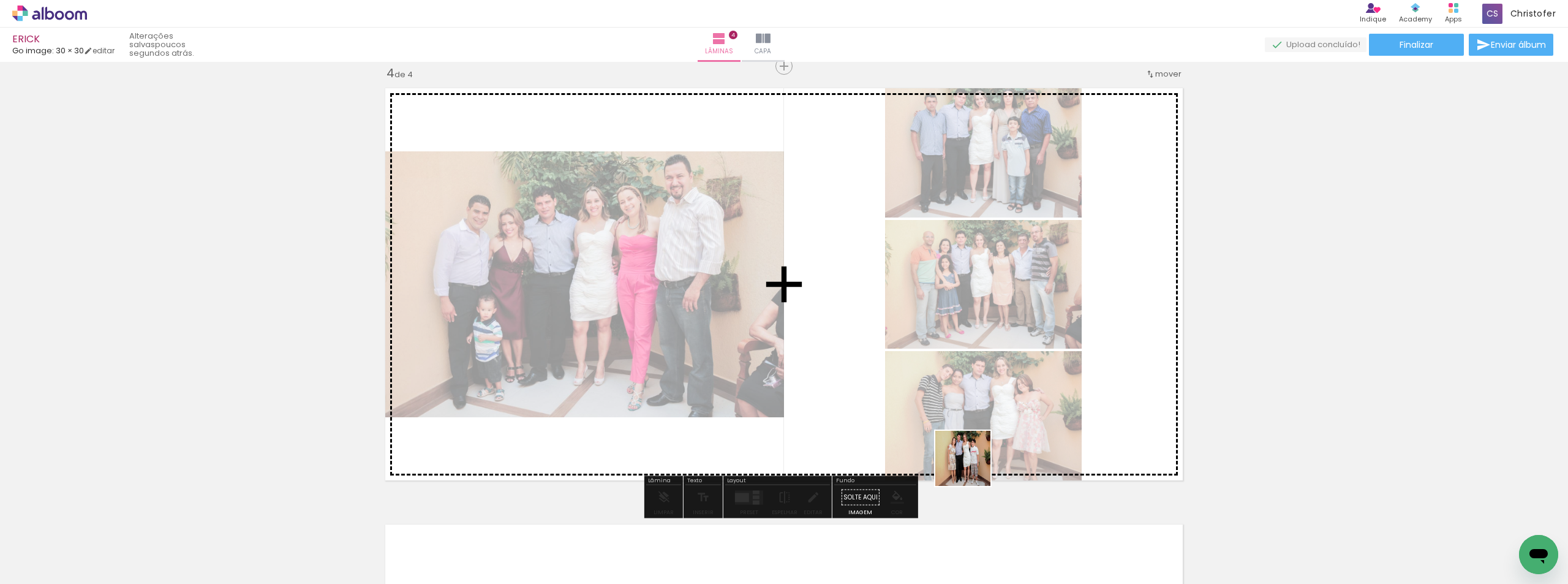
drag, startPoint x: 972, startPoint y: 468, endPoint x: 1000, endPoint y: 409, distance: 65.3
click at [988, 367] on quentale-workspace at bounding box center [784, 292] width 1568 height 584
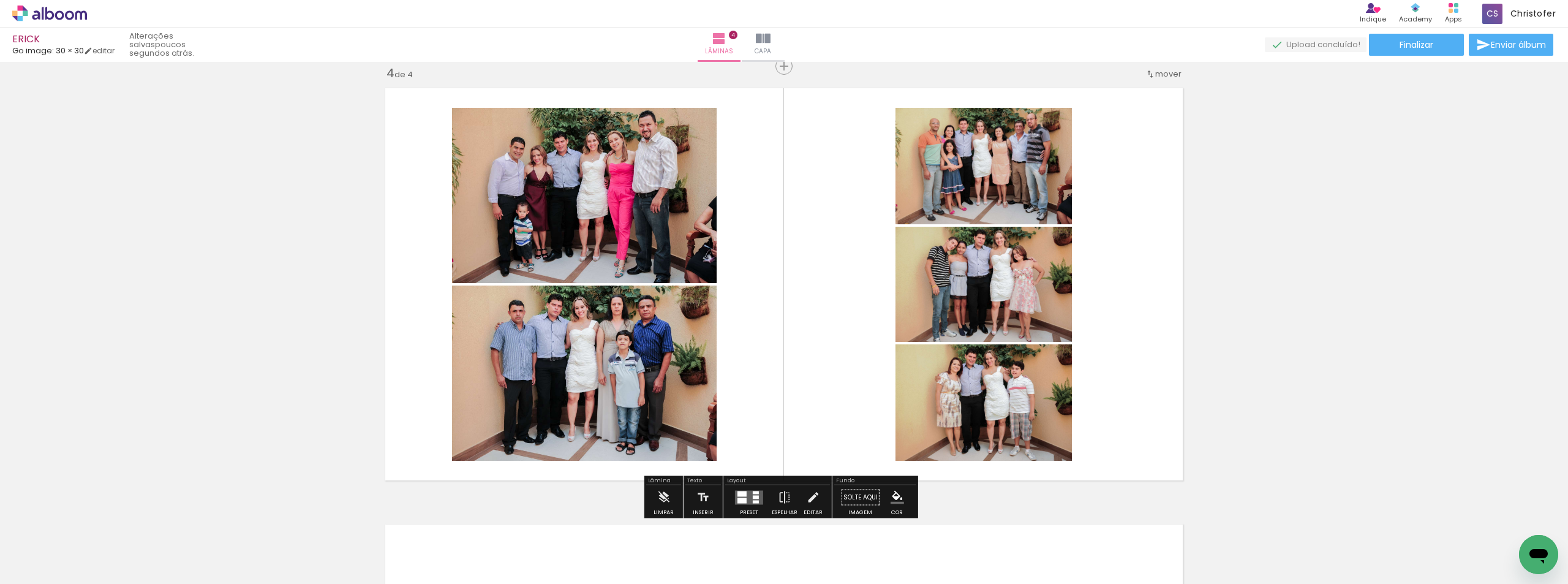
drag, startPoint x: 1048, startPoint y: 498, endPoint x: 1109, endPoint y: 527, distance: 67.5
click at [1071, 376] on quentale-workspace at bounding box center [784, 292] width 1568 height 584
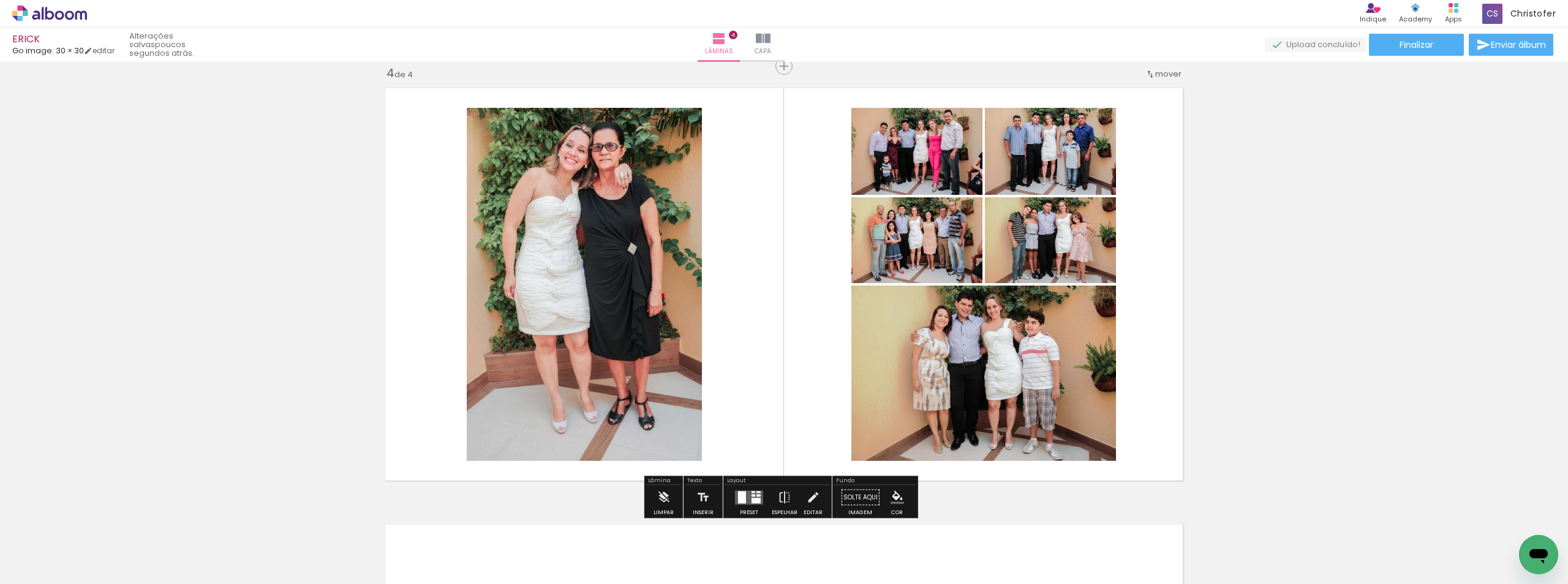
drag, startPoint x: 1096, startPoint y: 535, endPoint x: 1158, endPoint y: 508, distance: 67.6
click at [1082, 351] on quentale-workspace at bounding box center [784, 292] width 1568 height 584
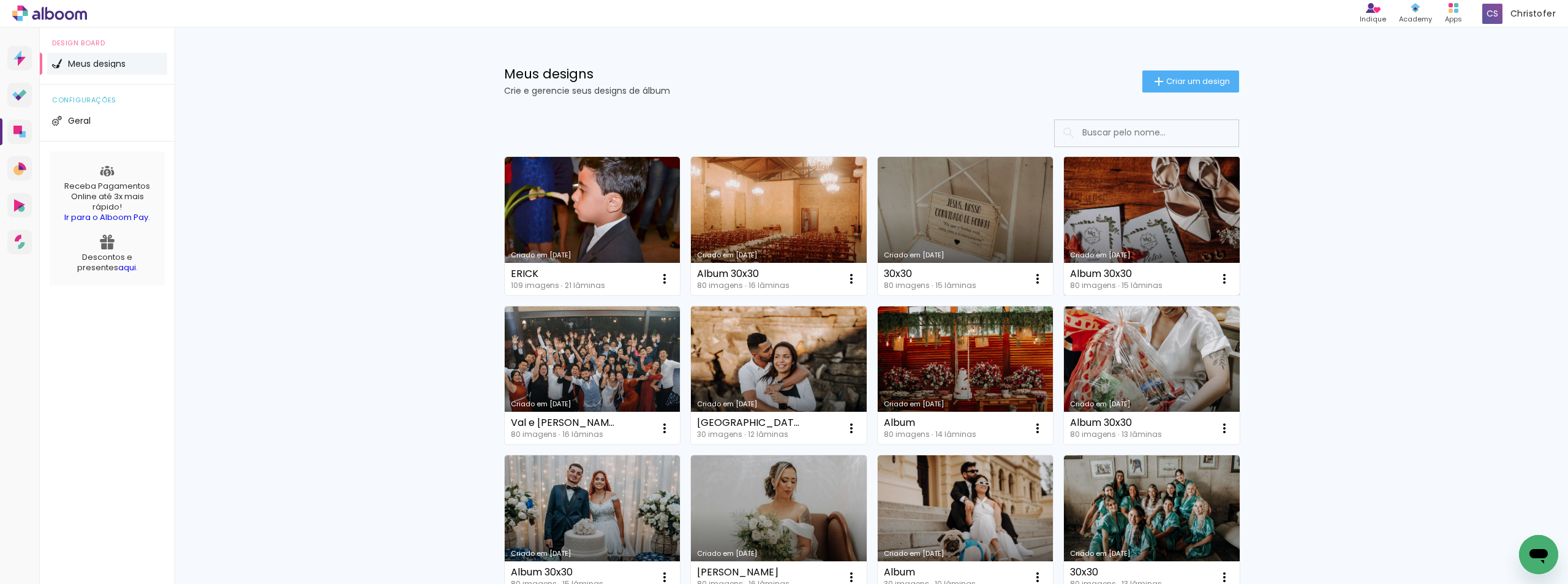
click at [1159, 217] on link "Criado em [DATE]" at bounding box center [1152, 225] width 176 height 138
